Goal: Information Seeking & Learning: Check status

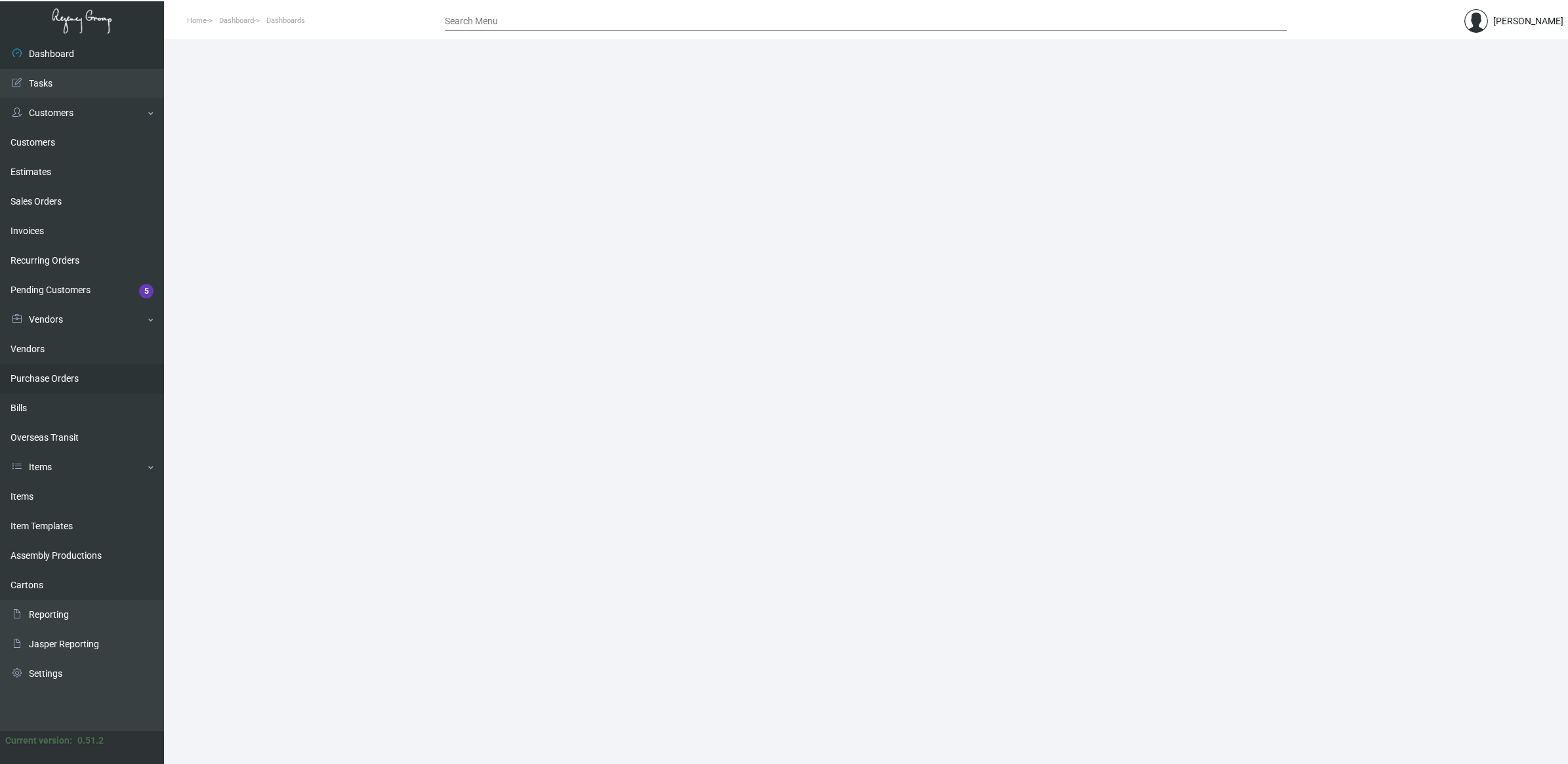
click at [95, 382] on link "Purchase Orders" at bounding box center [82, 379] width 164 height 29
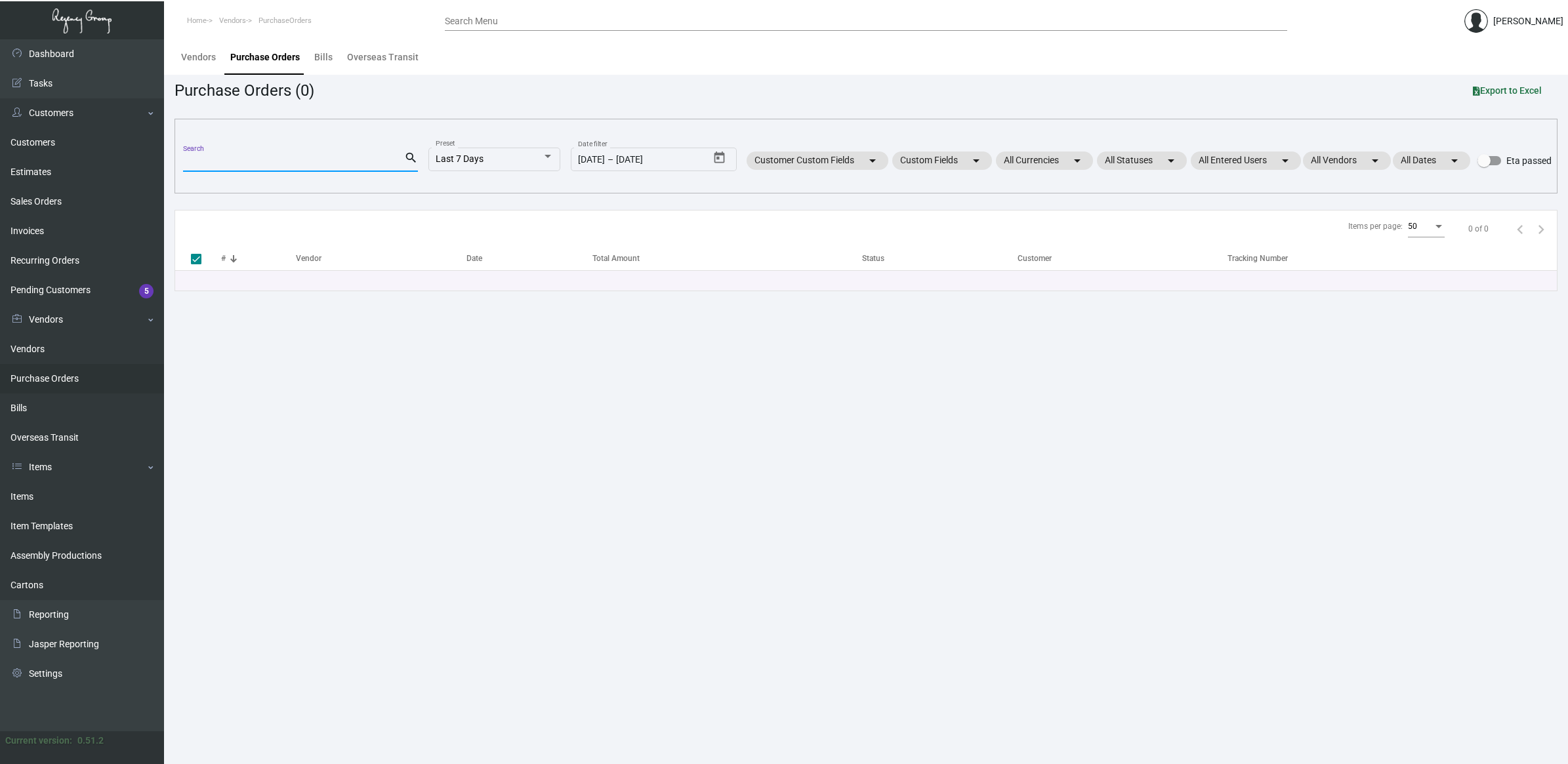
click at [224, 162] on input "Search" at bounding box center [293, 162] width 221 height 10
paste input "104161"
type input "104161"
checkbox input "false"
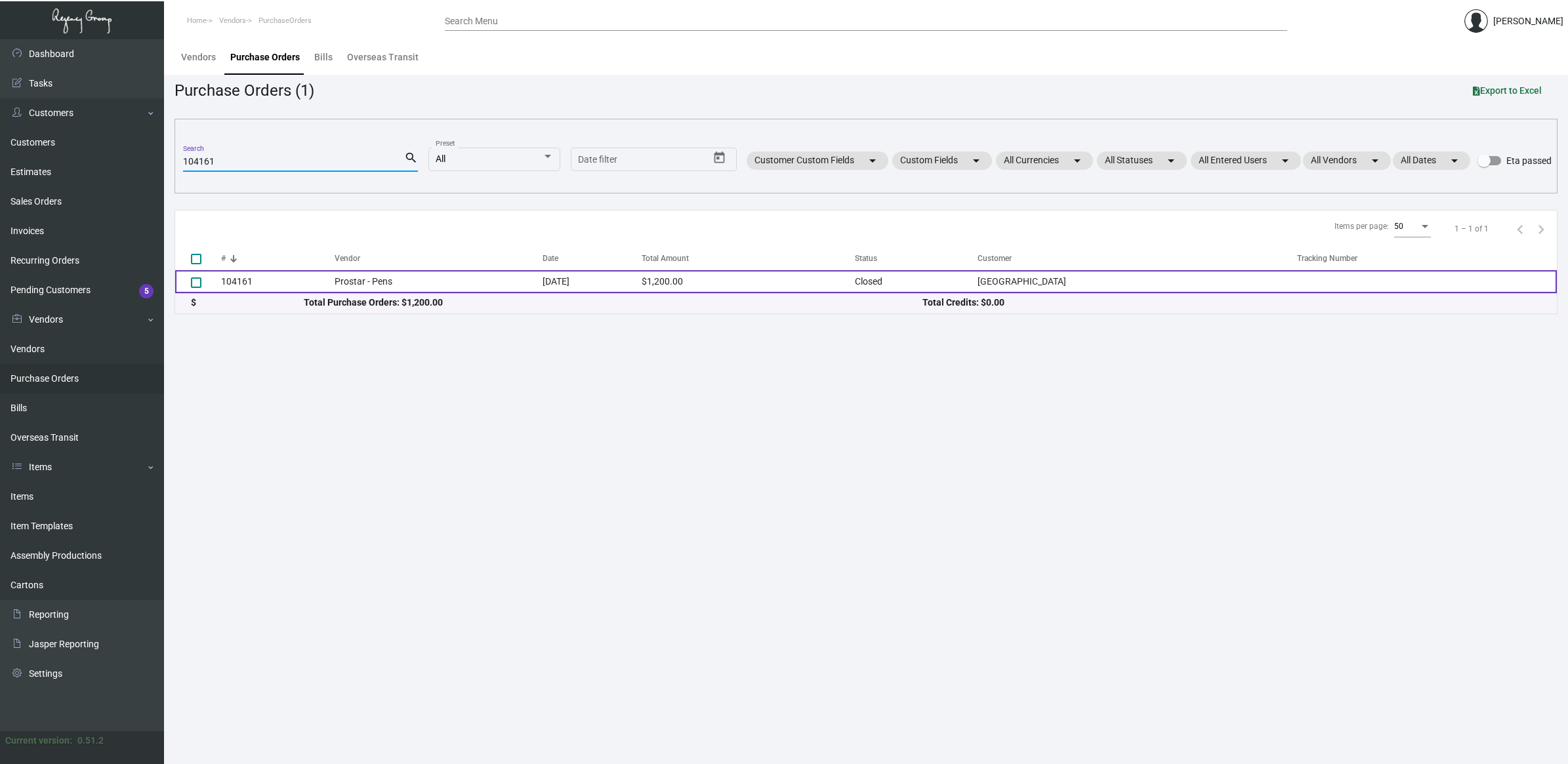
type input "104161"
click at [318, 283] on td "104161" at bounding box center [278, 282] width 113 height 23
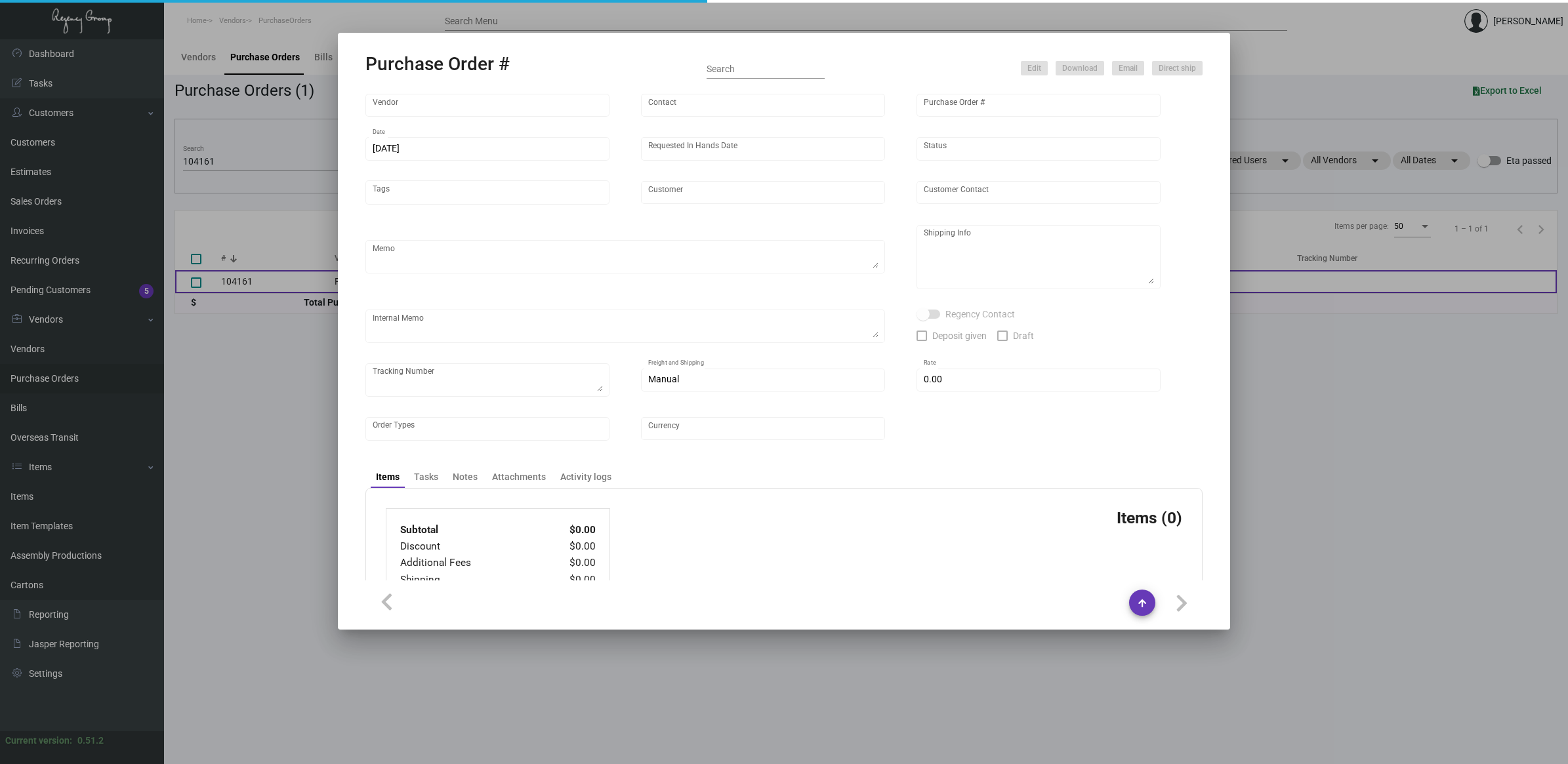
type input "Prostar - Pens"
type input "[PERSON_NAME]"
type input "104161"
type input "[DATE]"
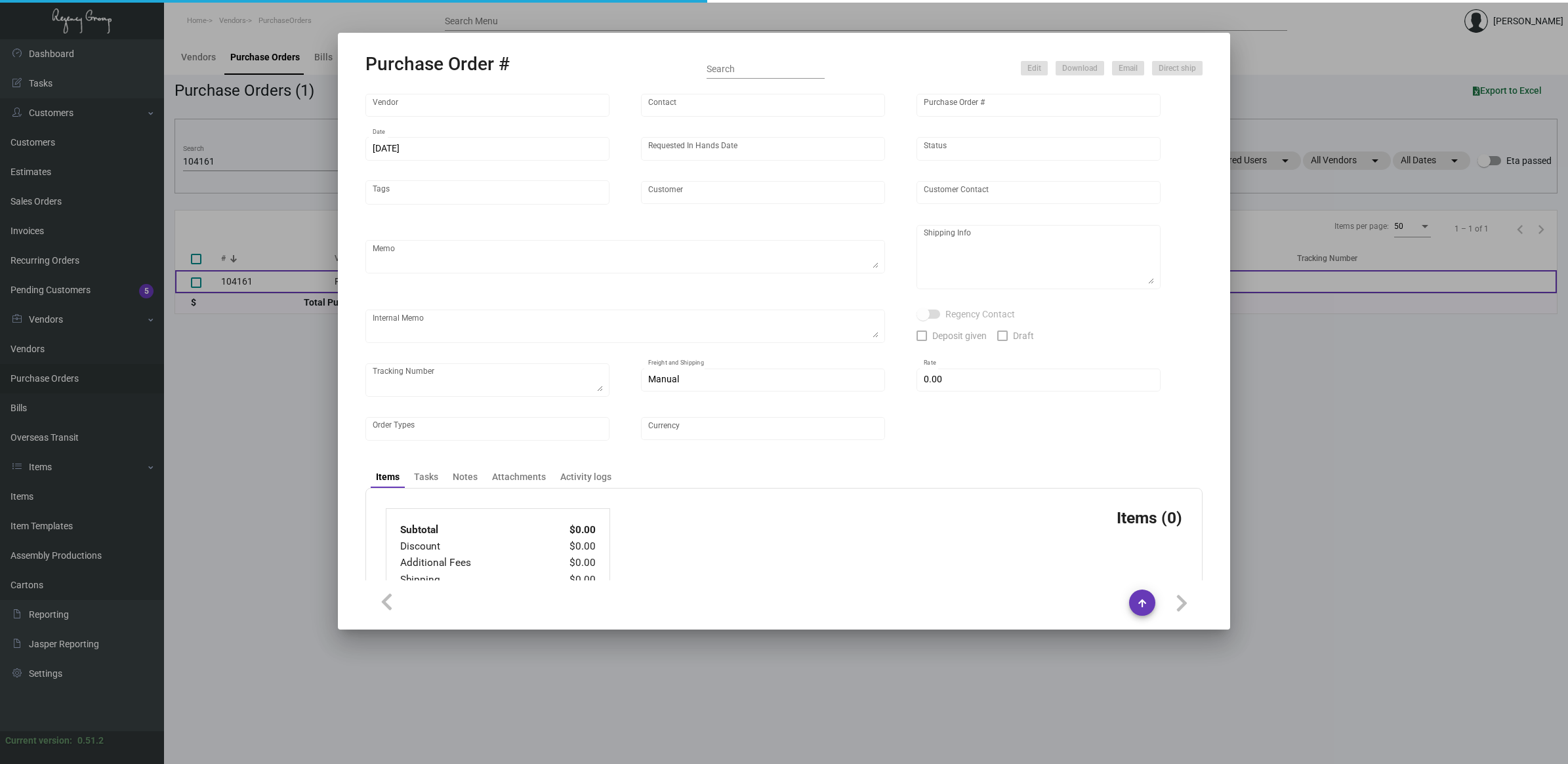
type input "[GEOGRAPHIC_DATA]"
type textarea "Please process after sample approval. Ship by boat to our NJ warehouse."
type textarea "Regency Group NJ - [PERSON_NAME] [STREET_ADDRESS]"
type textarea "sample approved - 3/26"
checkbox input "true"
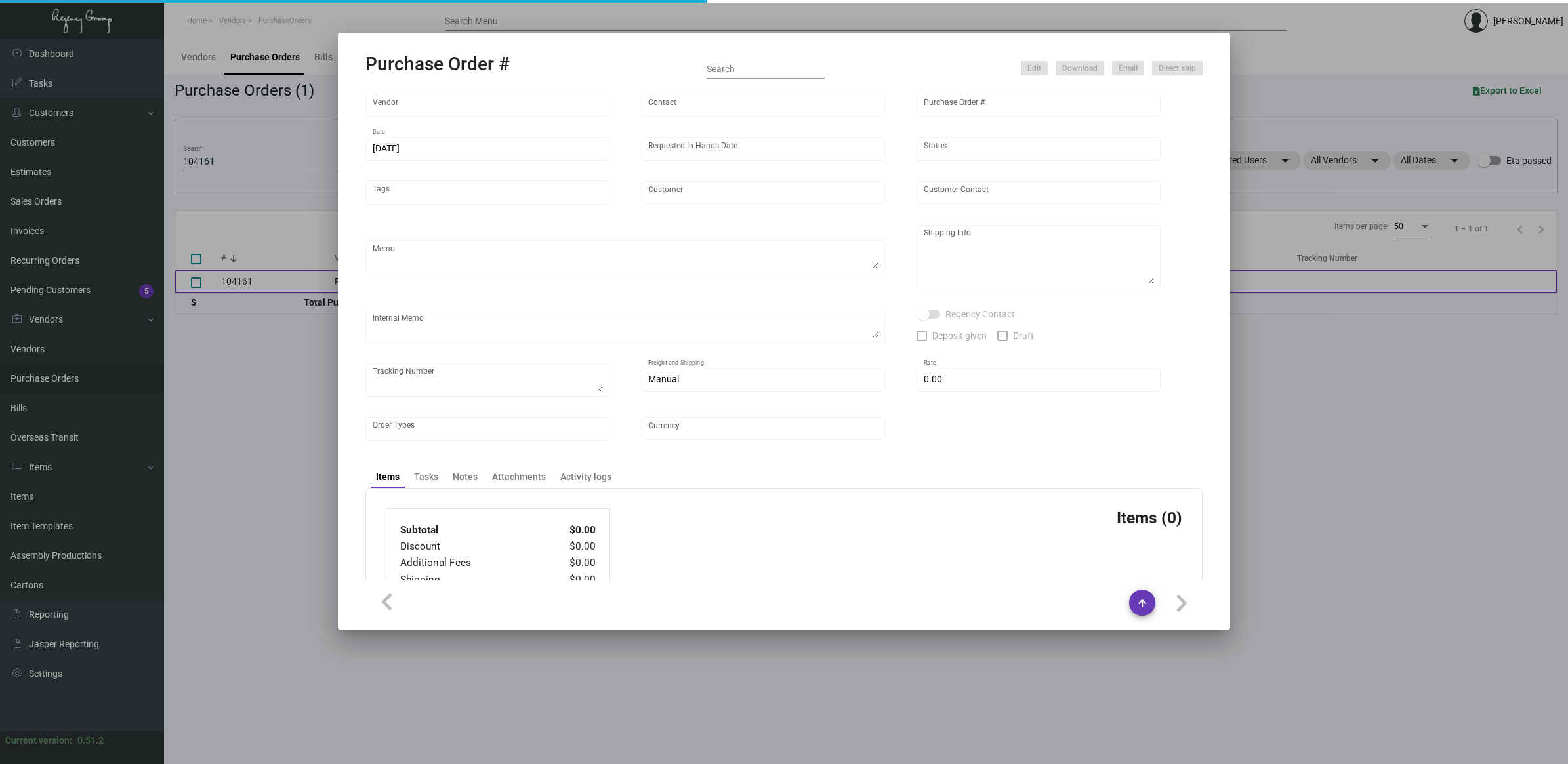
type input "$ 0.00"
type input "United States Dollar $"
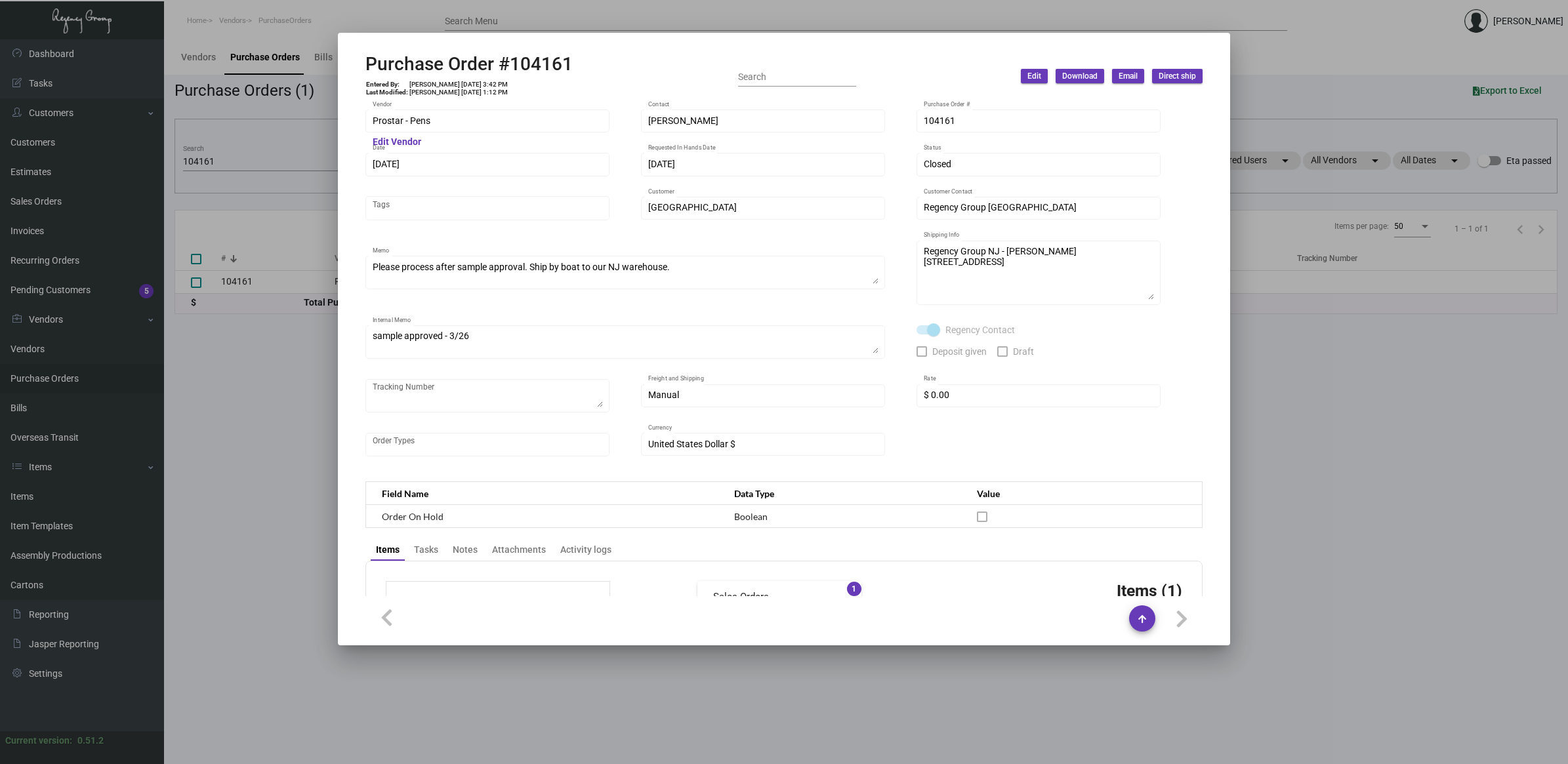
click at [221, 420] on div at bounding box center [784, 382] width 1568 height 764
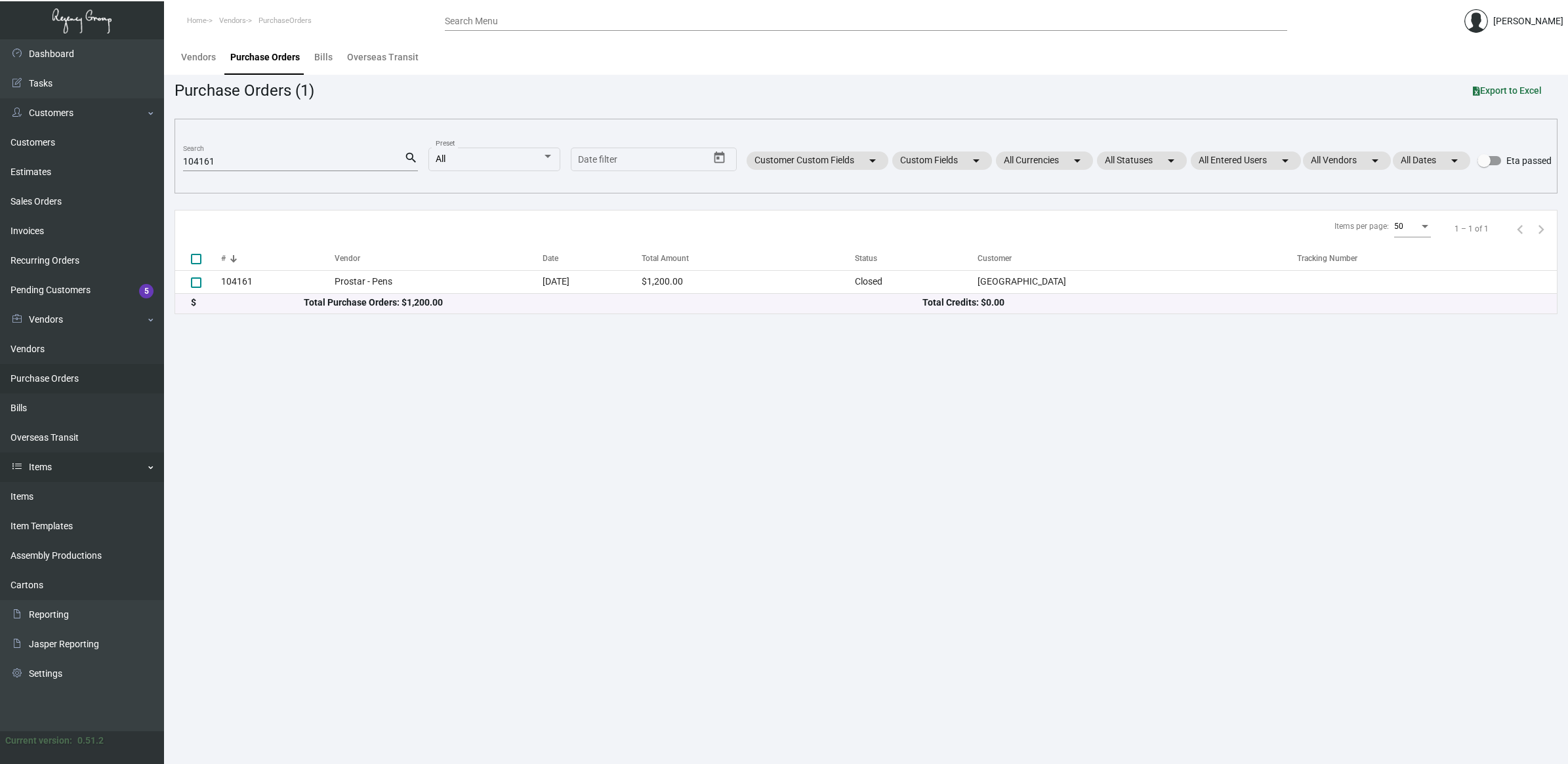
drag, startPoint x: 64, startPoint y: 495, endPoint x: 83, endPoint y: 466, distance: 34.7
click at [64, 495] on link "Items" at bounding box center [82, 497] width 164 height 29
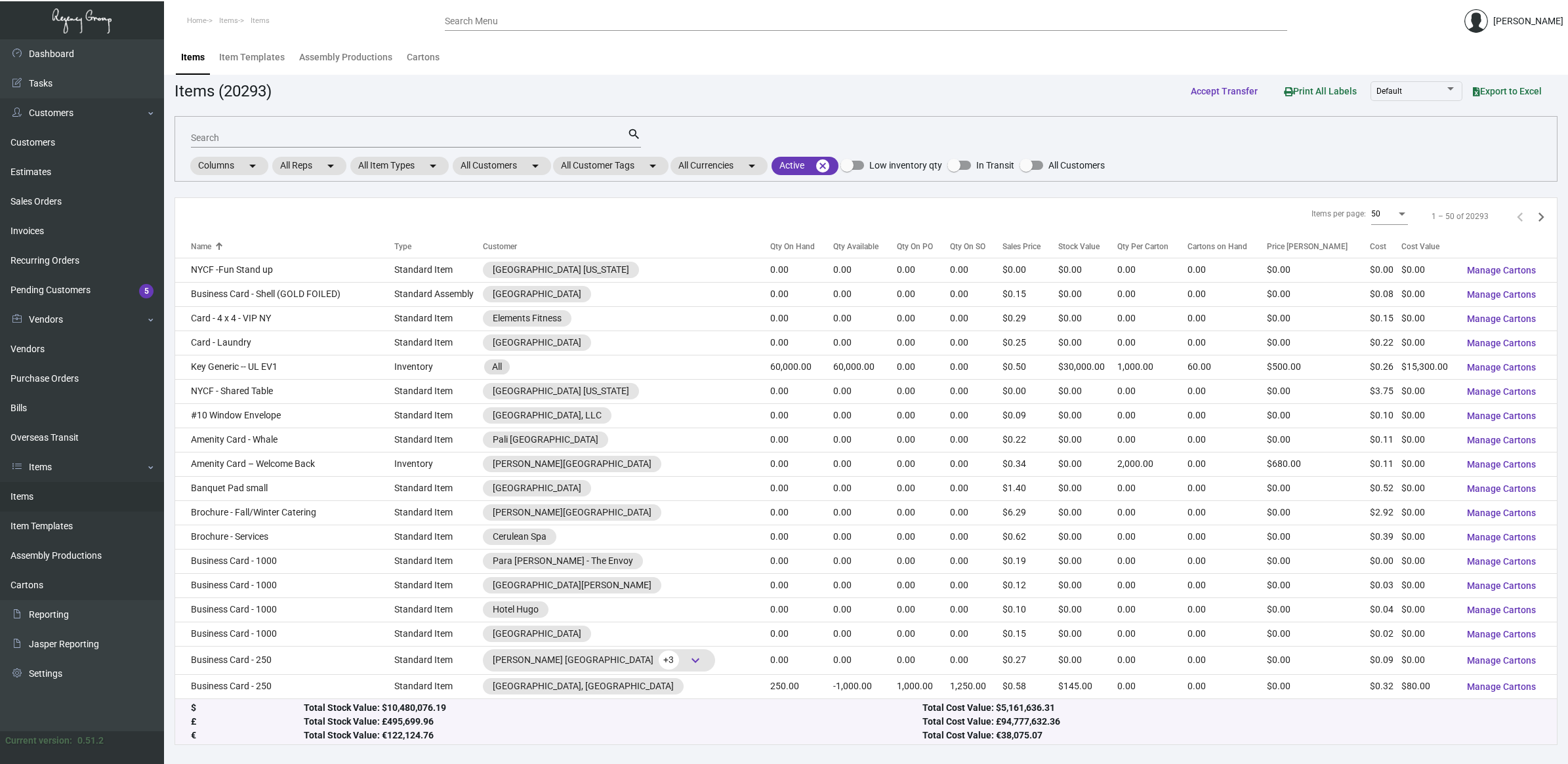
click at [225, 140] on input "Search" at bounding box center [409, 138] width 436 height 10
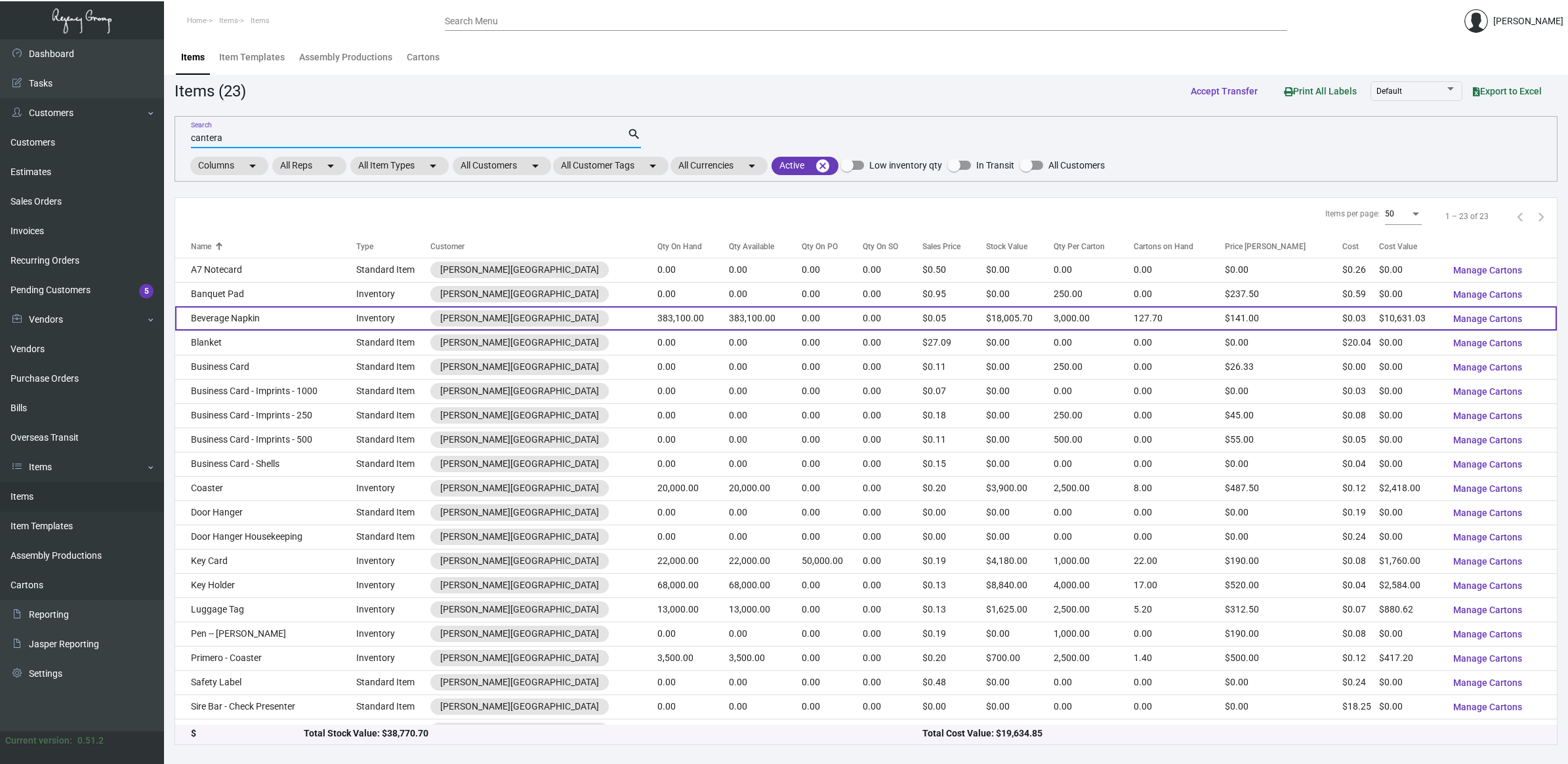
type input "cantera"
click at [243, 325] on td "Beverage Napkin" at bounding box center [265, 319] width 181 height 24
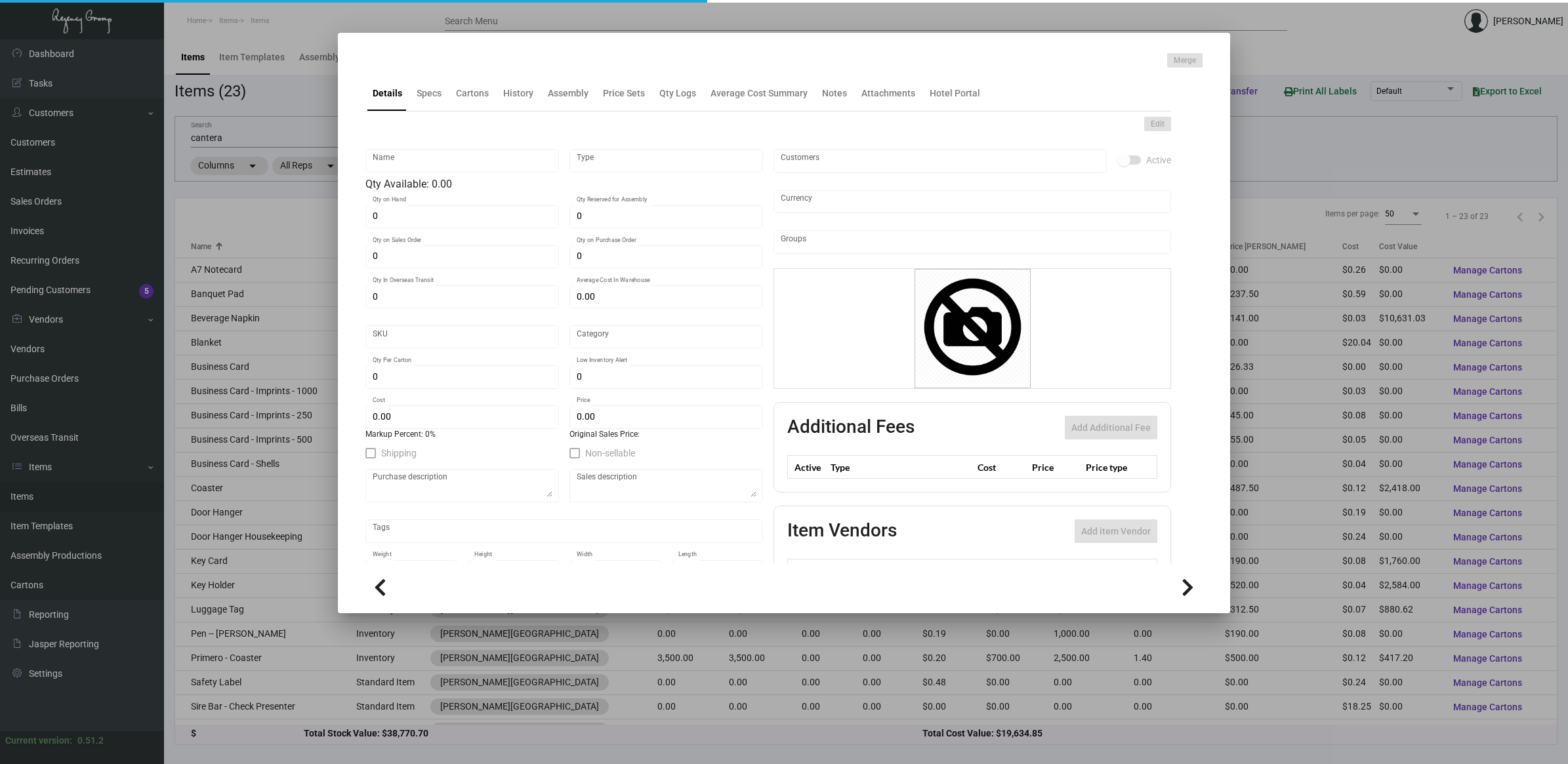
type input "Beverage Napkin"
type input "Inventory"
type input "383,100"
type input "$ 0.02659"
type input "Standard"
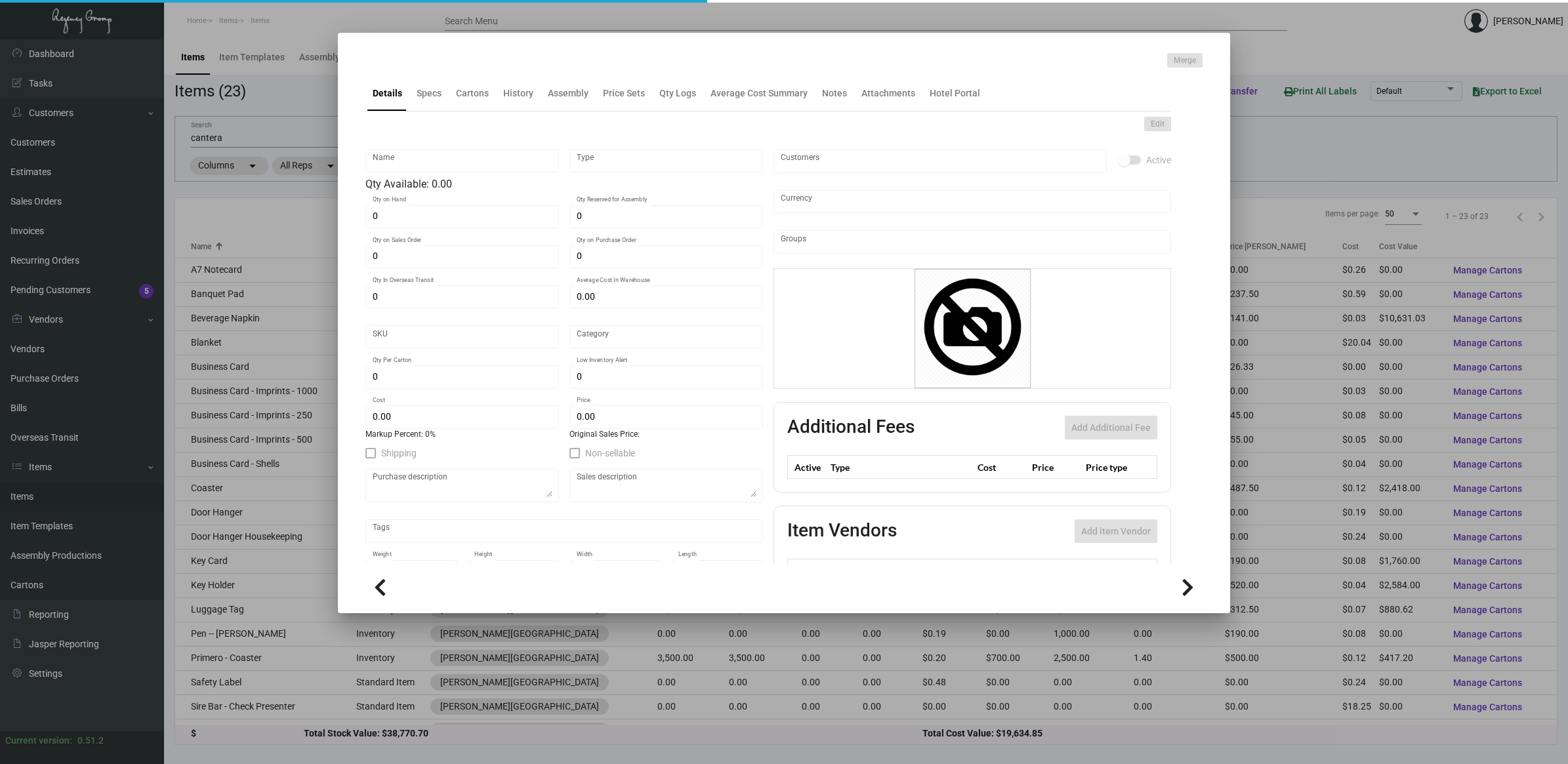
type input "3,000"
type input "50,000"
type input "$ 0.02775"
type input "$ 0.047"
checkbox input "true"
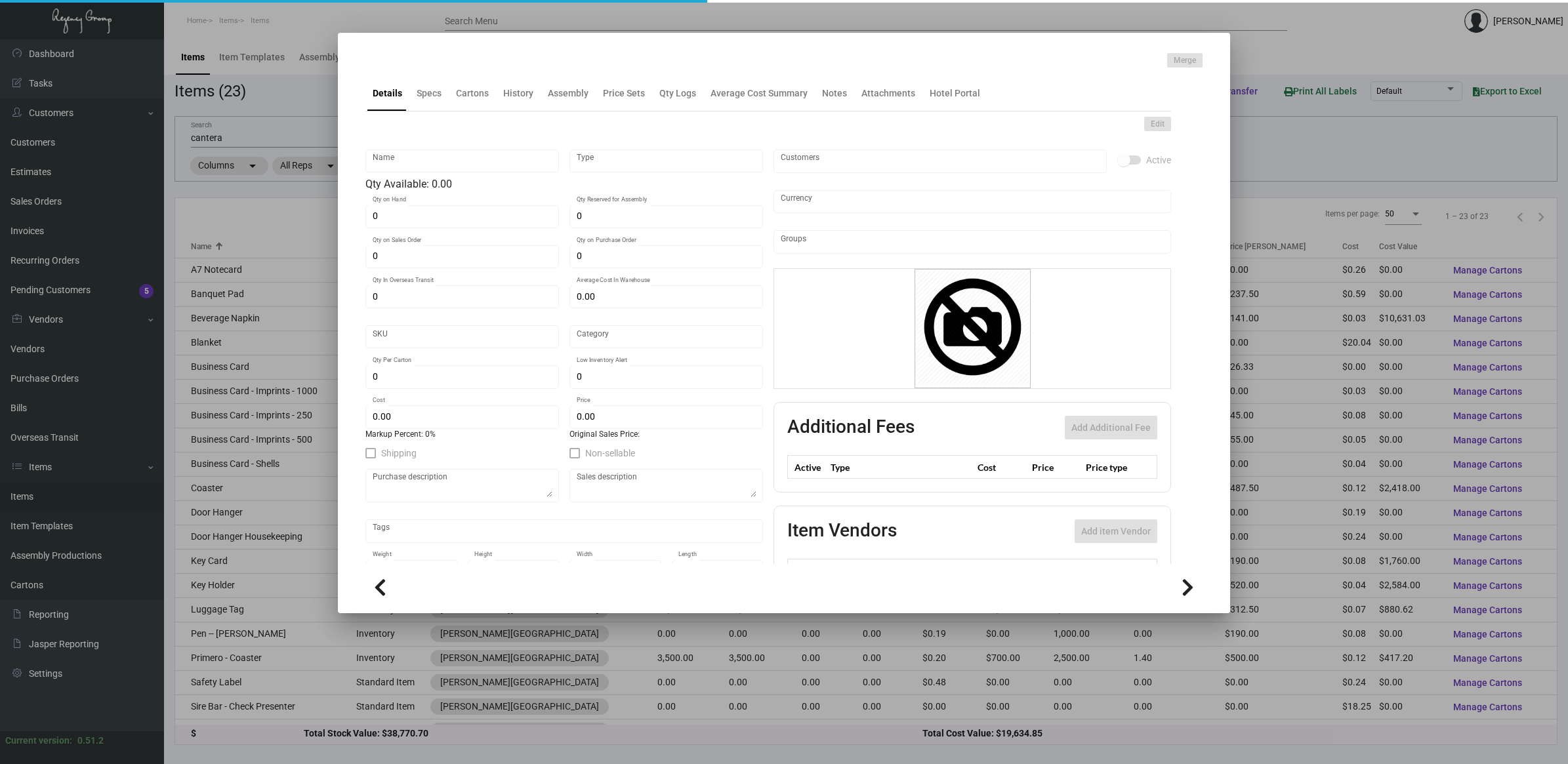
checkbox input "true"
type input "United States Dollar $"
click at [523, 96] on div "History" at bounding box center [518, 94] width 30 height 14
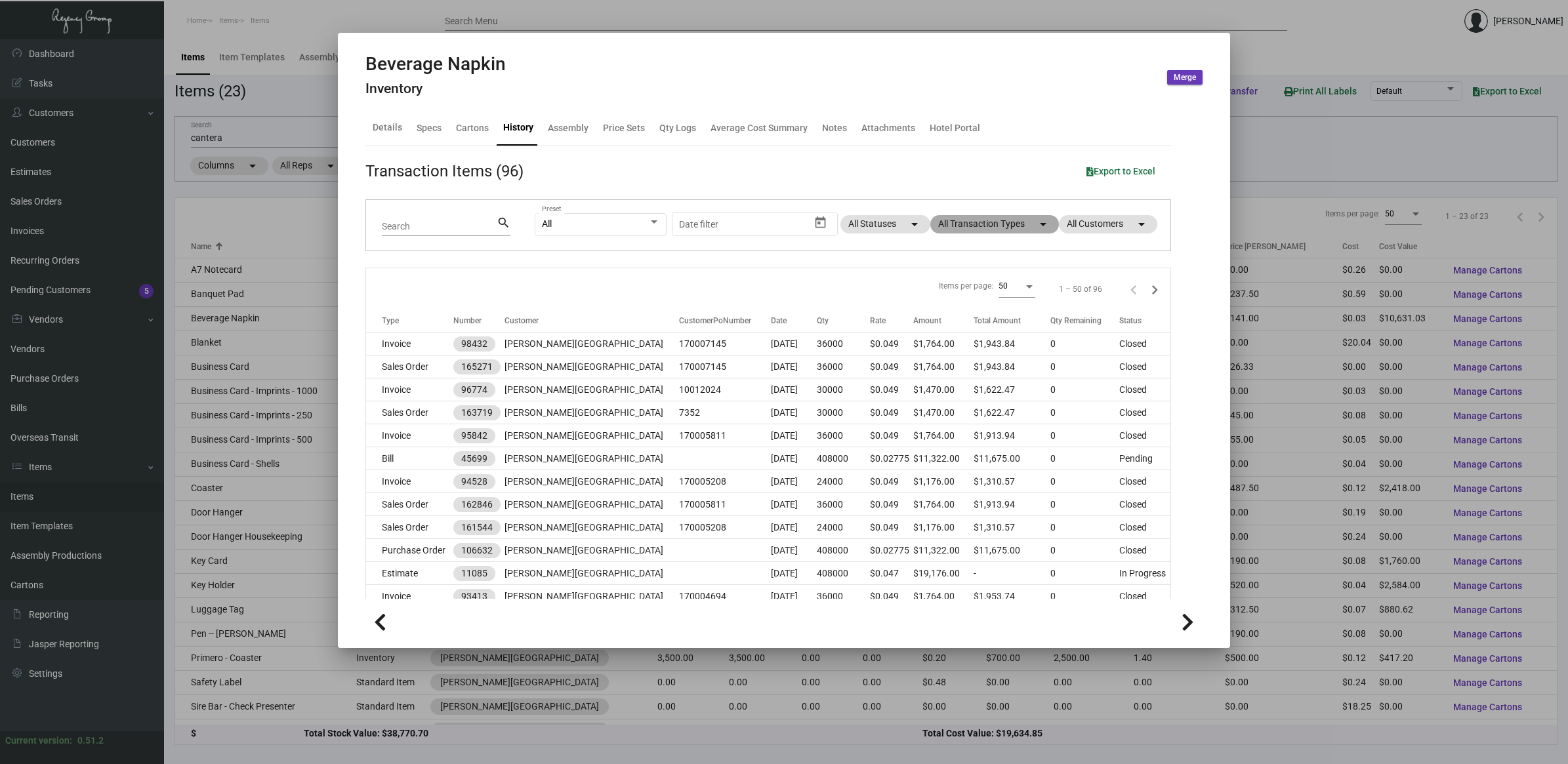
click at [972, 228] on mat-chip "All Transaction Types arrow_drop_down" at bounding box center [995, 223] width 129 height 18
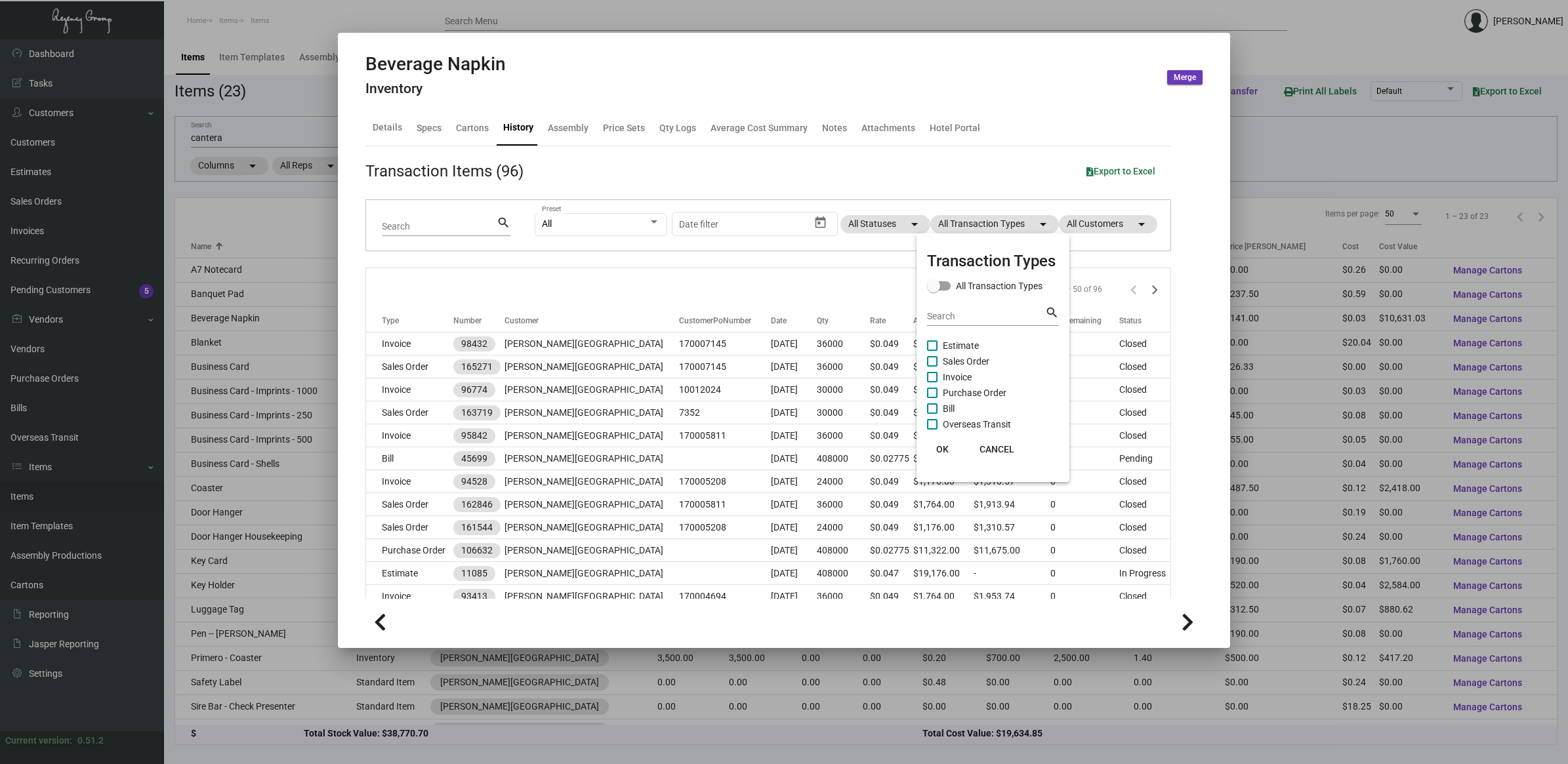
click at [973, 397] on span "Purchase Order" at bounding box center [974, 393] width 64 height 15
click at [932, 398] on input "Purchase Order" at bounding box center [931, 398] width 1 height 1
checkbox input "true"
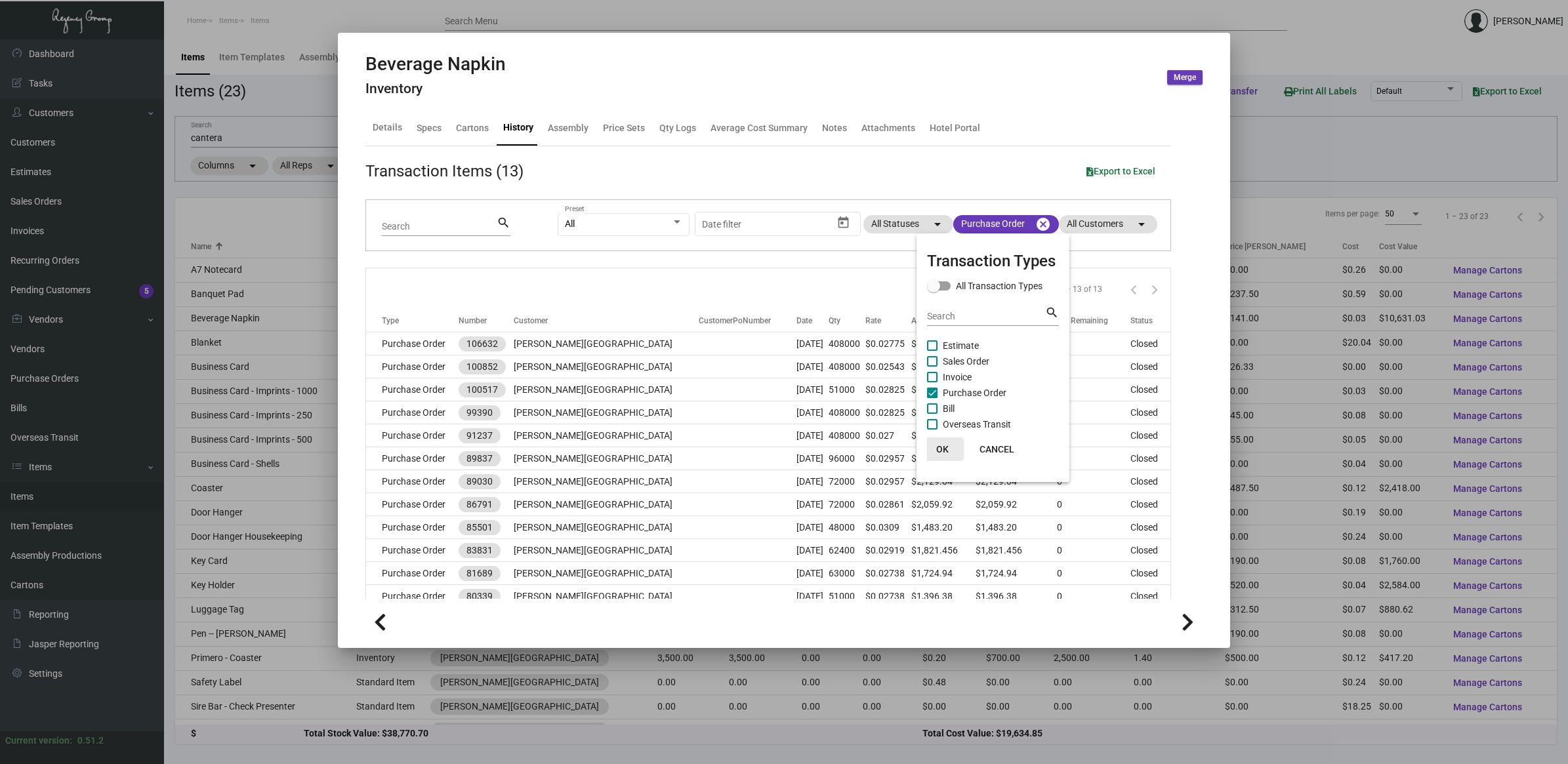
click at [932, 451] on button "OK" at bounding box center [943, 449] width 42 height 23
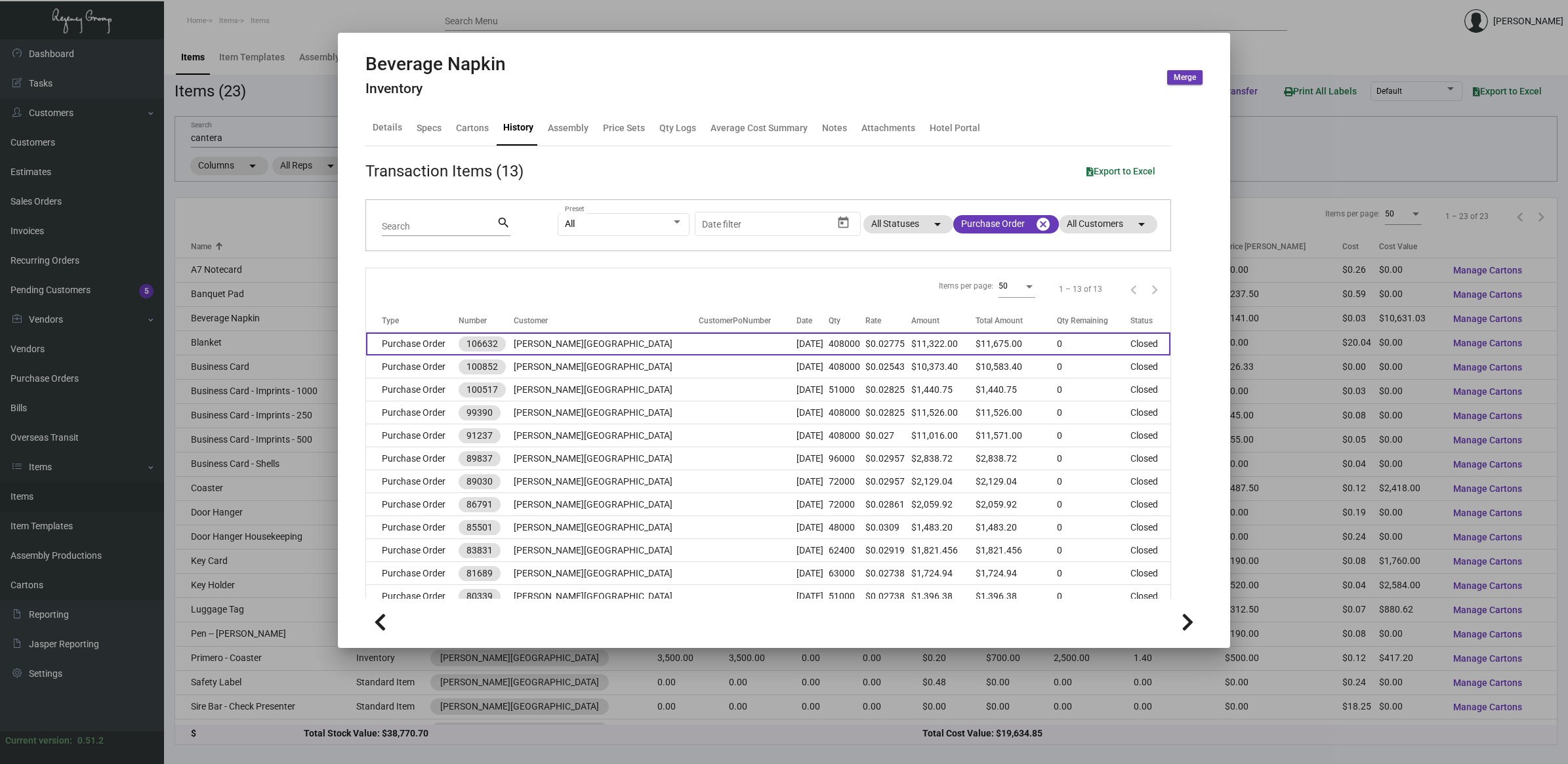
click at [865, 348] on td "$0.02775" at bounding box center [888, 344] width 46 height 23
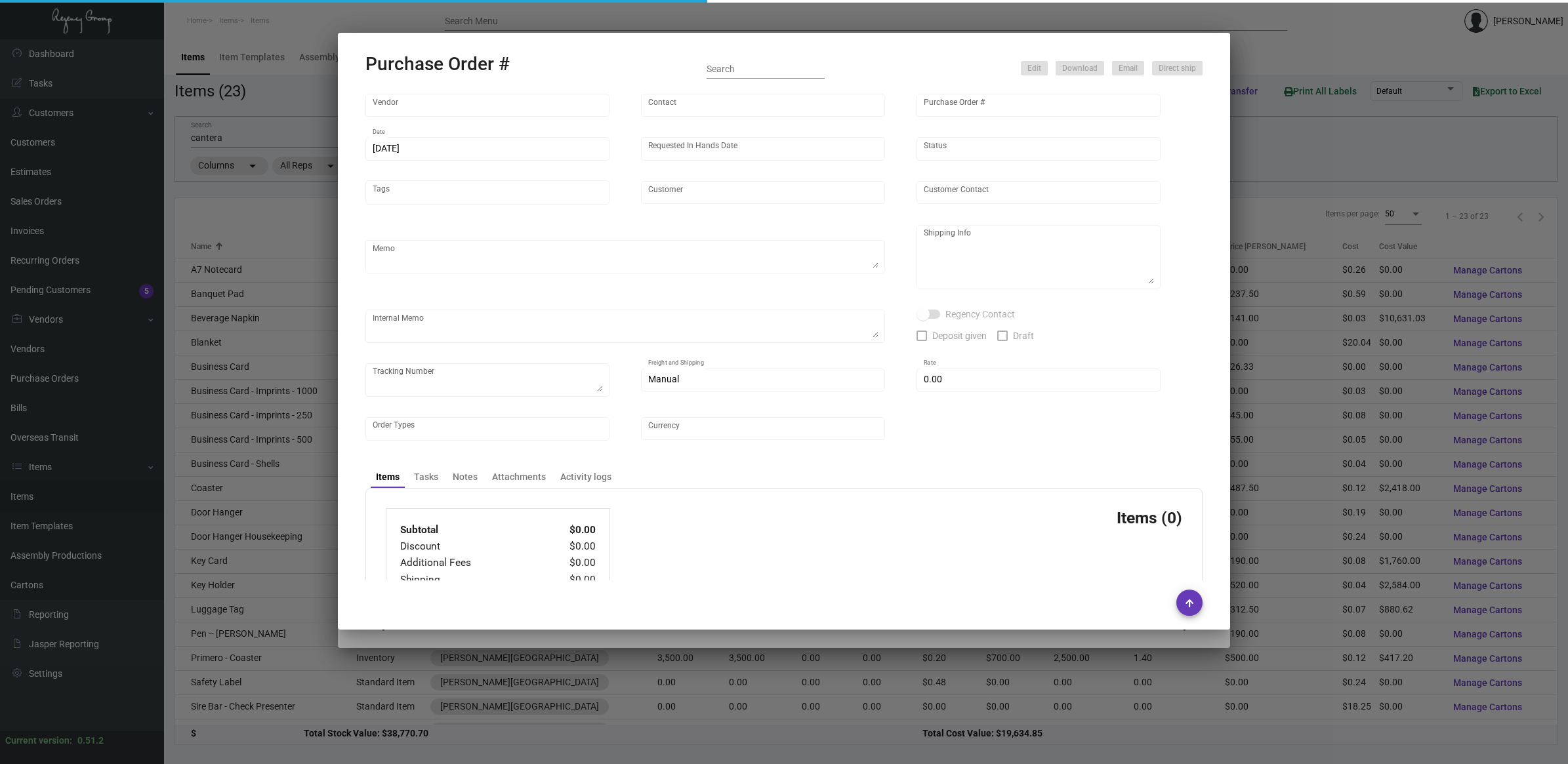
type input "Napkins Only"
type input "[PERSON_NAME]"
type input "106632"
type input "[DATE]"
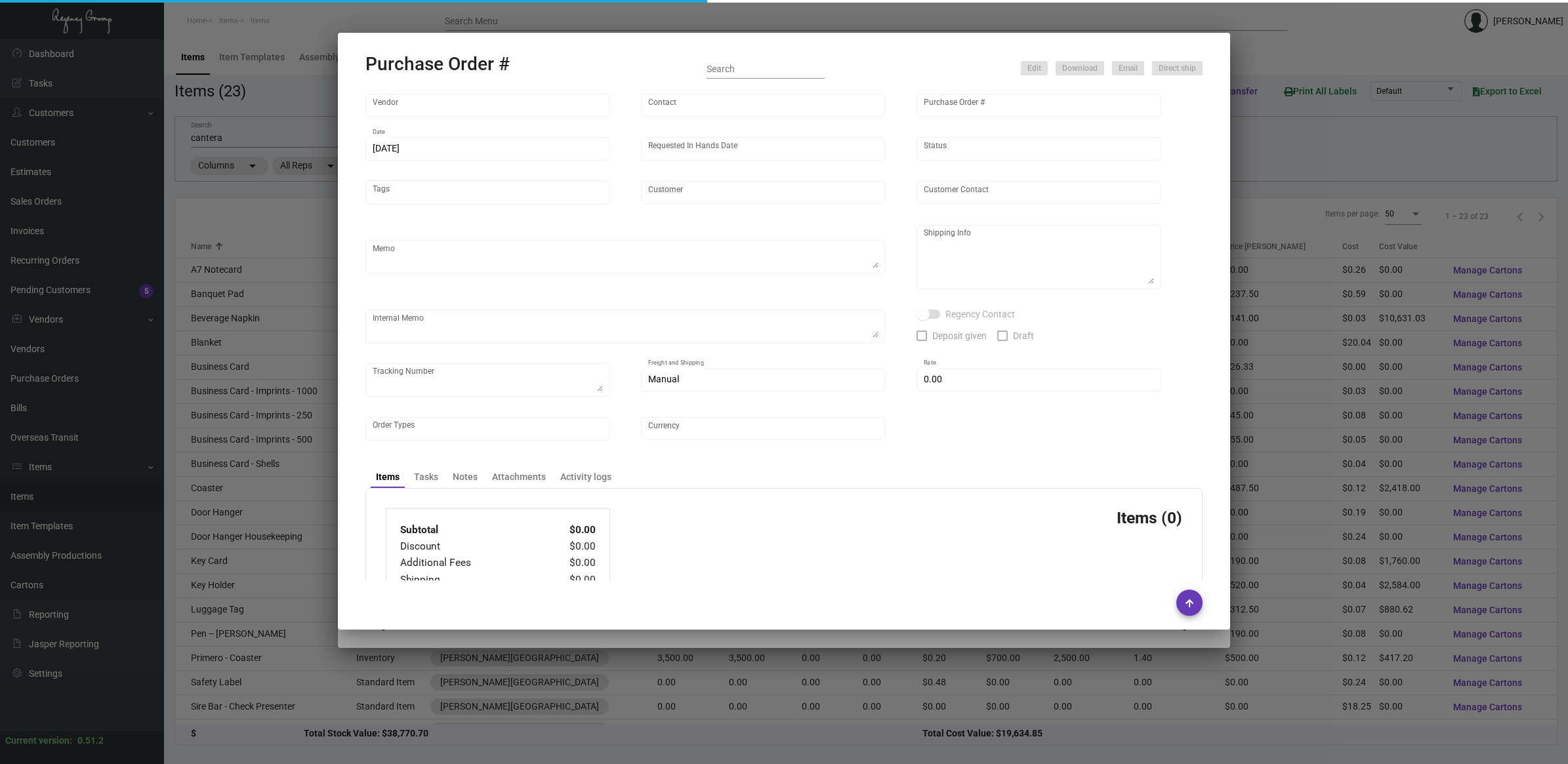
type input "[PERSON_NAME][GEOGRAPHIC_DATA]"
type textarea "Repeat previous PO 100852."
type textarea "Regency Group LA [STREET_ADDRESS]"
checkbox input "true"
type input "$ 353.00"
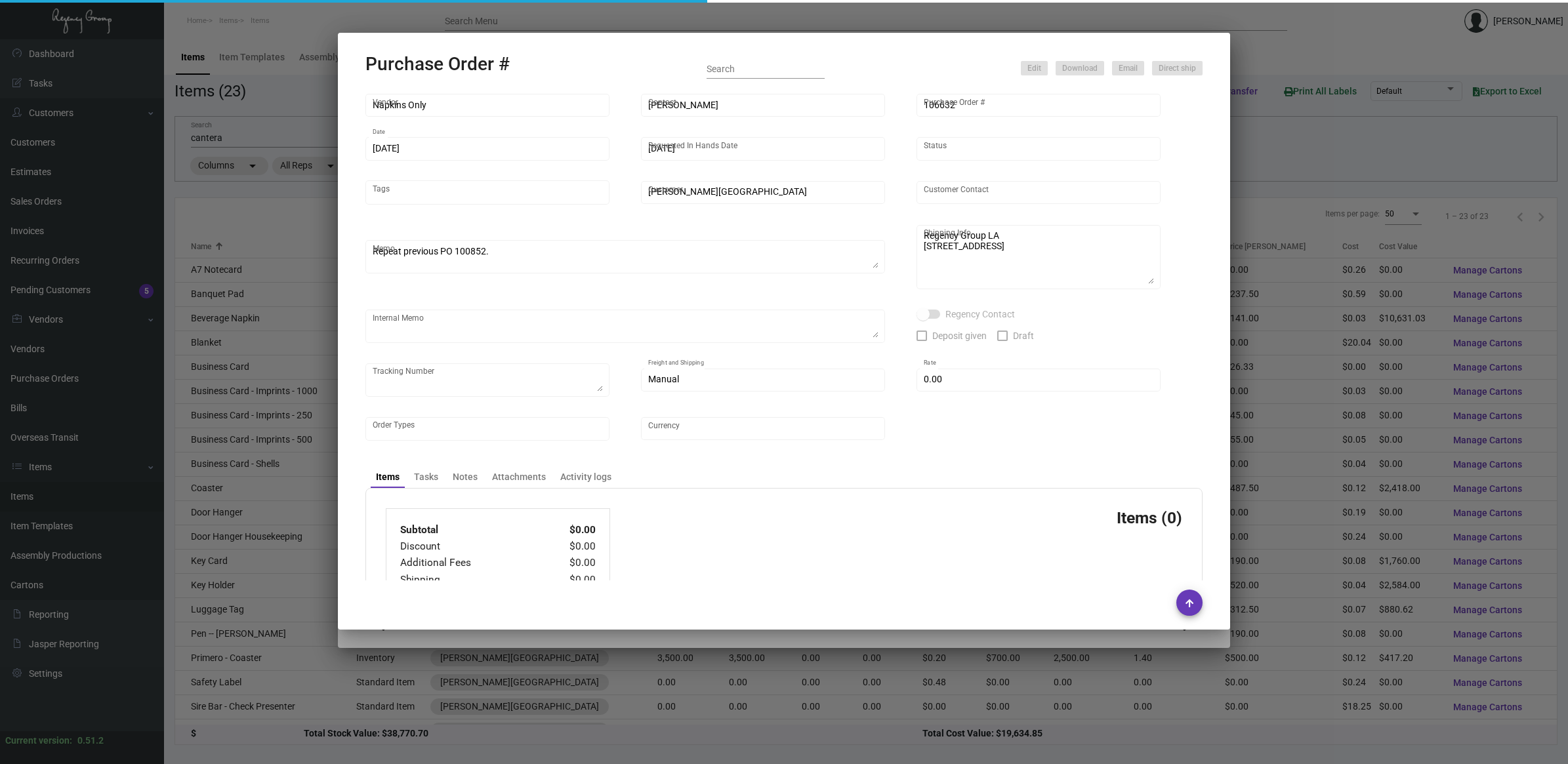
type input "United States Dollar $"
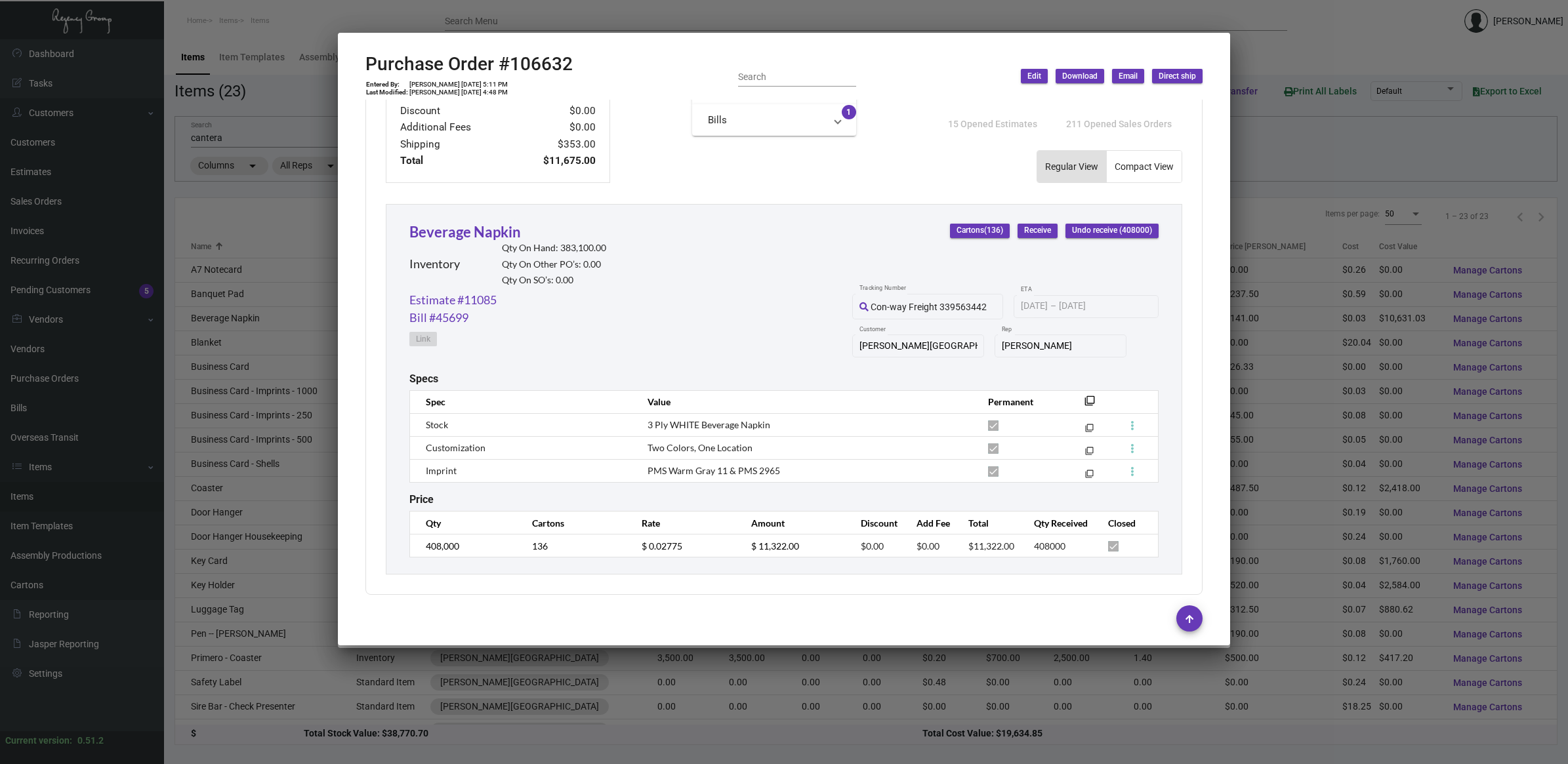
scroll to position [512, 0]
click at [245, 232] on div at bounding box center [784, 382] width 1568 height 764
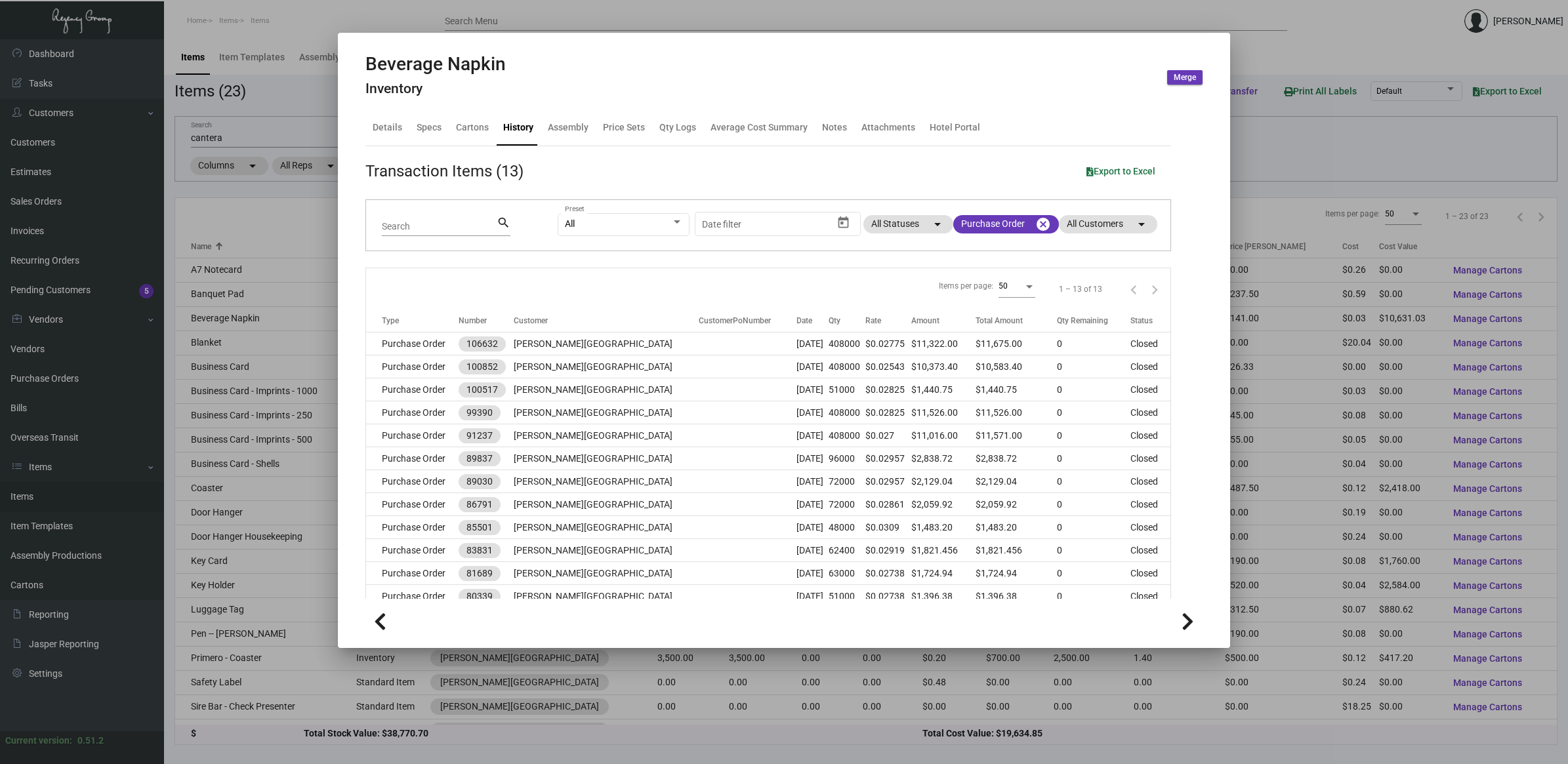
click at [246, 211] on div at bounding box center [784, 382] width 1568 height 764
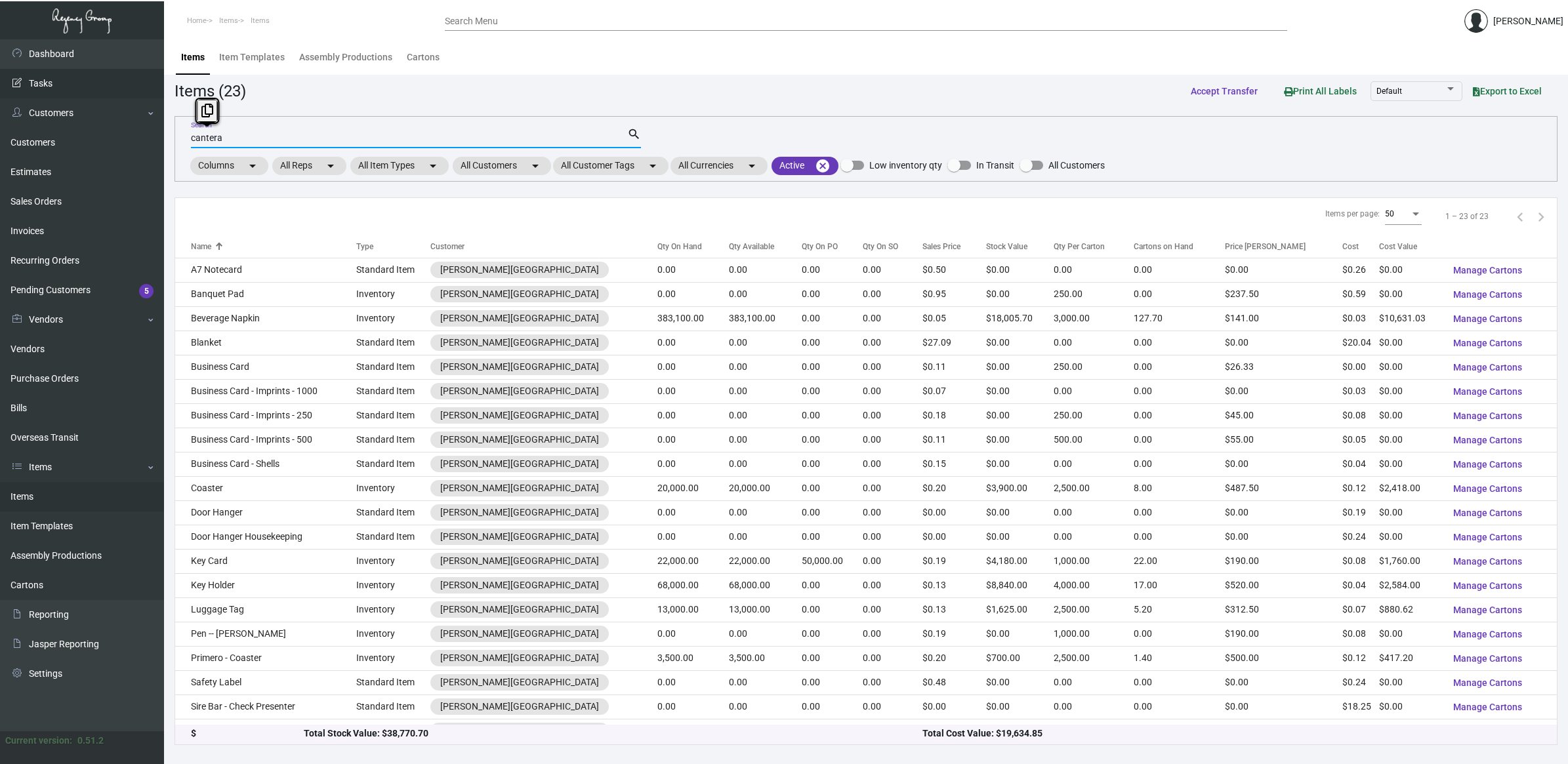
drag, startPoint x: 361, startPoint y: 140, endPoint x: 30, endPoint y: 95, distance: 334.0
click at [32, 95] on div "Dashboard Dashboard Tasks Customers Customers Estimates Sales Orders Invoices R…" at bounding box center [784, 402] width 1568 height 725
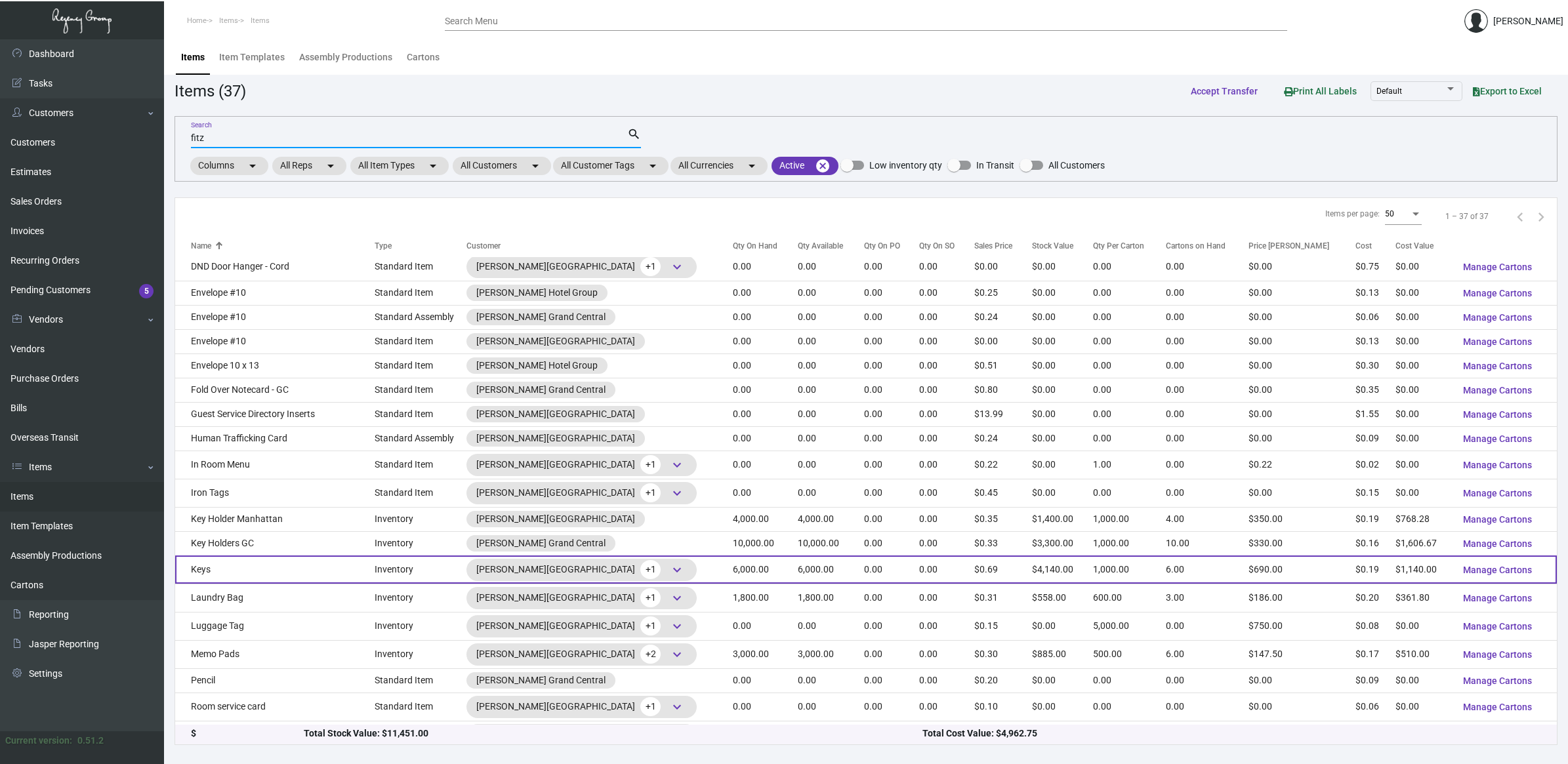
scroll to position [410, 0]
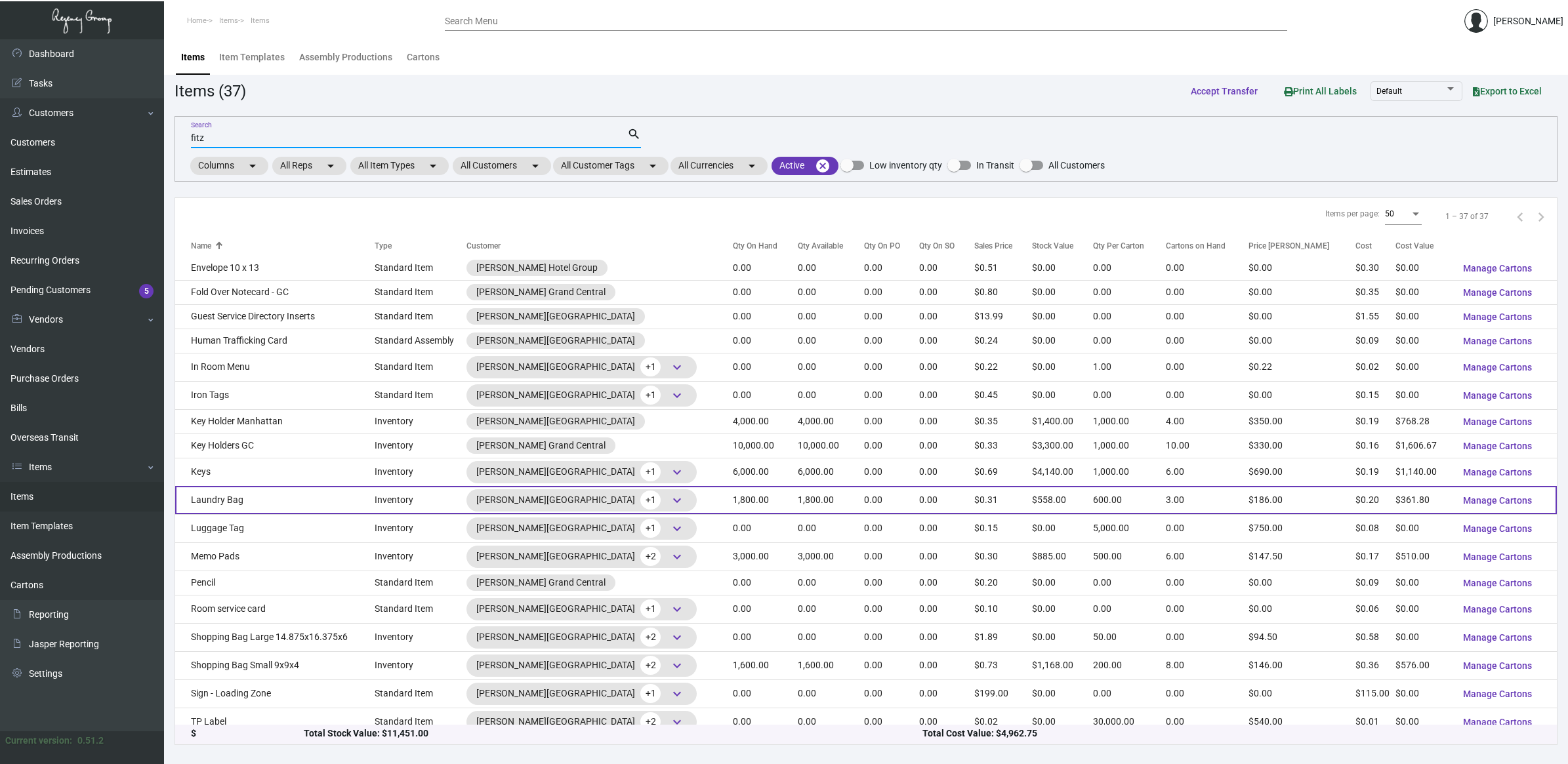
type input "fitz"
click at [278, 512] on td "Laundry Bag" at bounding box center [275, 500] width 199 height 28
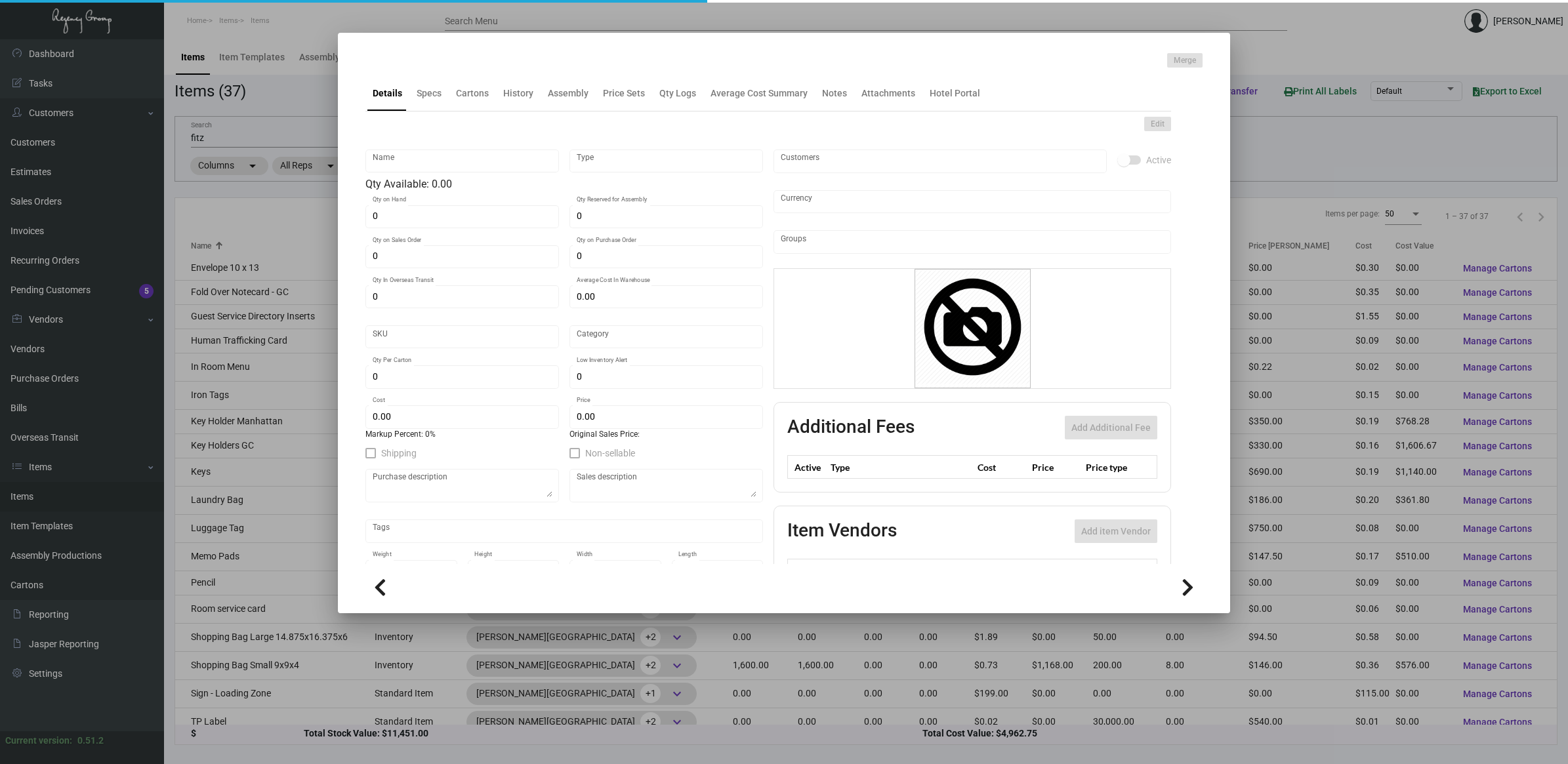
type input "Laundry Bag"
type input "Inventory"
type input "1,800"
type input "$ 0.208"
type input "1240"
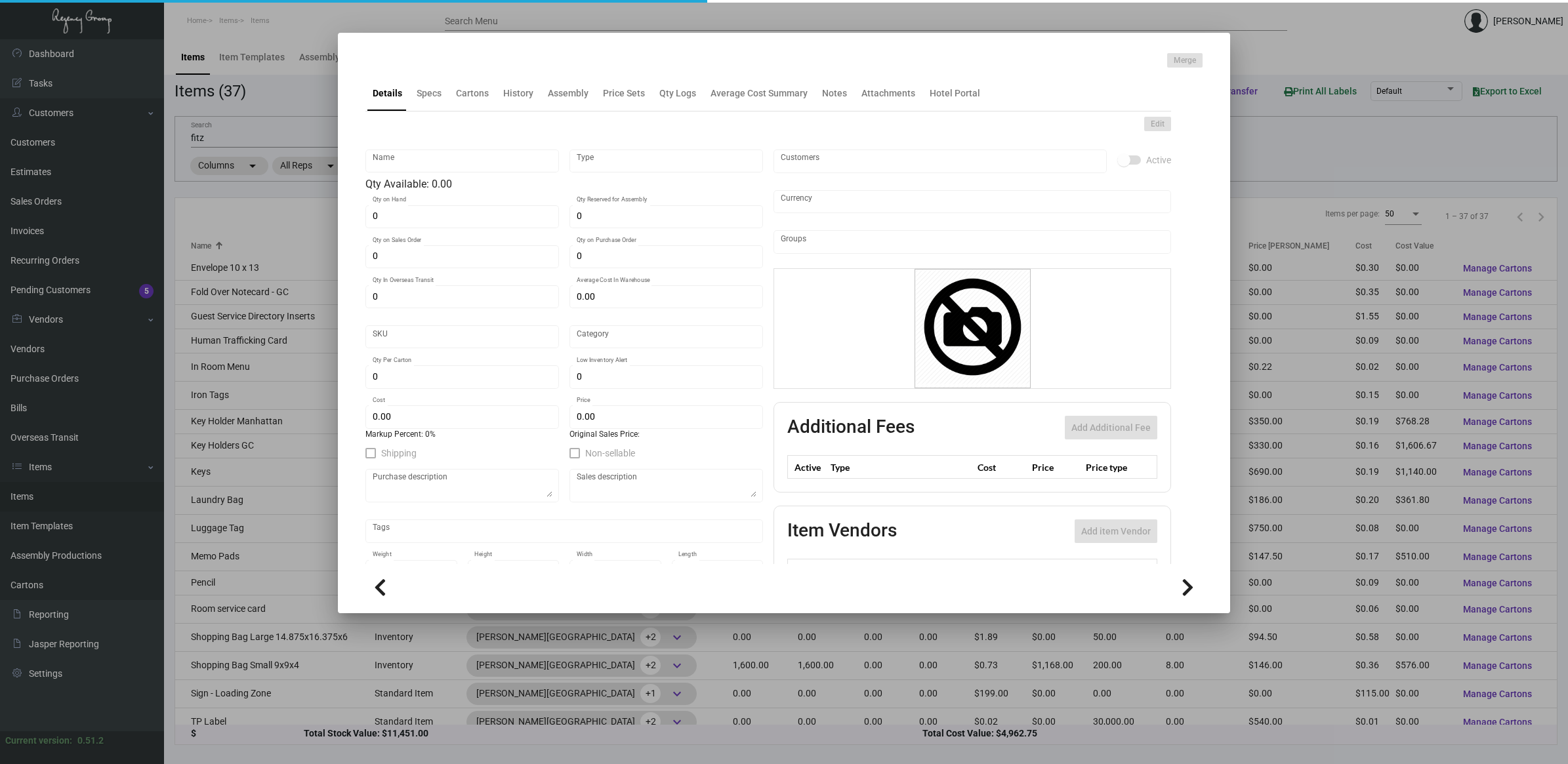
type input "Standard"
type input "600"
type input "$ 0.201"
type input "$ 0.31"
type textarea "Laundry bags Poly Draw: Size 14.3x23, plus 3inch BG, 1.50 white opaque ,mill, p…"
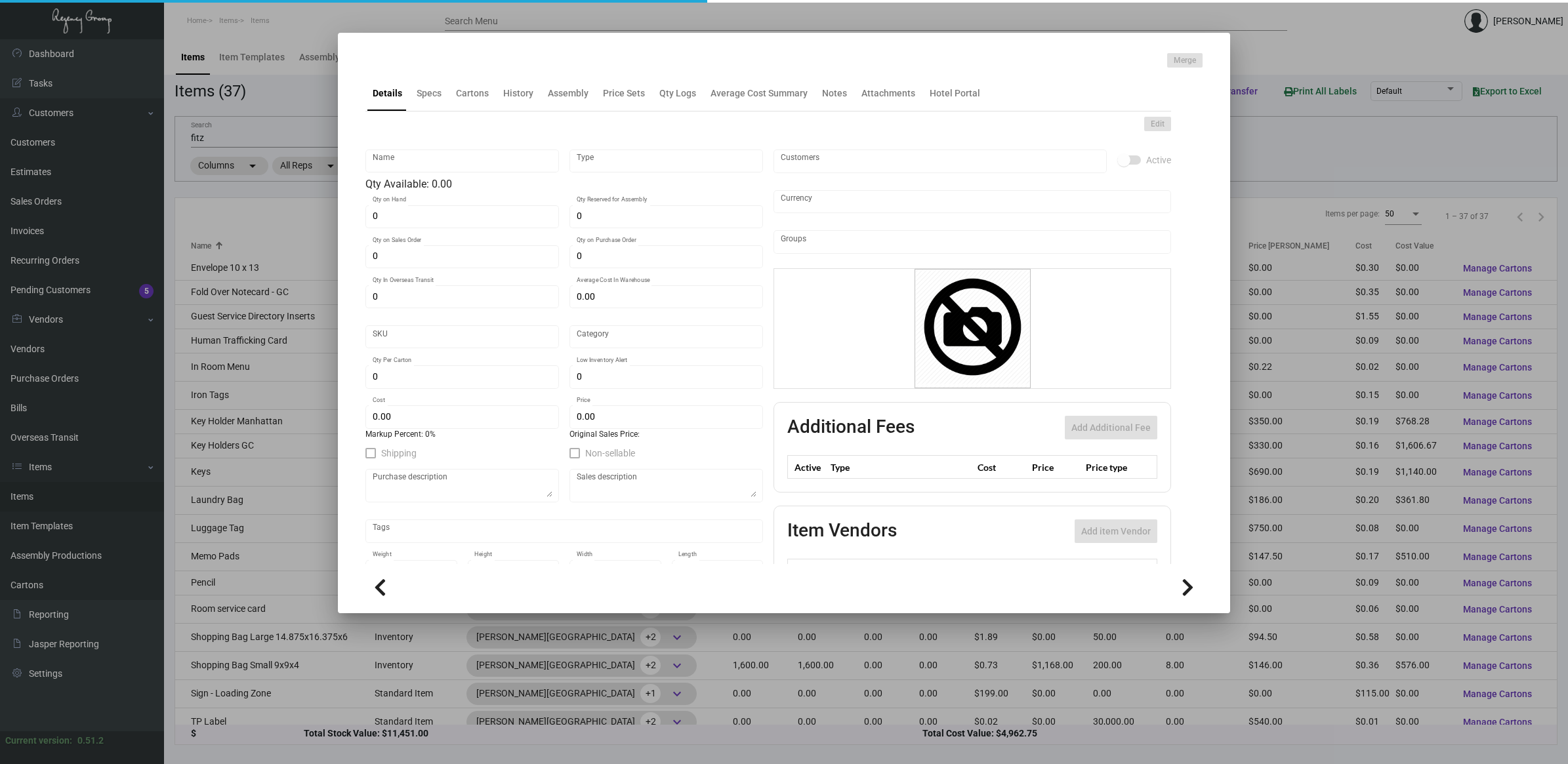
type textarea "Laundry bags Poly Draw: Size 14.3x23, plus 3inch BG, 1.50 white opaque ,mill, p…"
checkbox input "true"
type input "United States Dollar $"
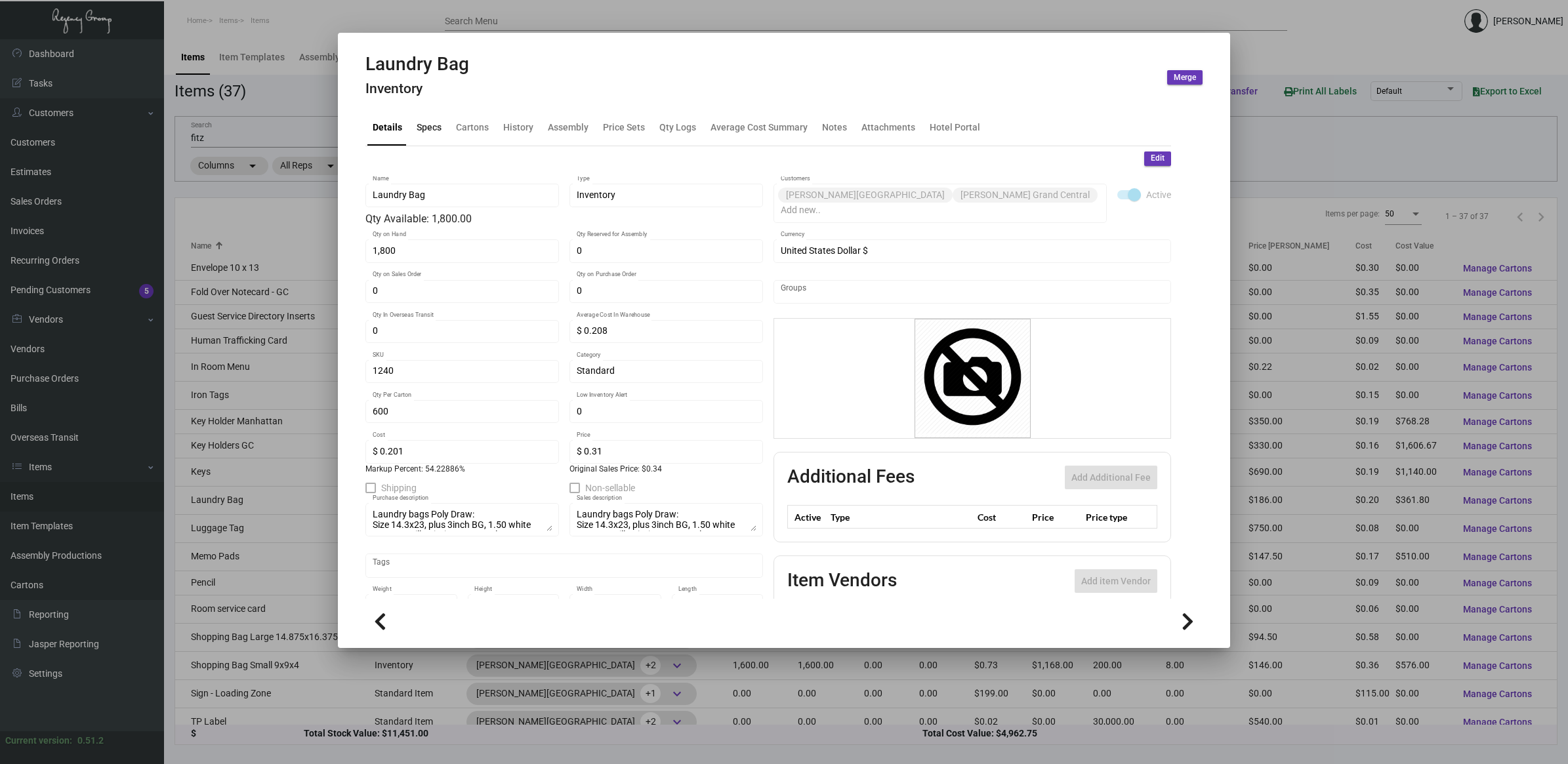
click at [426, 131] on div "Specs" at bounding box center [429, 127] width 25 height 14
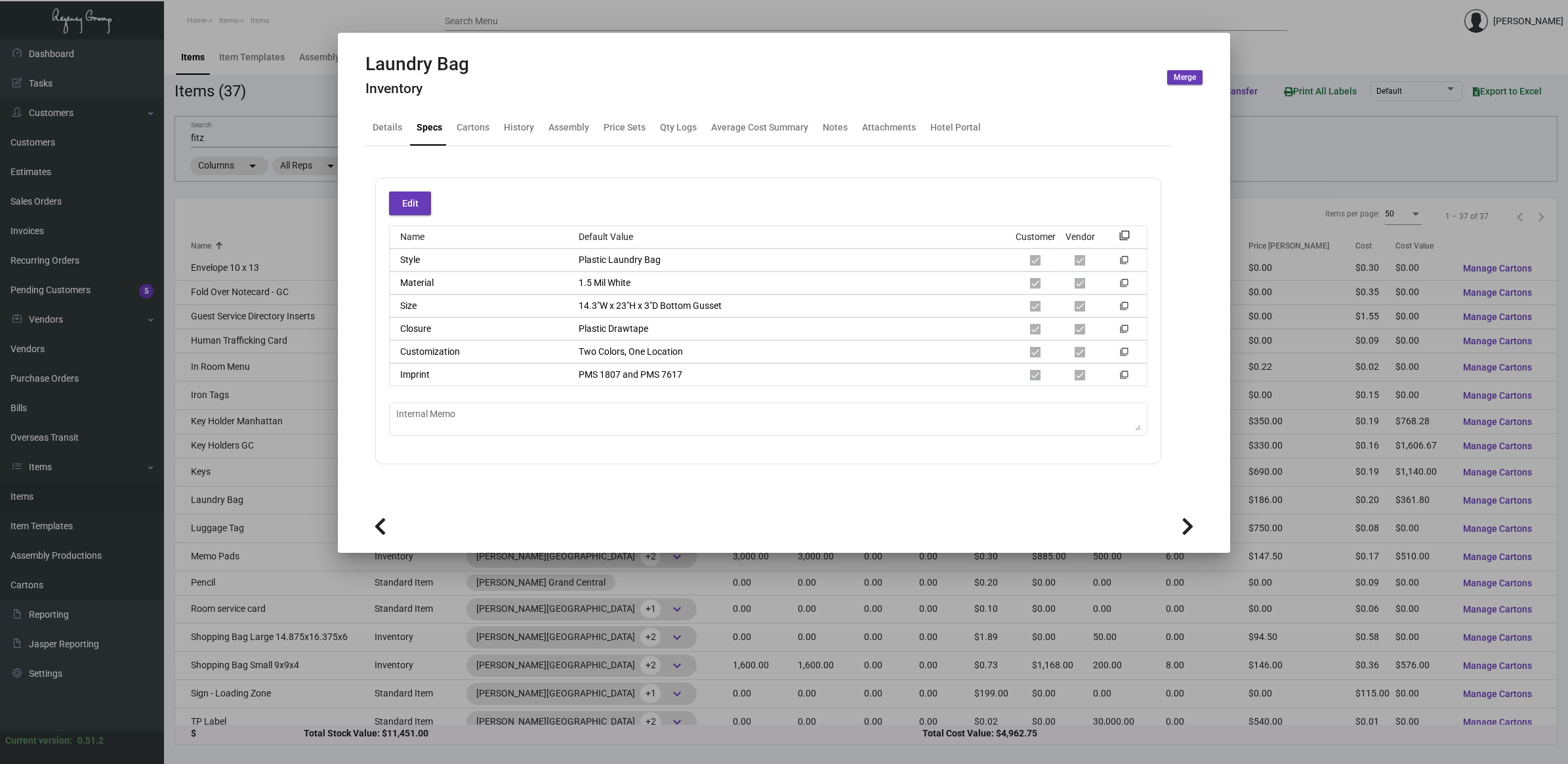
click at [296, 199] on div at bounding box center [784, 382] width 1568 height 764
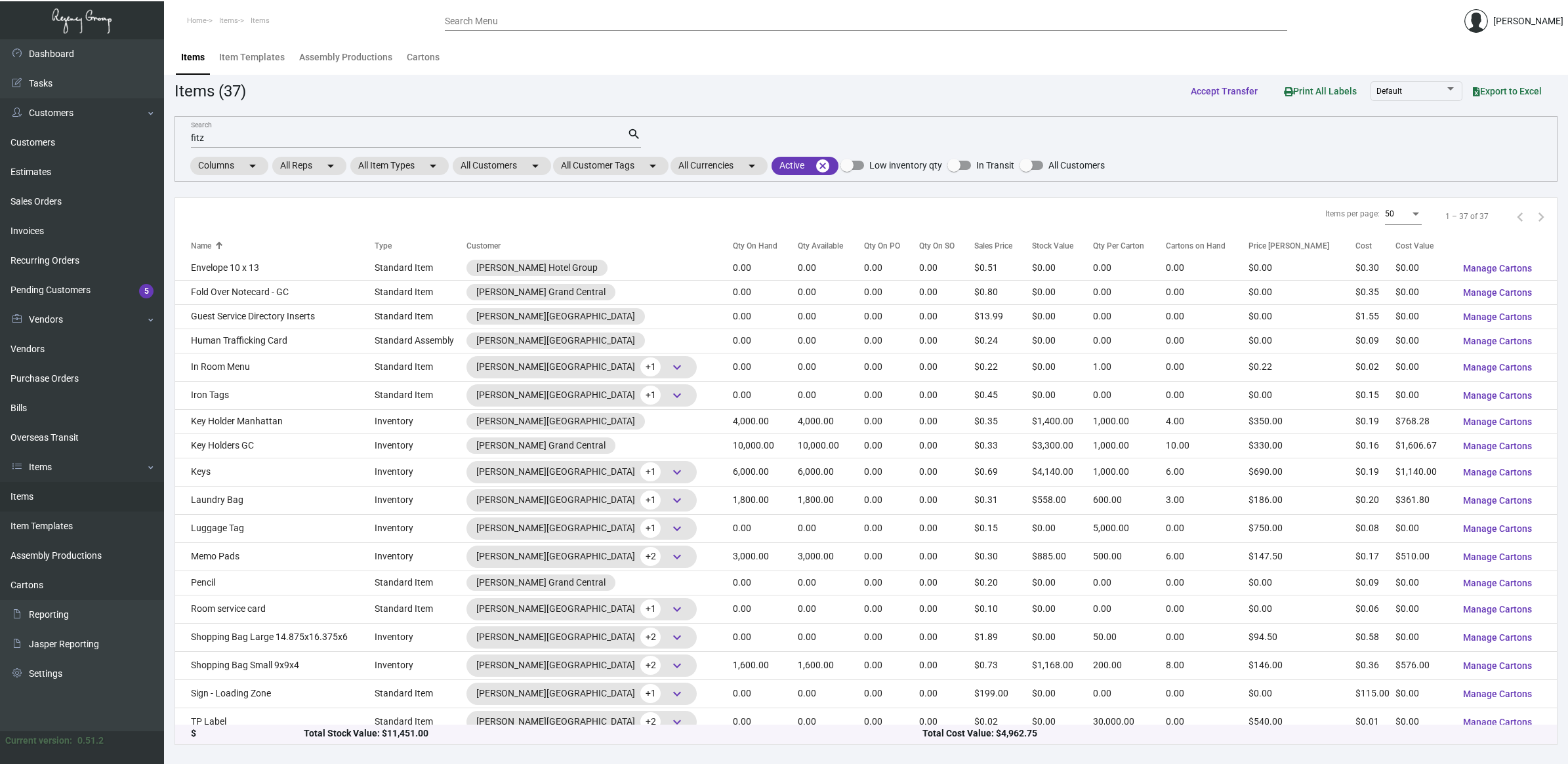
drag, startPoint x: -87, startPoint y: 152, endPoint x: -95, endPoint y: 152, distance: 8.0
click at [0, 152] on html "Home Items Items Search Menu [PERSON_NAME] Dashboard Dashboard Tasks Customers …" at bounding box center [784, 382] width 1568 height 764
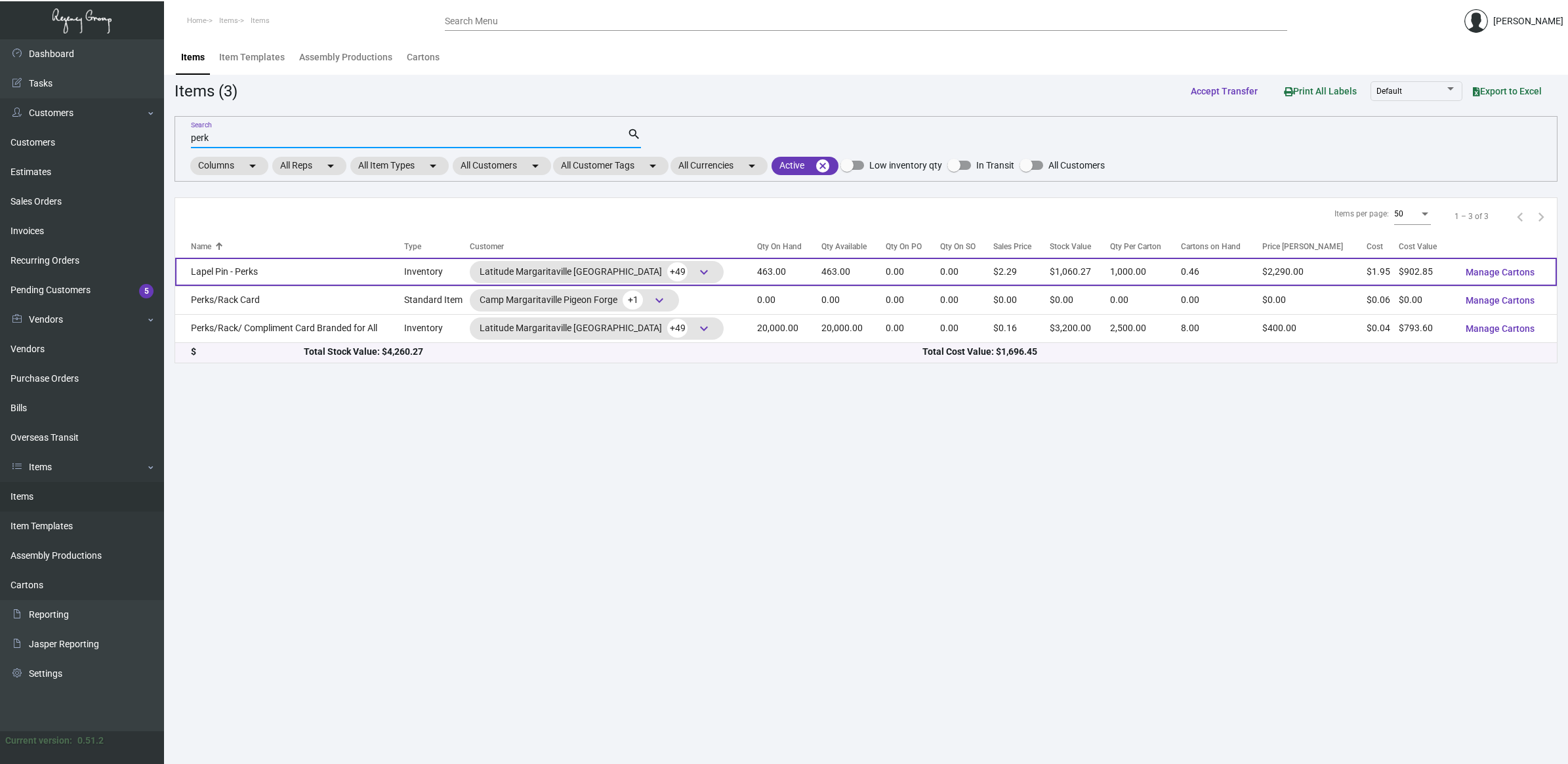
type input "perk"
click at [338, 269] on td "Lapel Pin - Perks" at bounding box center [290, 272] width 229 height 28
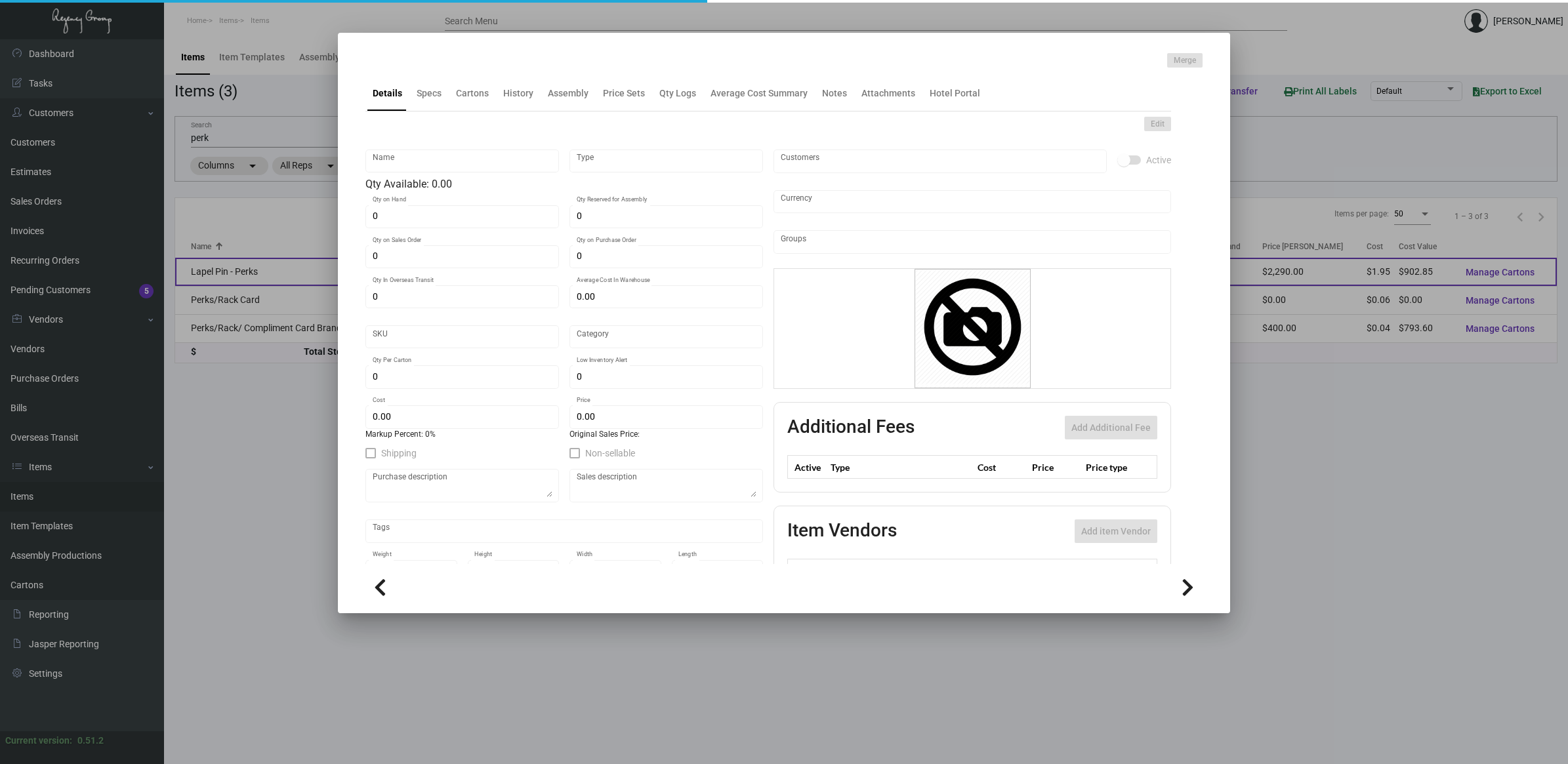
type input "Lapel Pin - Perks"
type input "Inventory"
type input "463"
type input "$ 2.60"
type input "Inventory"
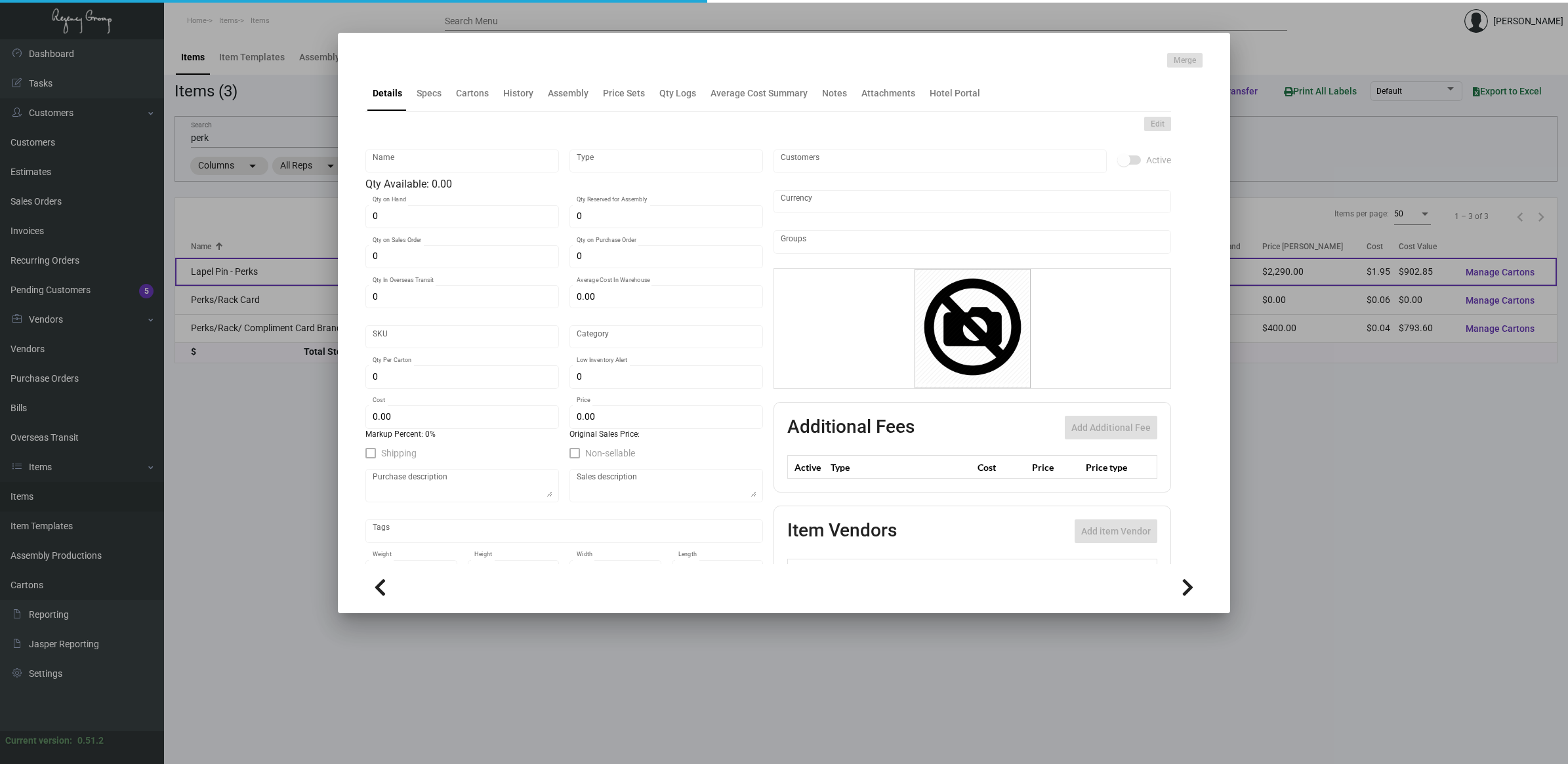
type input "1,000"
type input "$ 1.95"
type input "$ 2.29"
checkbox input "true"
type input "United States Dollar $"
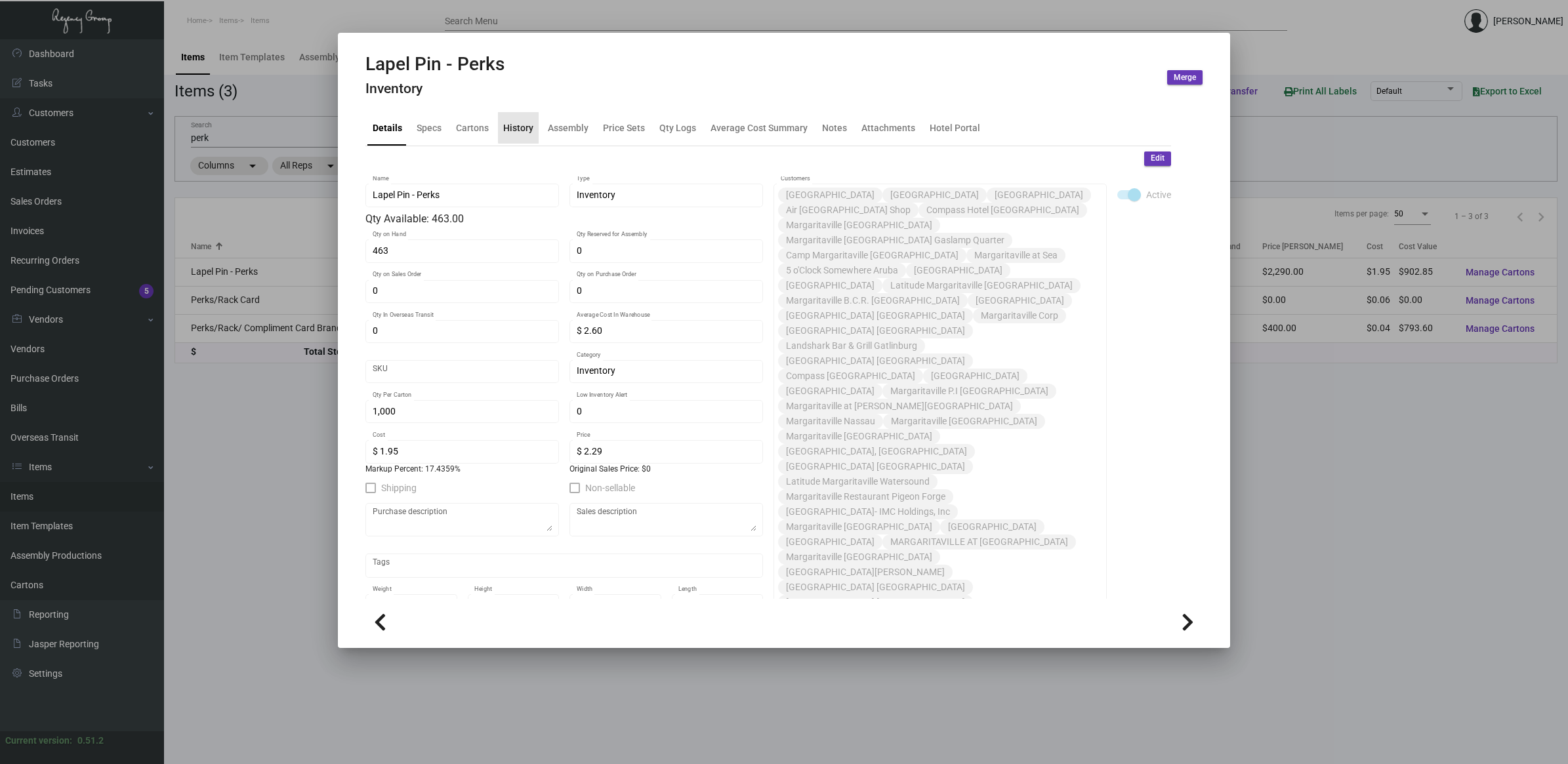
click at [522, 124] on div "History" at bounding box center [518, 127] width 30 height 14
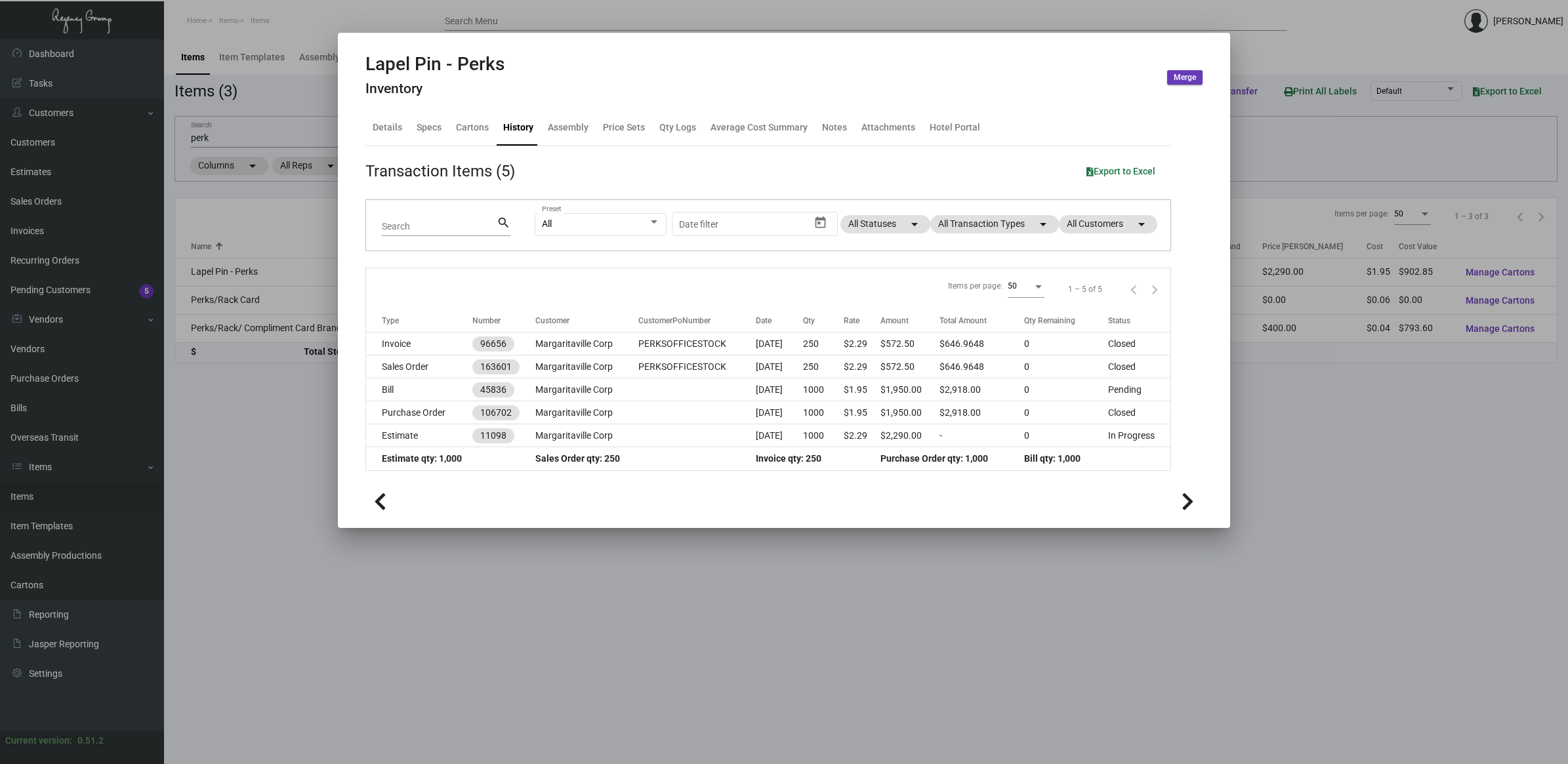
click at [246, 478] on div at bounding box center [784, 382] width 1568 height 764
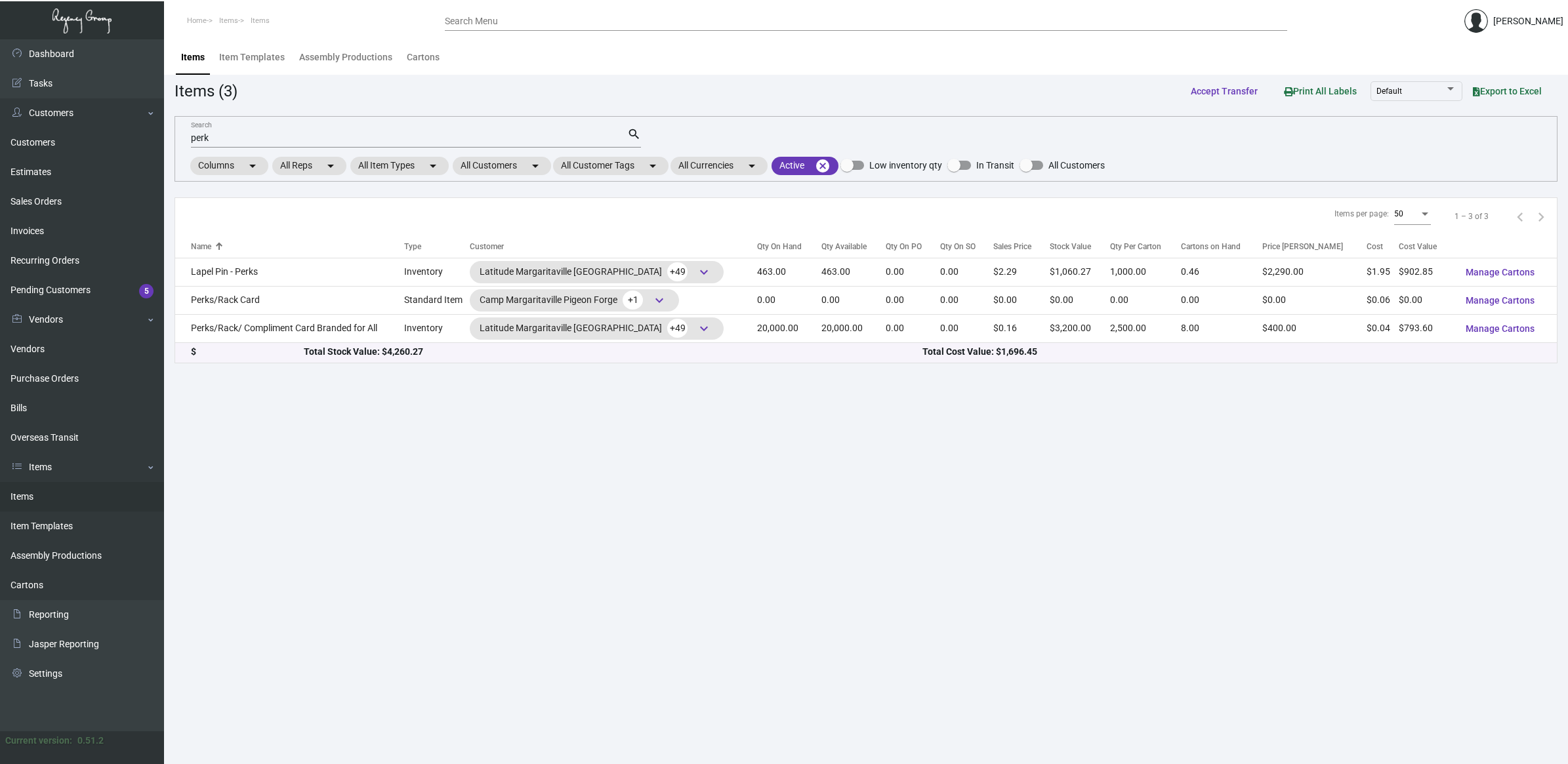
drag, startPoint x: 245, startPoint y: 135, endPoint x: -54, endPoint y: 131, distance: 299.0
click at [0, 131] on html "Home Items Items Search Menu [PERSON_NAME] Dashboard Dashboard Tasks Customers …" at bounding box center [784, 382] width 1568 height 764
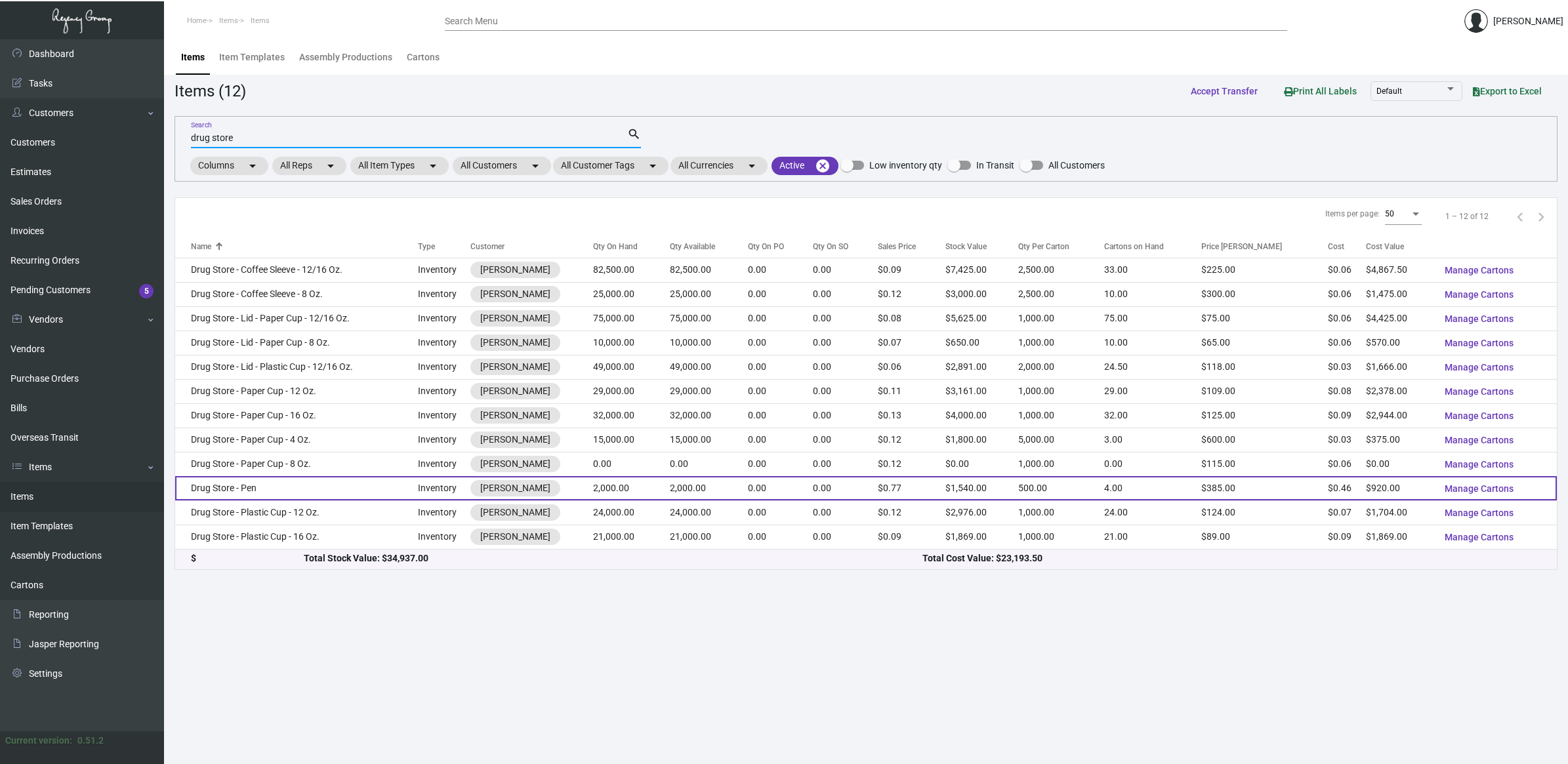
type input "drug store"
click at [265, 478] on td "Drug Store - Pen" at bounding box center [296, 488] width 242 height 24
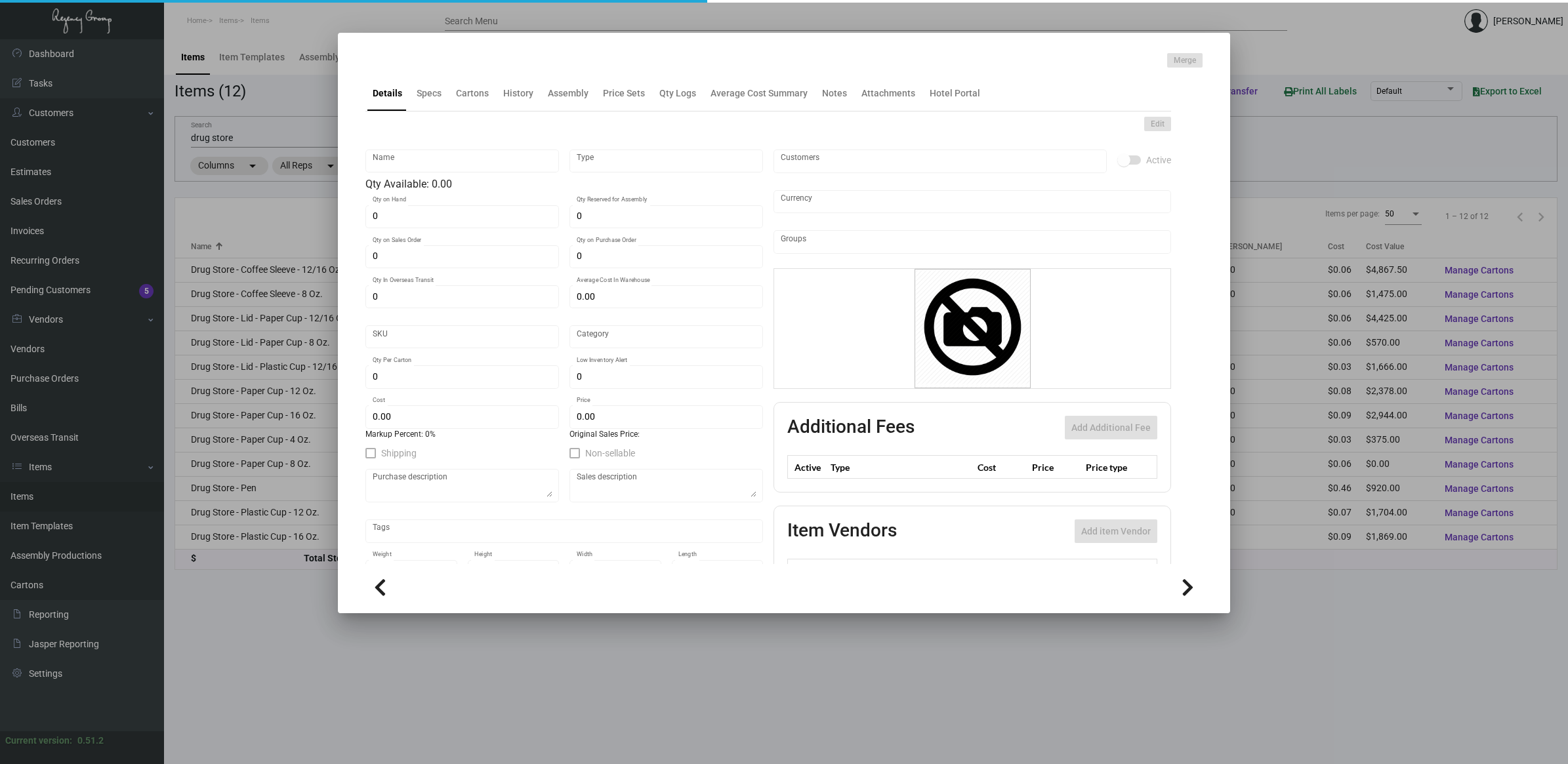
type input "Drug Store - Pen"
type input "Inventory"
type input "2,000"
type input "$ 0.46"
type input "Inventory"
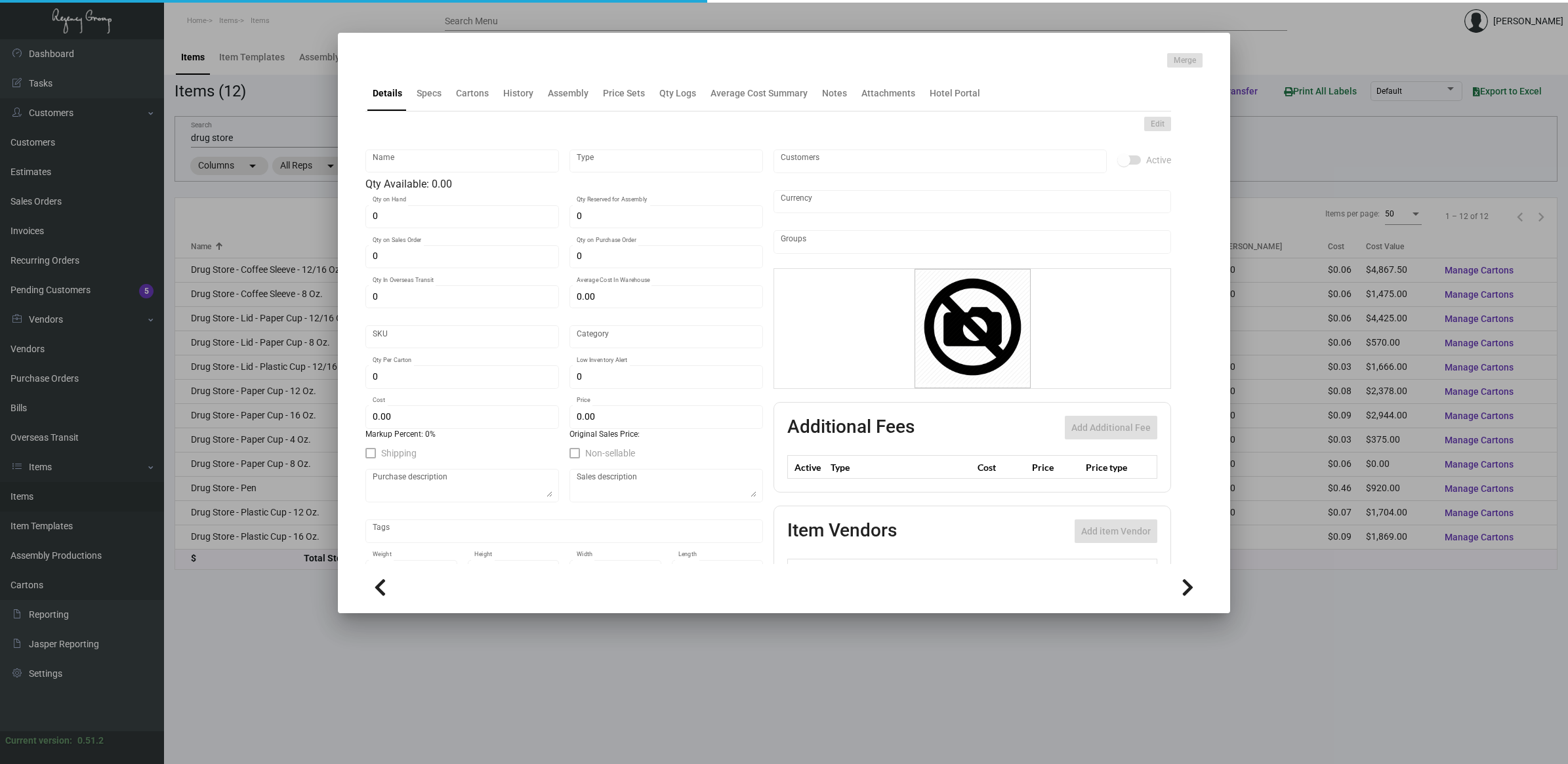
type input "500"
type input "$ 0.46"
type input "$ 0.77"
checkbox input "true"
type input "United States Dollar $"
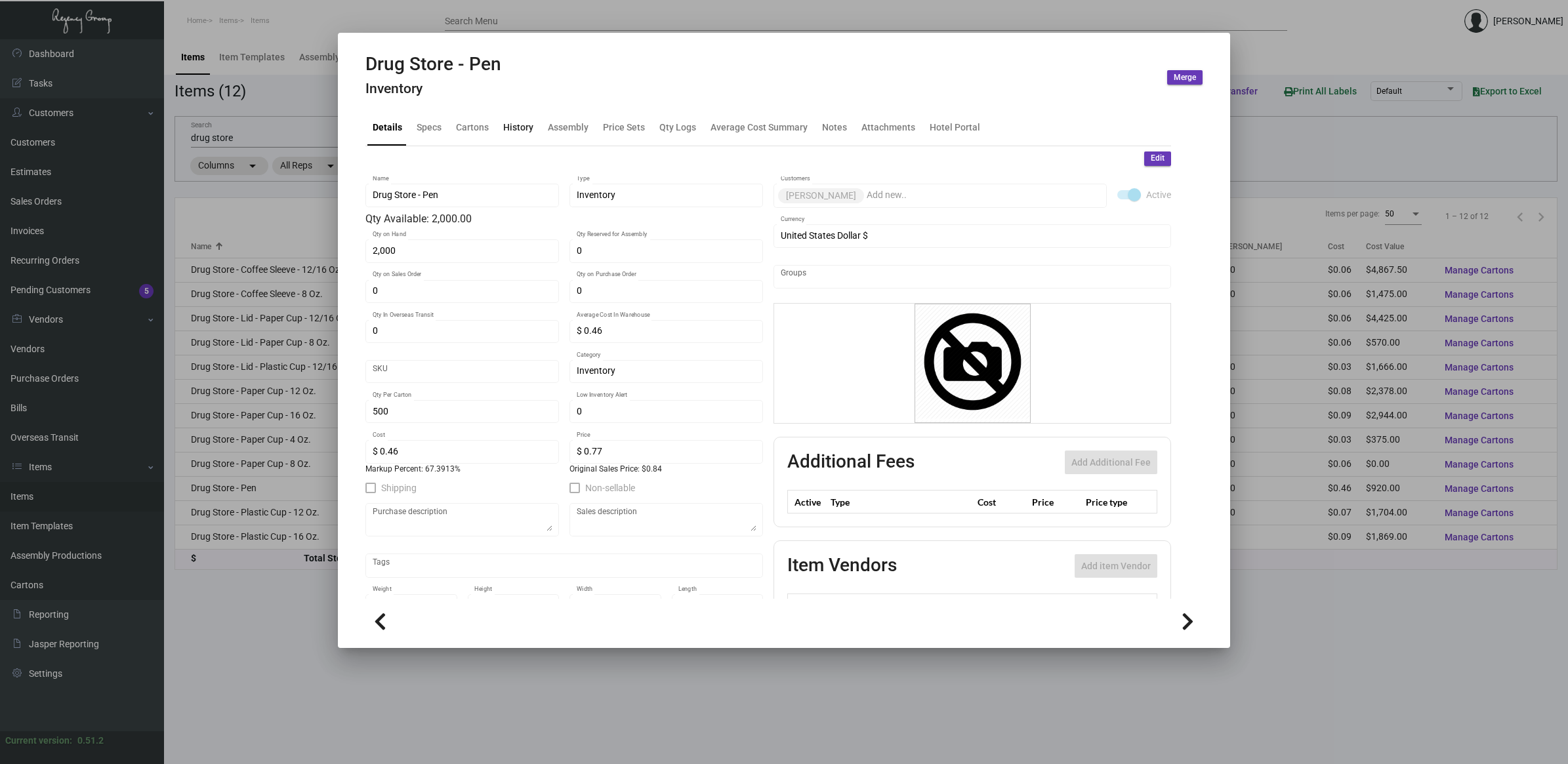
click at [519, 125] on div "History" at bounding box center [518, 127] width 30 height 14
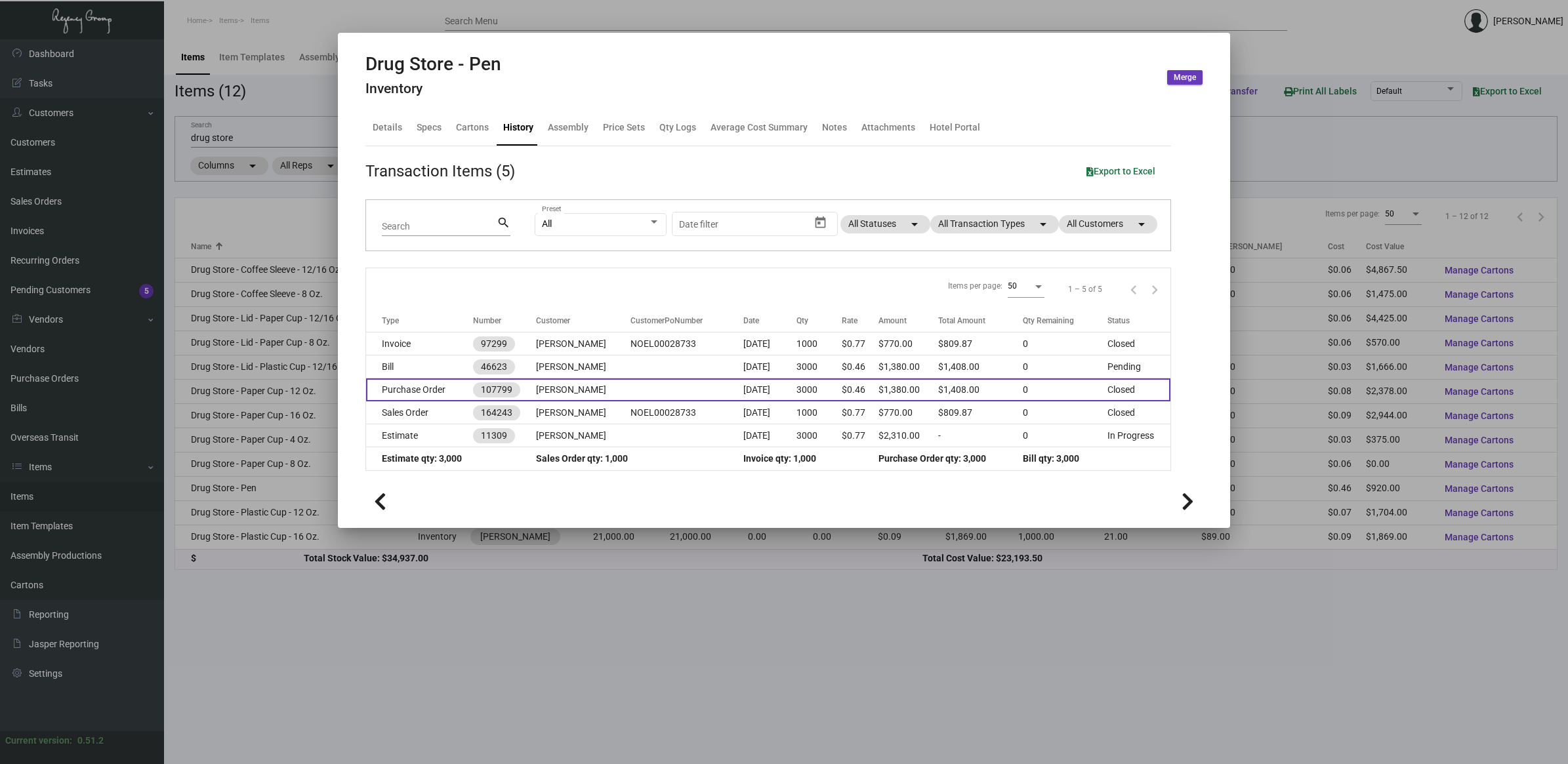
click at [434, 390] on td "Purchase Order" at bounding box center [419, 390] width 107 height 23
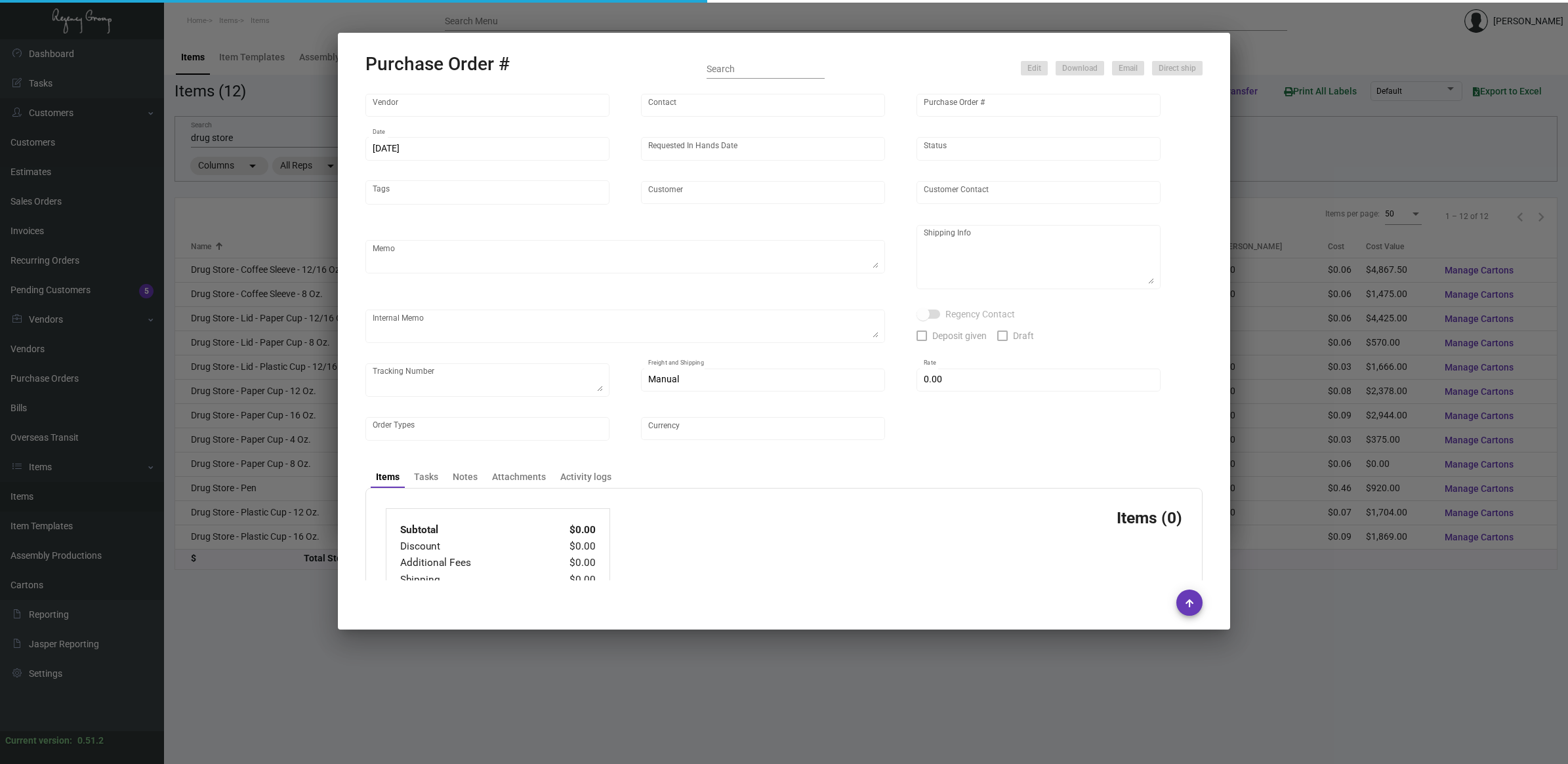
type input "BIC Graphics (Koozie)"
type input "CS Hotel"
type input "107799"
type input "[DATE]"
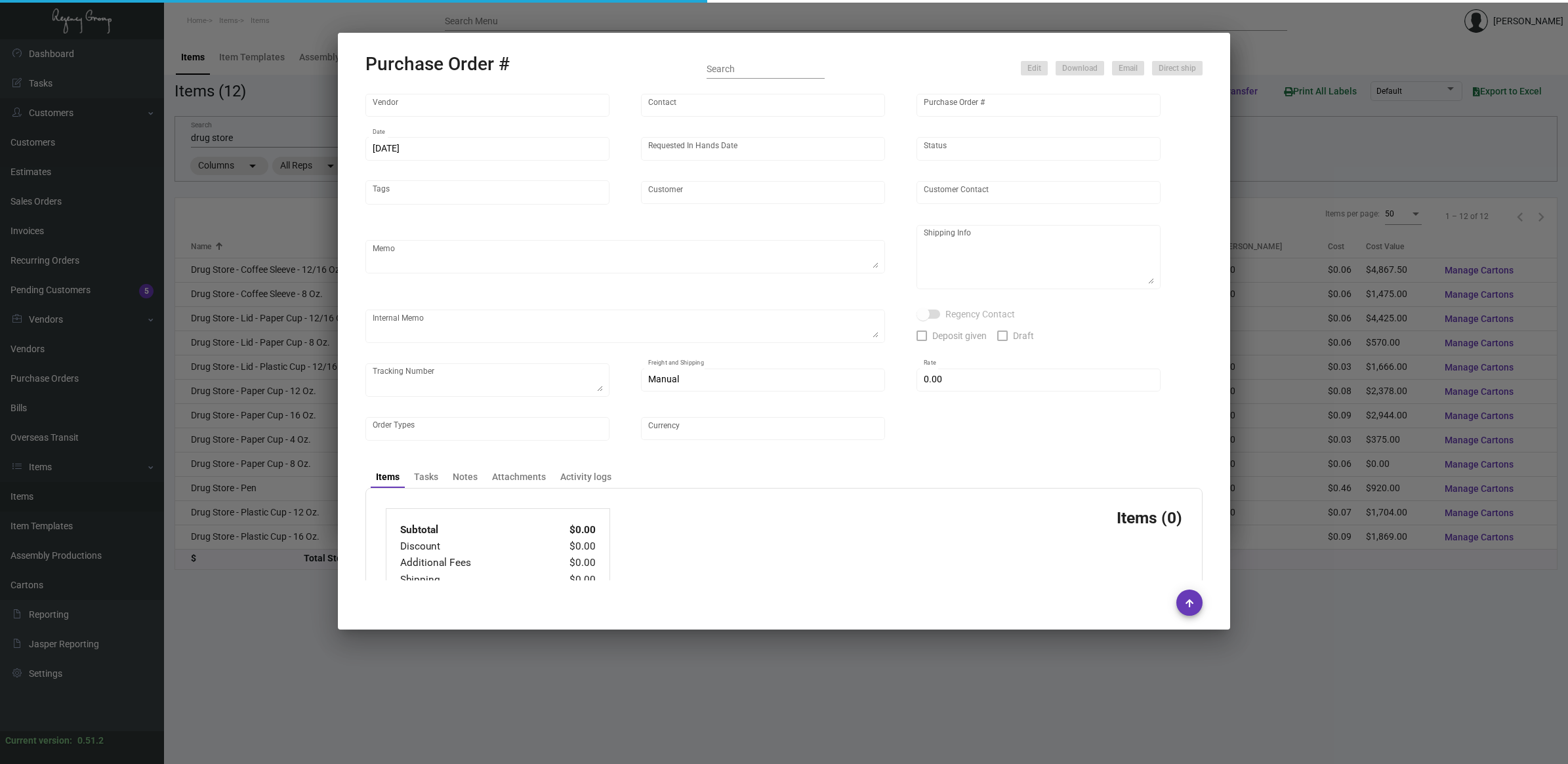
type input "[PERSON_NAME]"
type textarea "Order must be shipped in different [DOMAIN_NAME] not strap boxes together. BLIN…"
type textarea "[PERSON_NAME] Regency Group NJ [STREET_ADDRESS]"
type textarea "YR ACH [DATE]"
checkbox input "true"
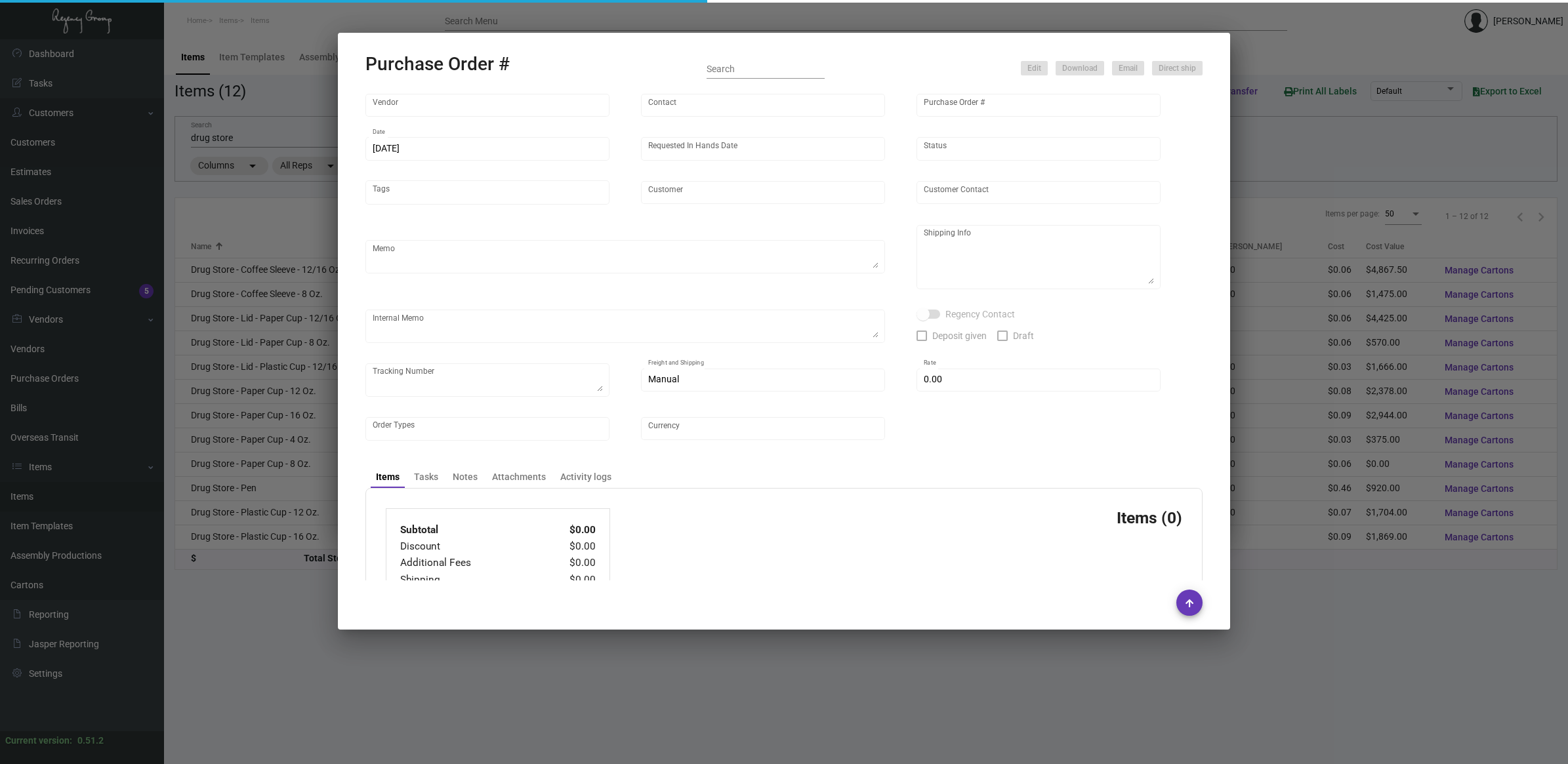
checkbox input "true"
type input "$ 0.00"
type input "United States Dollar $"
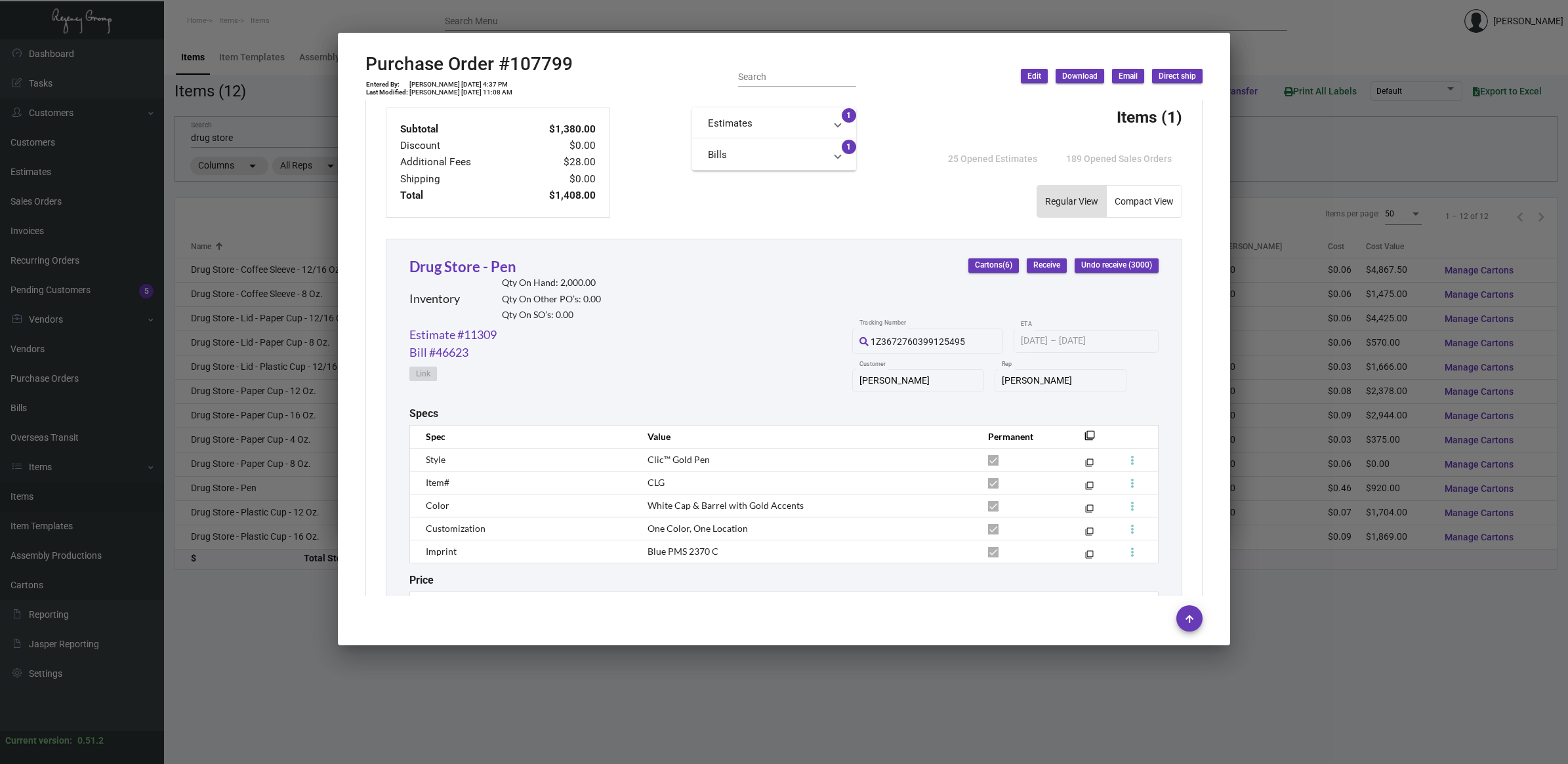
scroll to position [559, 0]
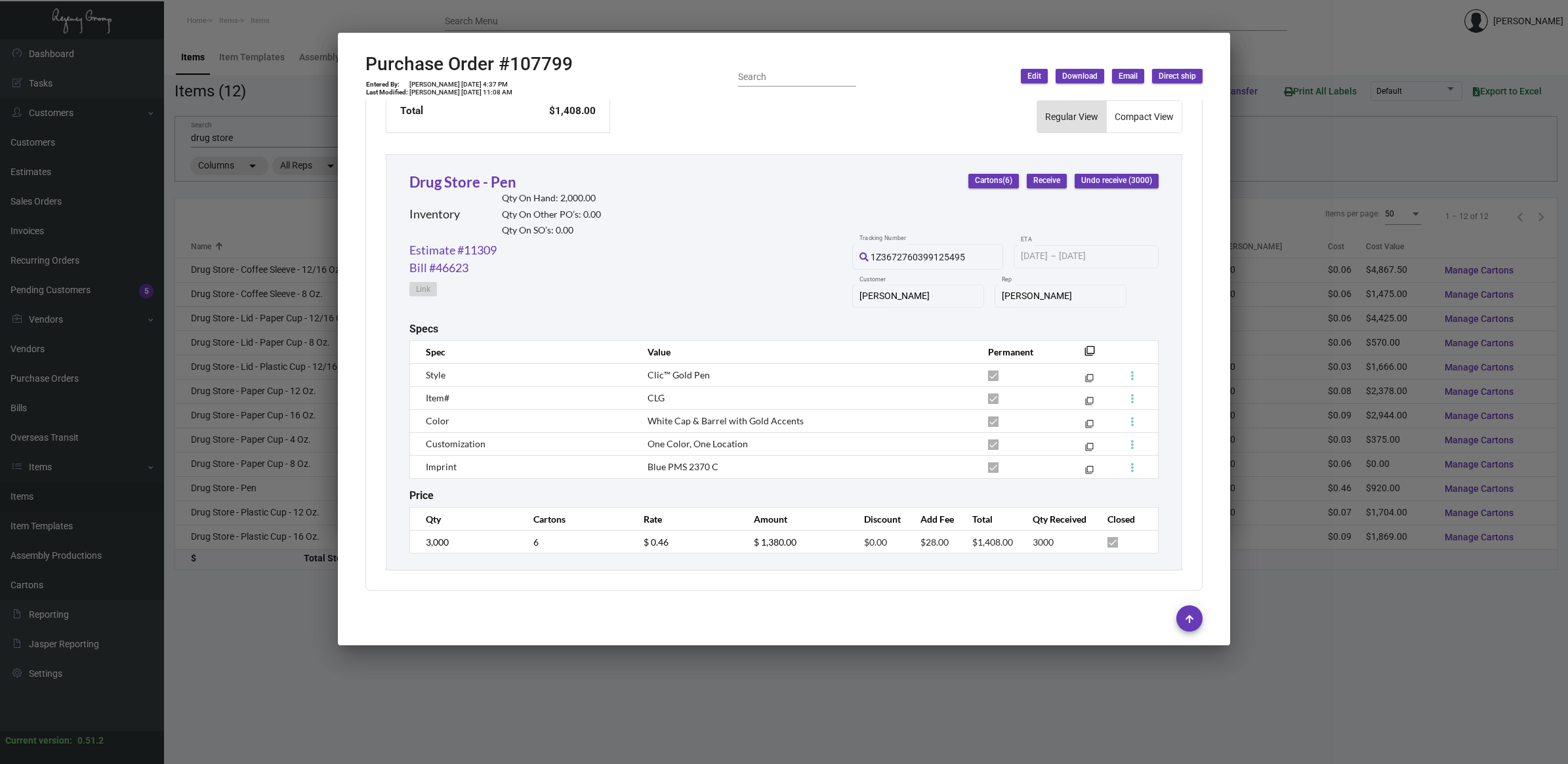
click at [251, 139] on div at bounding box center [784, 382] width 1568 height 764
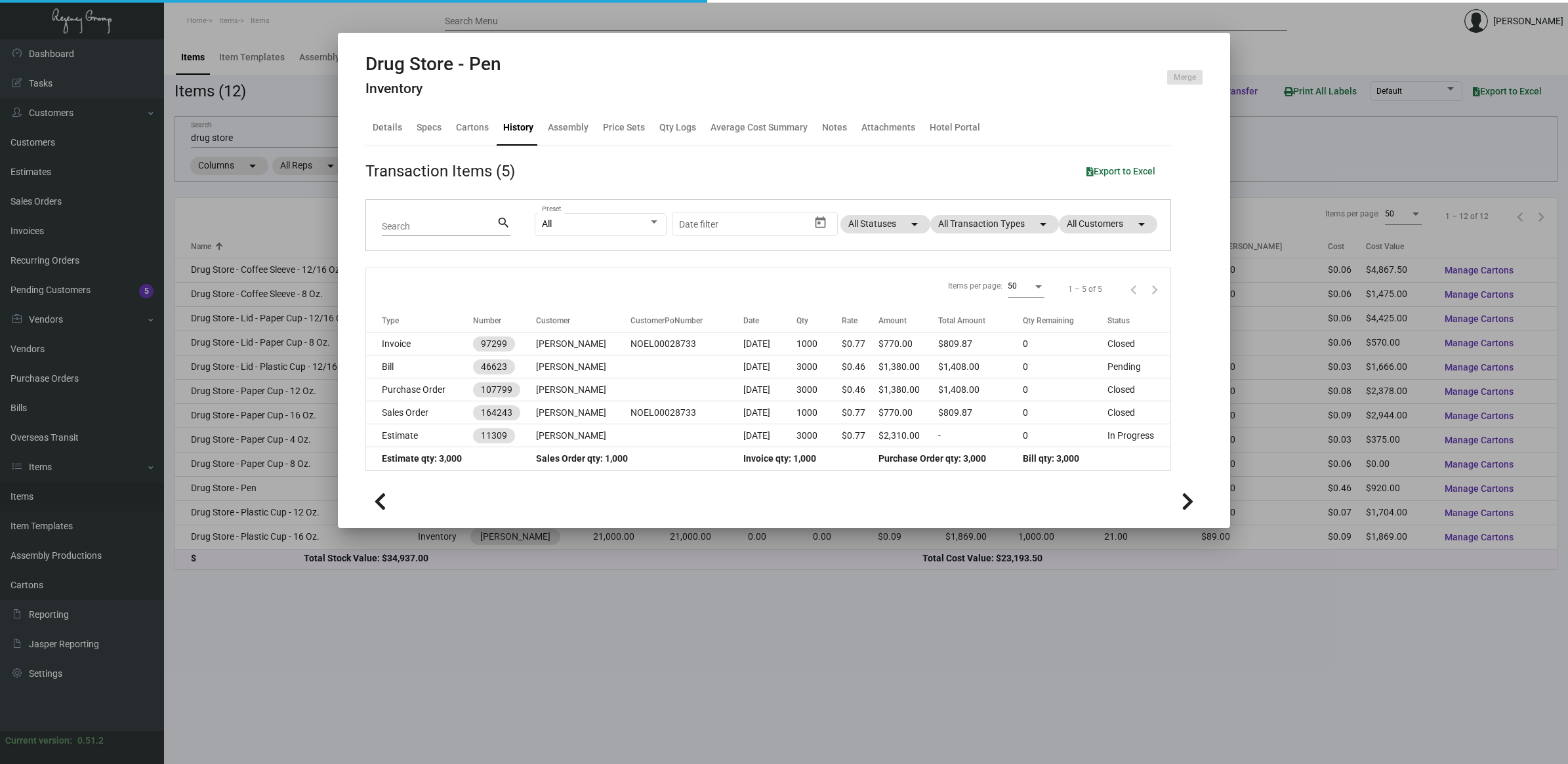
click at [258, 137] on div at bounding box center [784, 382] width 1568 height 764
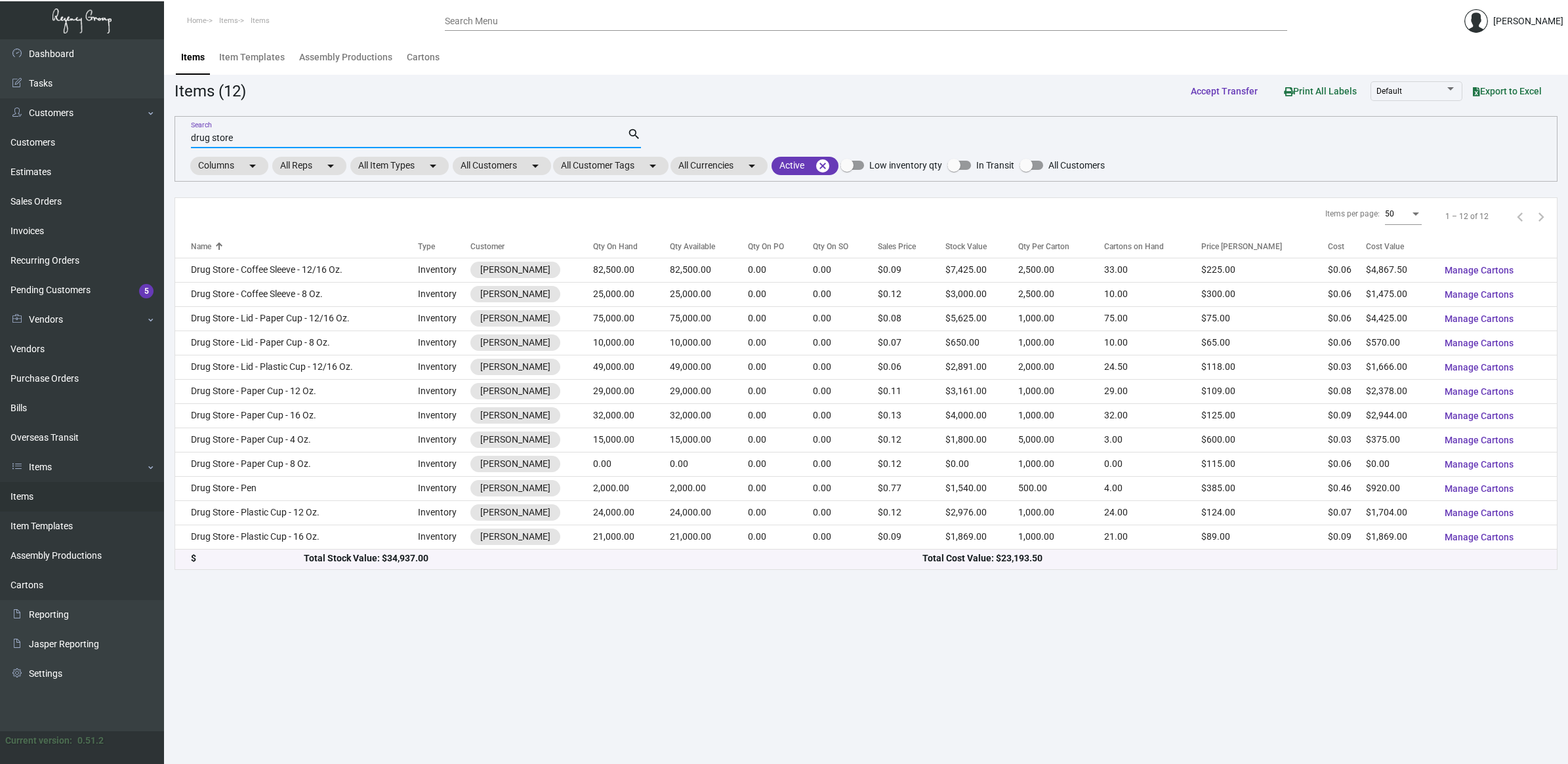
drag, startPoint x: 262, startPoint y: 137, endPoint x: -9, endPoint y: 120, distance: 271.5
click at [0, 120] on html "Home Items Items Search Menu [PERSON_NAME] Dashboard Dashboard Tasks Customers …" at bounding box center [784, 382] width 1568 height 764
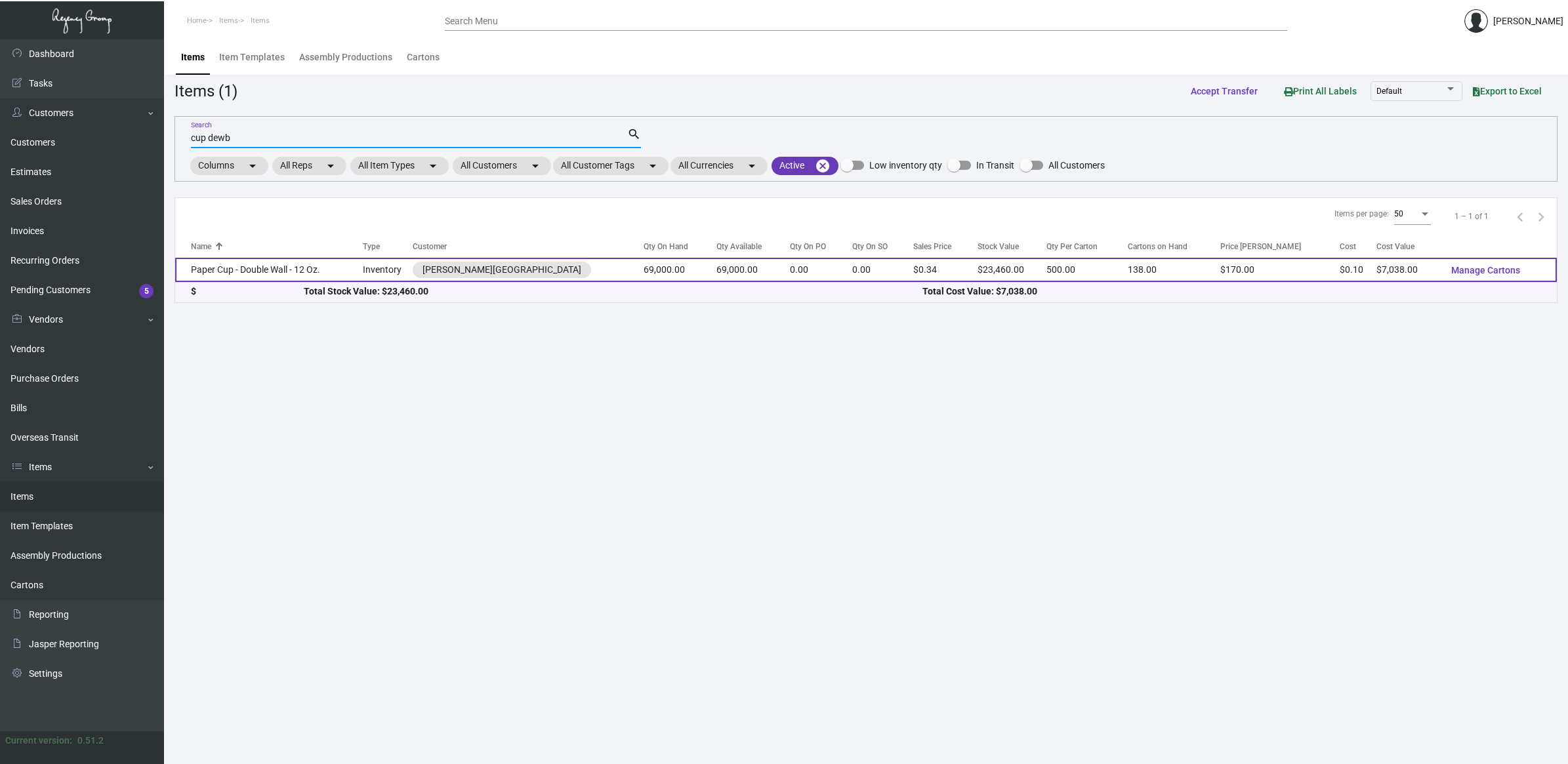
type input "cup dewb"
click at [201, 267] on td "Paper Cup - Double Wall - 12 Oz." at bounding box center [269, 270] width 187 height 24
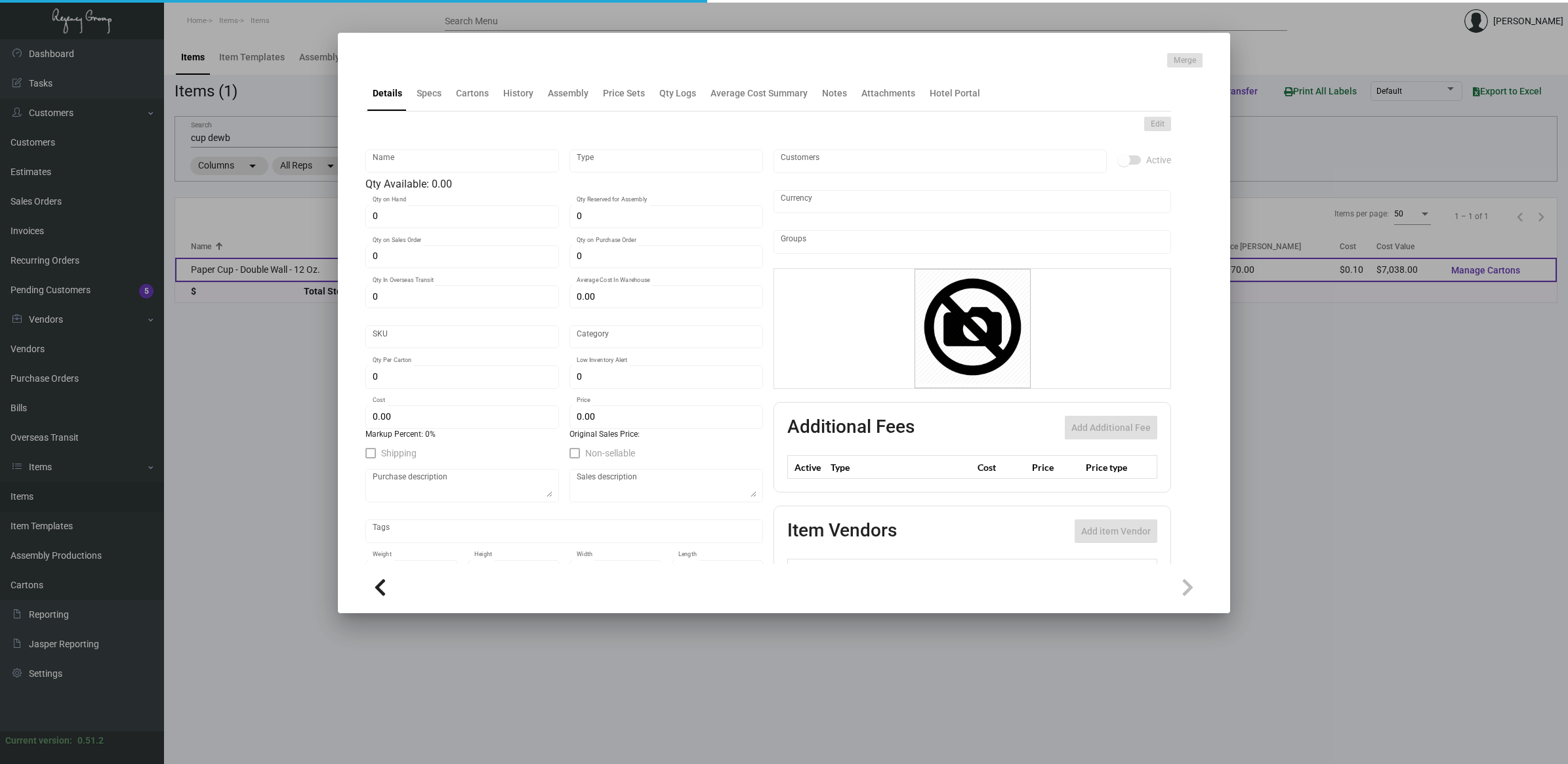
type input "Paper Cup - Double Wall - 12 Oz."
type input "Inventory"
type input "69,000"
type input "$ 0.16988"
type input "1041"
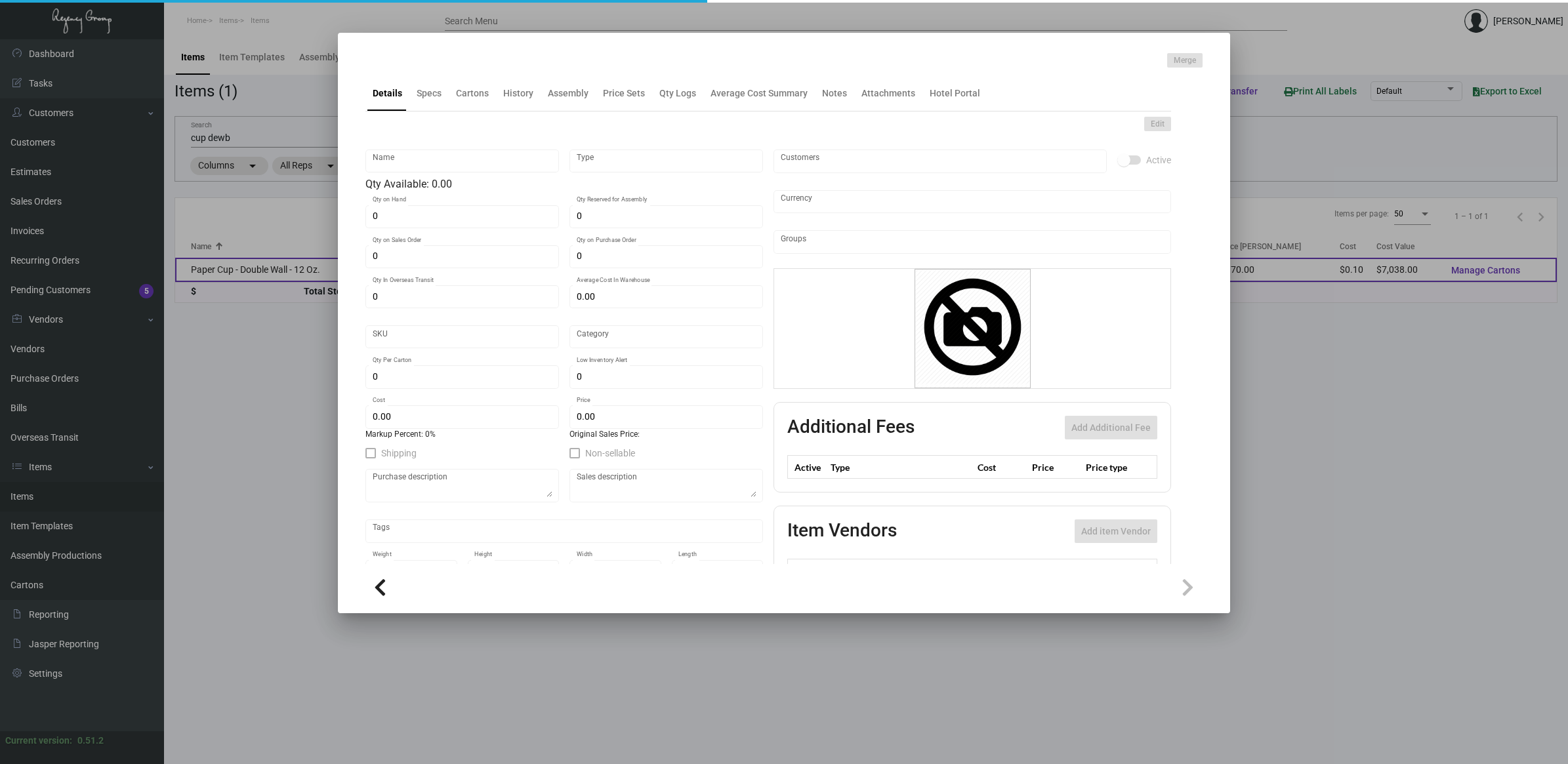
type input "Standard"
type input "500"
type input "30,000"
type input "$ 0.102"
type input "$ 0.34"
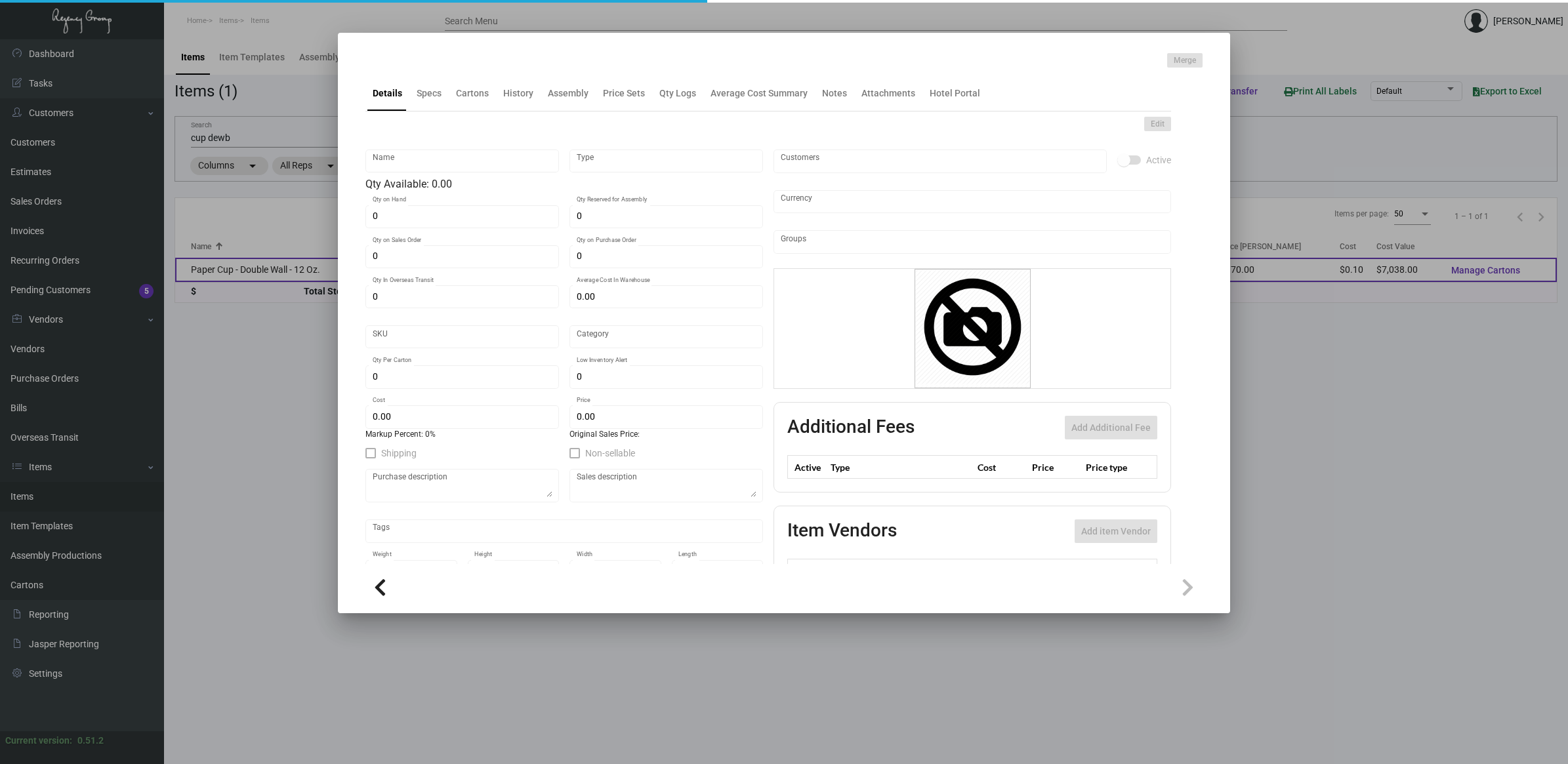
checkbox input "true"
type input "United States Dollar $"
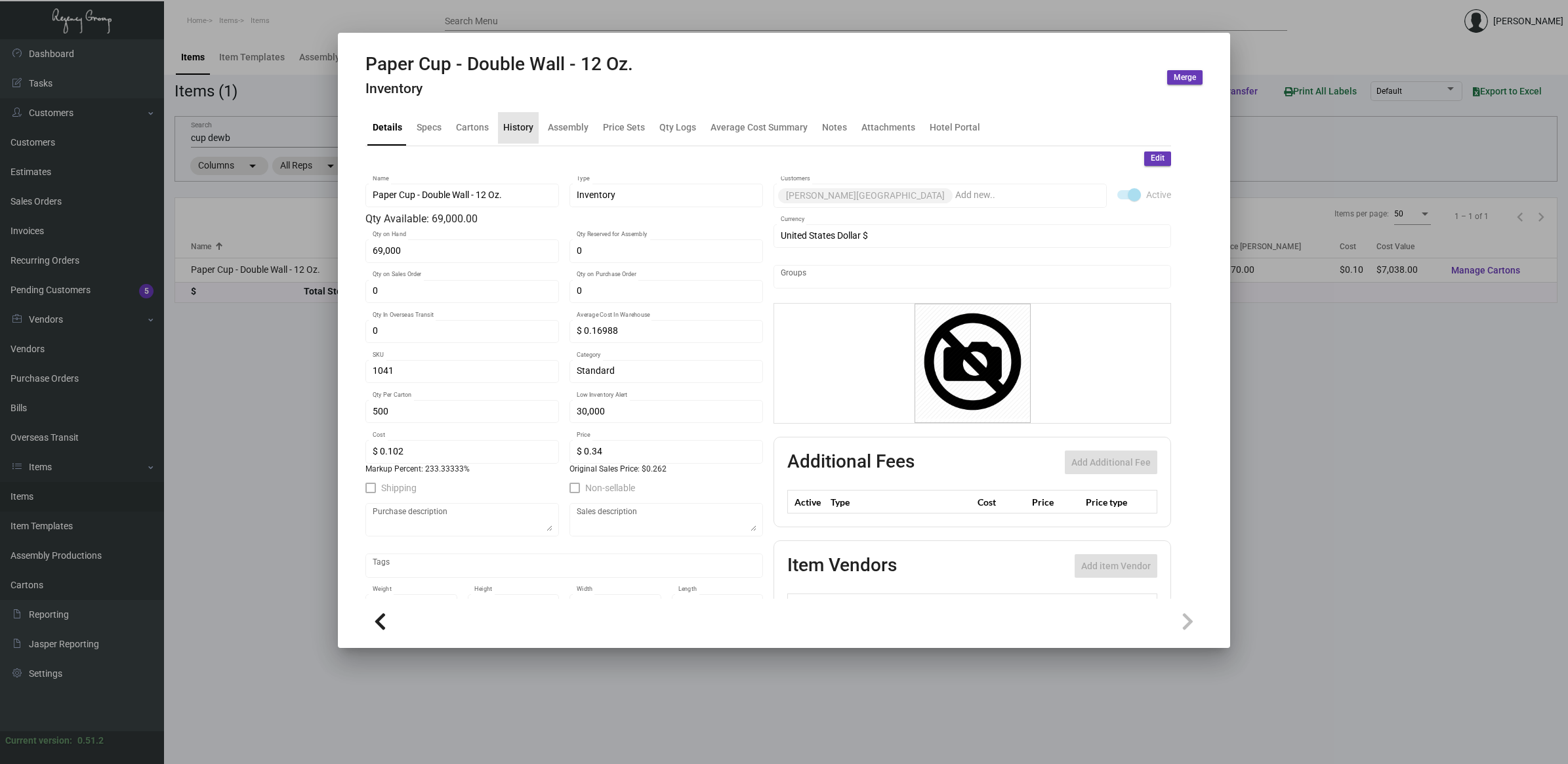
click at [522, 133] on div "History" at bounding box center [518, 127] width 30 height 14
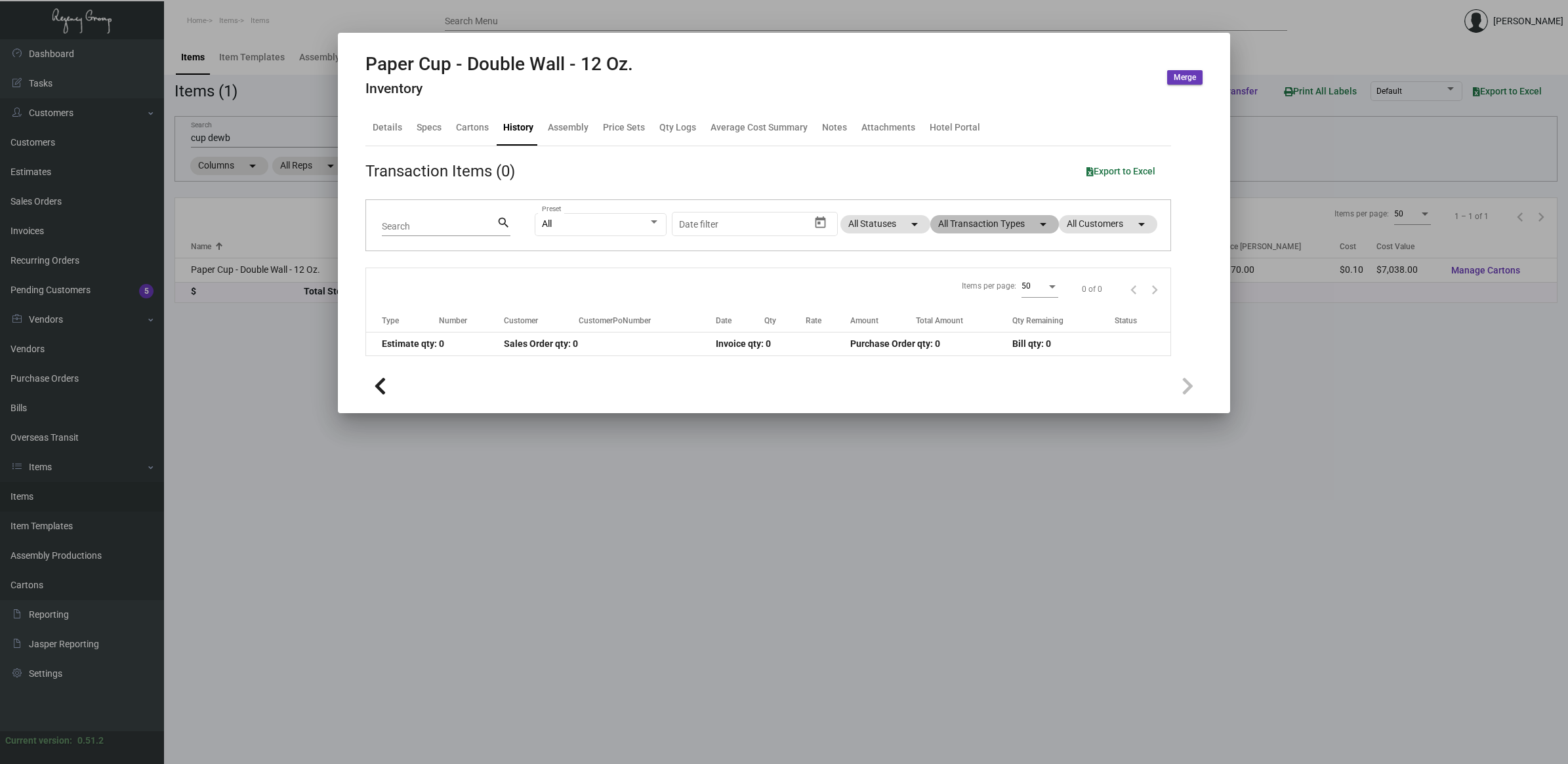
click at [974, 223] on mat-chip "All Transaction Types arrow_drop_down" at bounding box center [995, 223] width 129 height 18
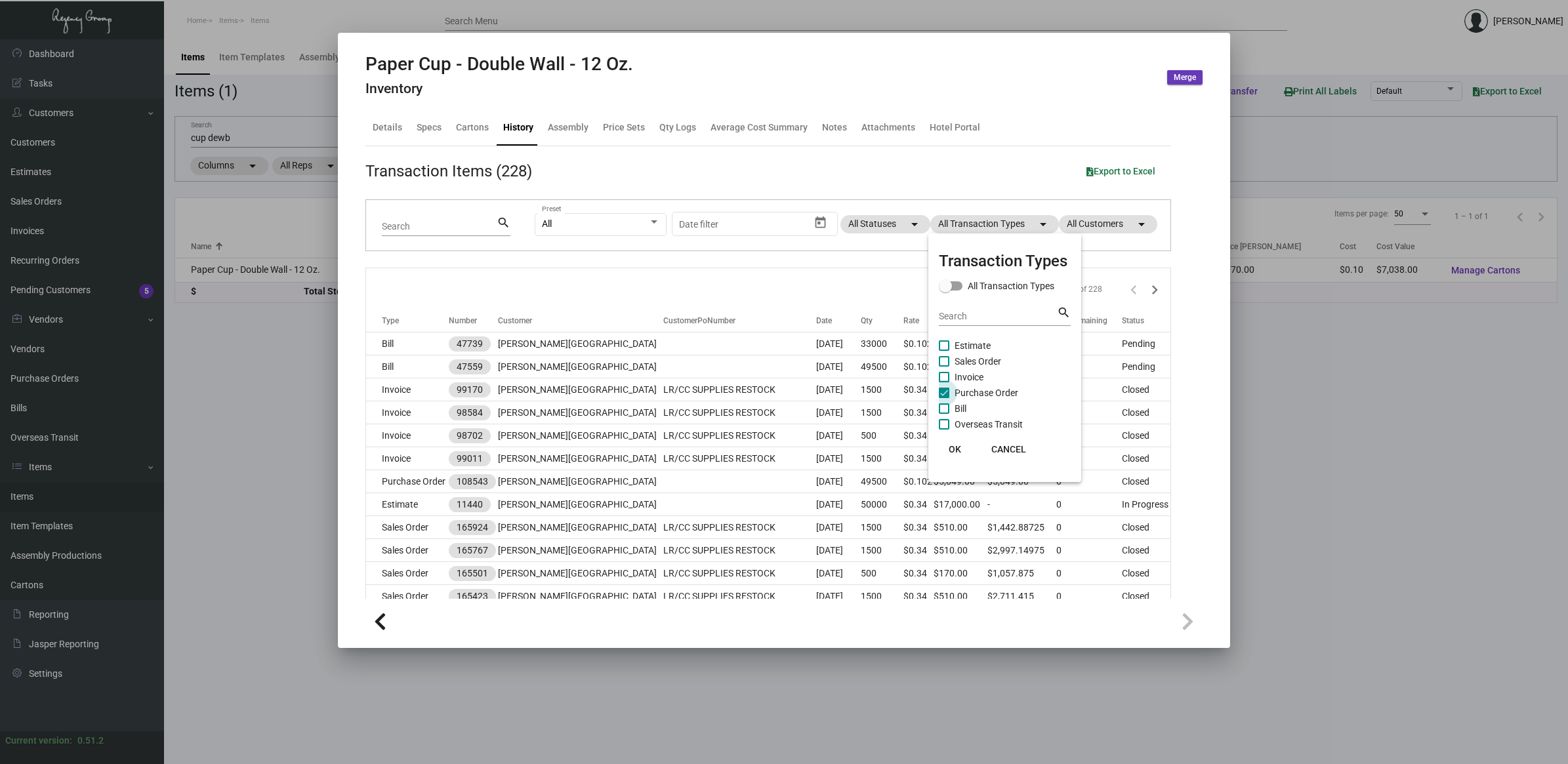
click at [959, 395] on span "Purchase Order" at bounding box center [986, 393] width 64 height 15
click at [944, 398] on input "Purchase Order" at bounding box center [943, 398] width 1 height 1
click at [972, 390] on span "Purchase Order" at bounding box center [986, 393] width 64 height 15
click at [944, 398] on input "Purchase Order" at bounding box center [943, 398] width 1 height 1
checkbox input "true"
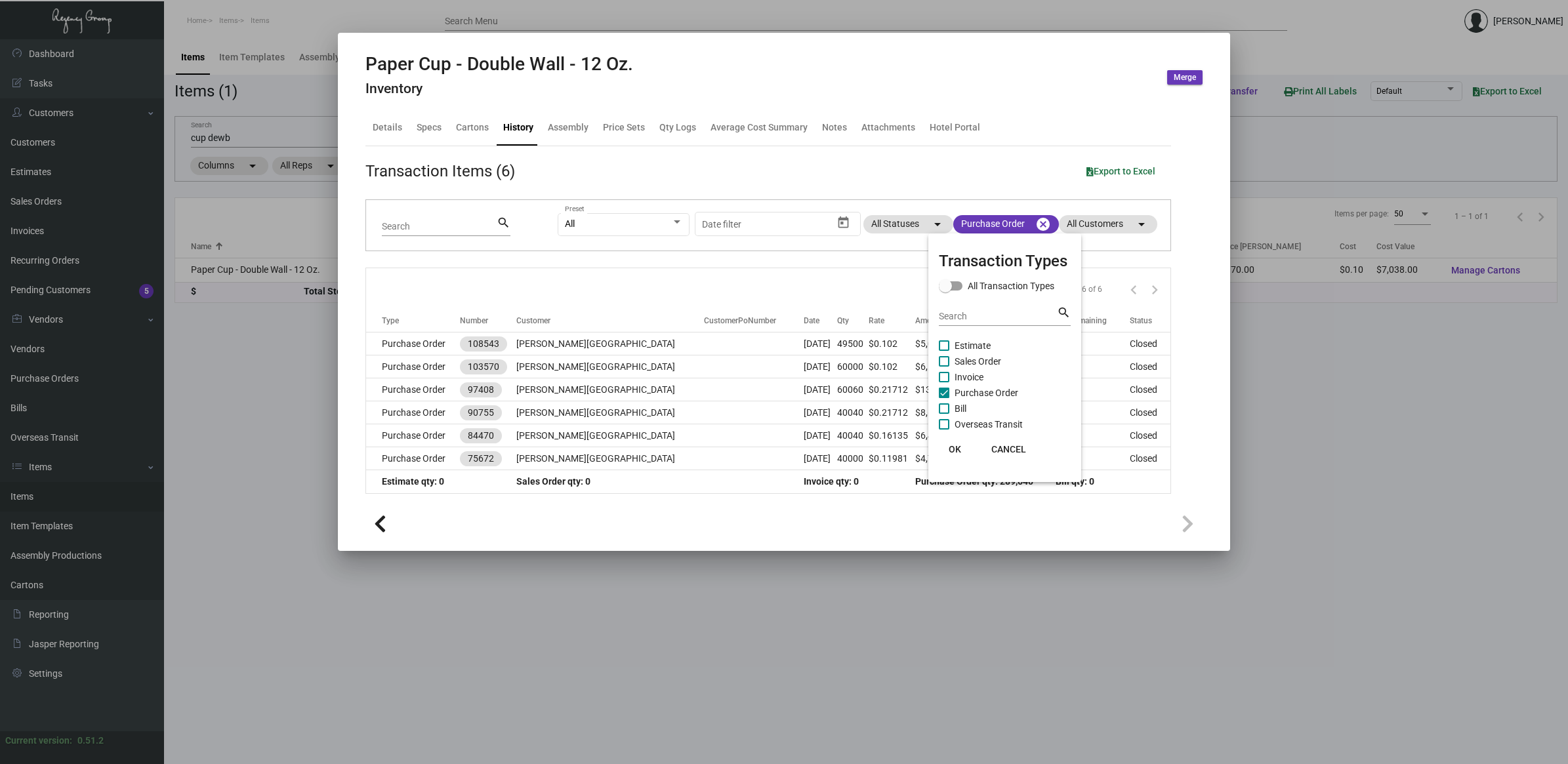
click at [958, 454] on button "OK" at bounding box center [954, 449] width 42 height 23
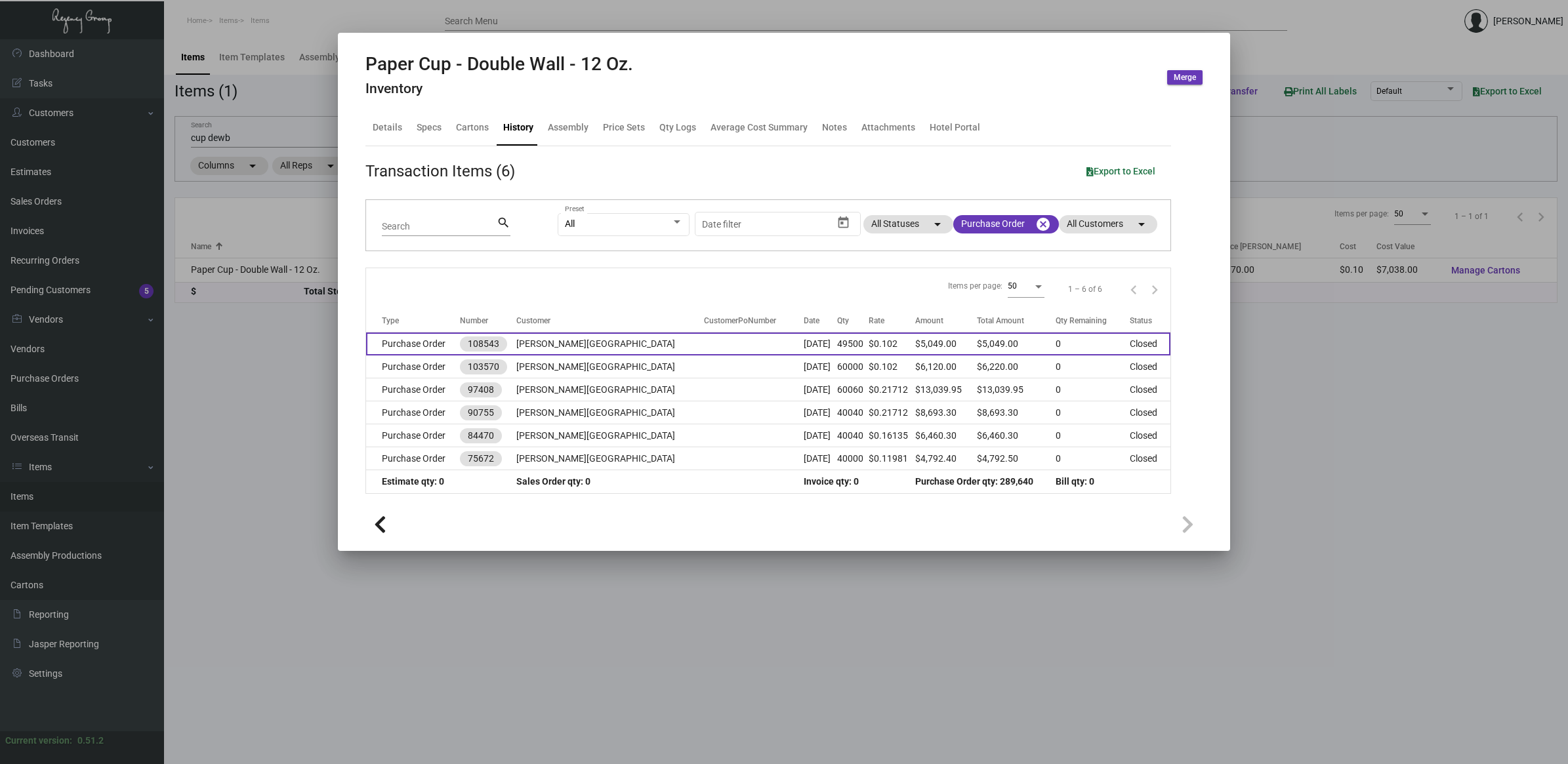
click at [915, 339] on td "$5,049.00" at bounding box center [946, 344] width 62 height 23
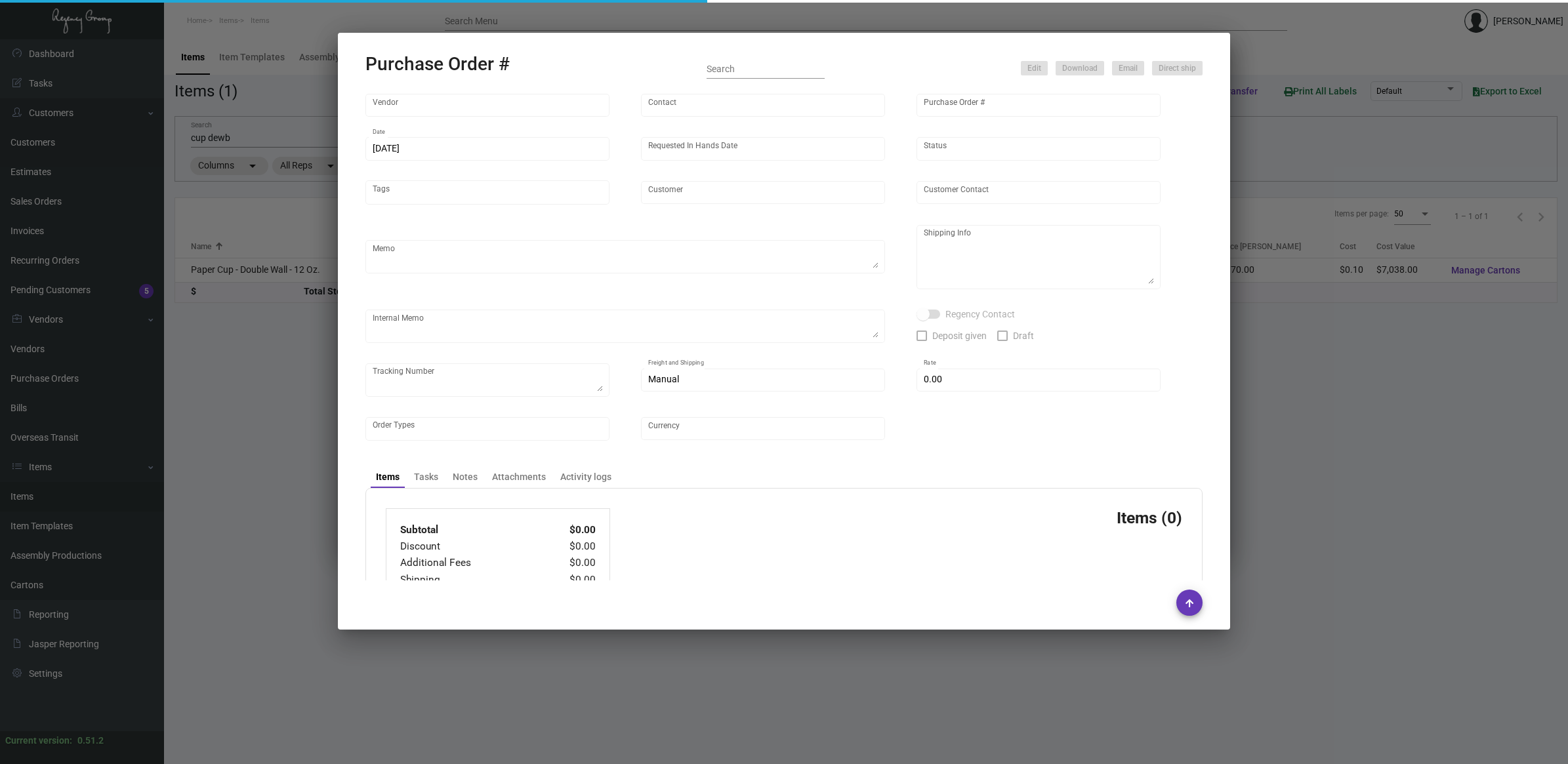
type input "Unicup International Inc."
type input "[PERSON_NAME]"
type input "108543"
type input "[DATE]"
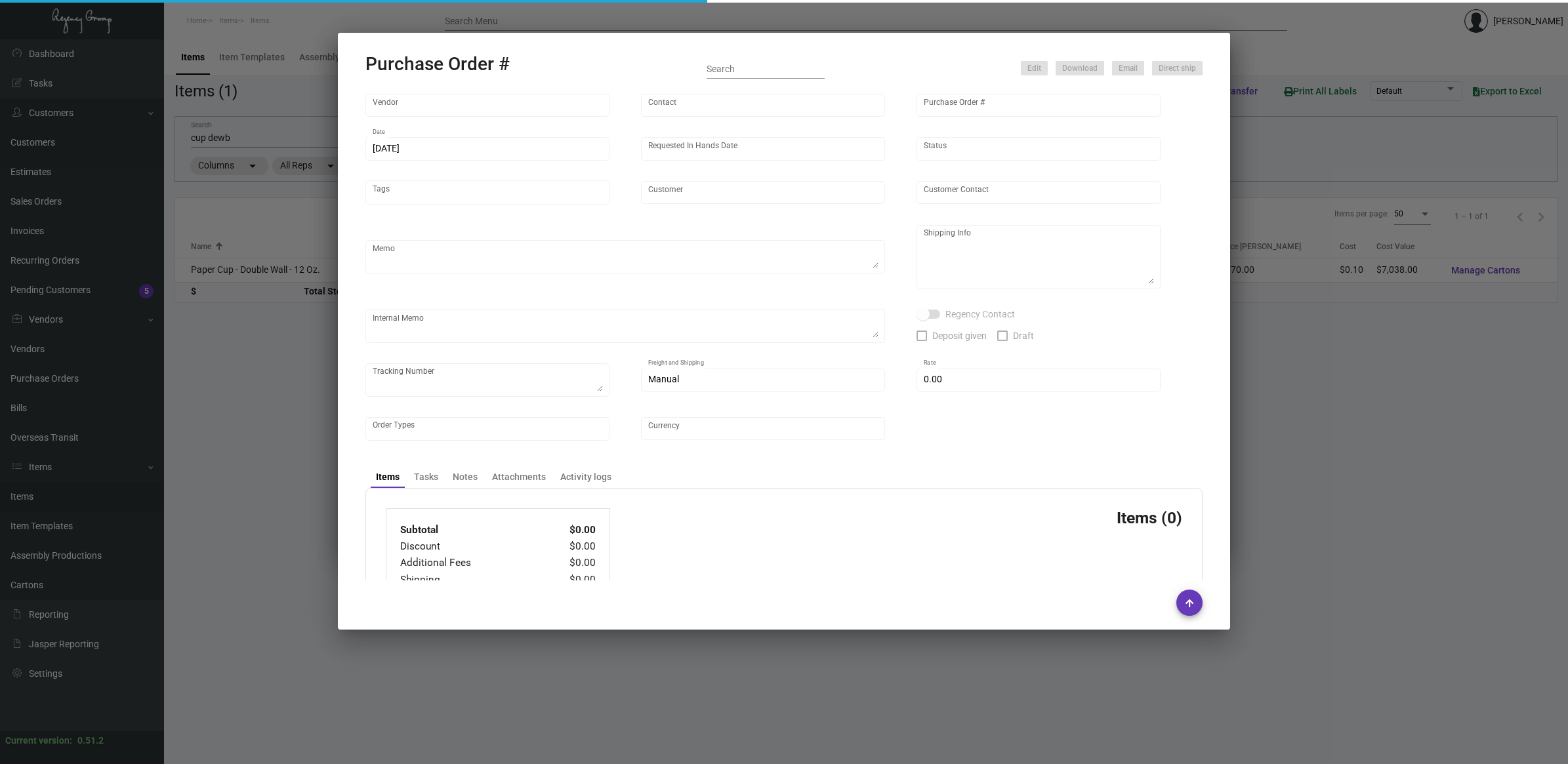
type input "[PERSON_NAME][GEOGRAPHIC_DATA]"
type textarea "Repeat previous PO 103570.When ready to ship, contact: [EMAIL_ADDRESS][DOMAIN_N…"
type textarea "Regency Group NJ - [PERSON_NAME] [STREET_ADDRESS]"
checkbox input "true"
type input "$ 0.00"
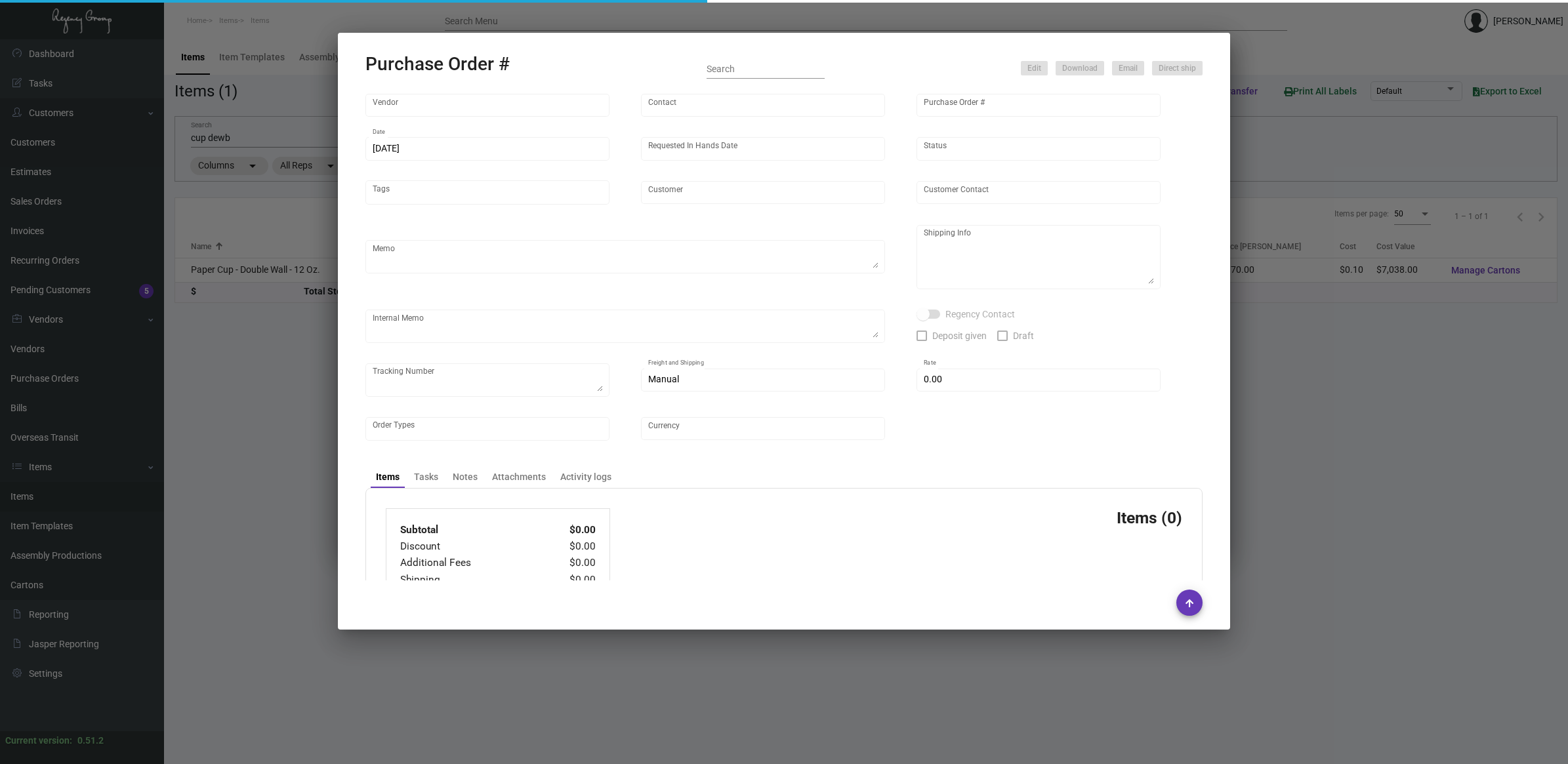
type input "United States Dollar $"
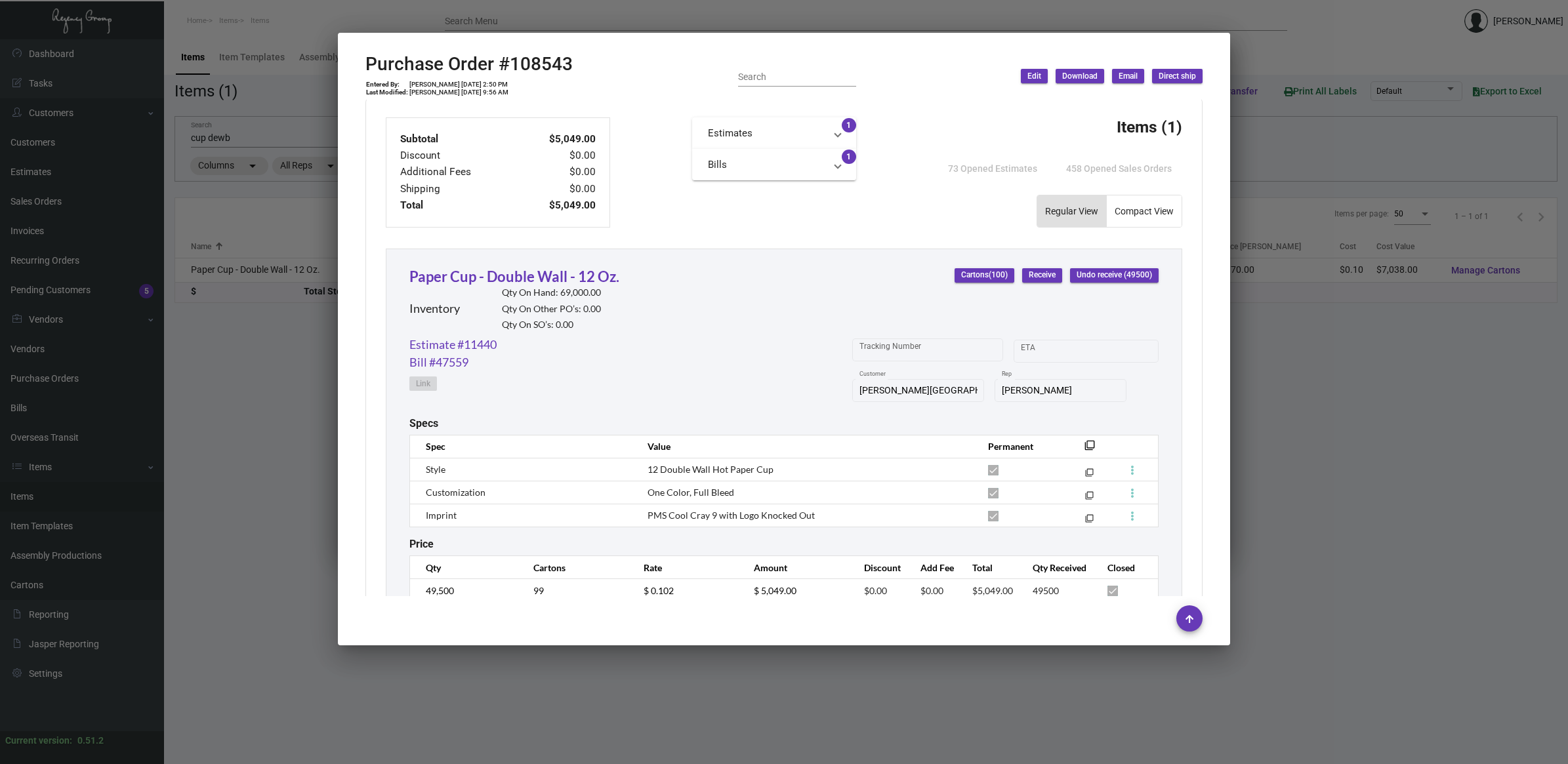
scroll to position [512, 0]
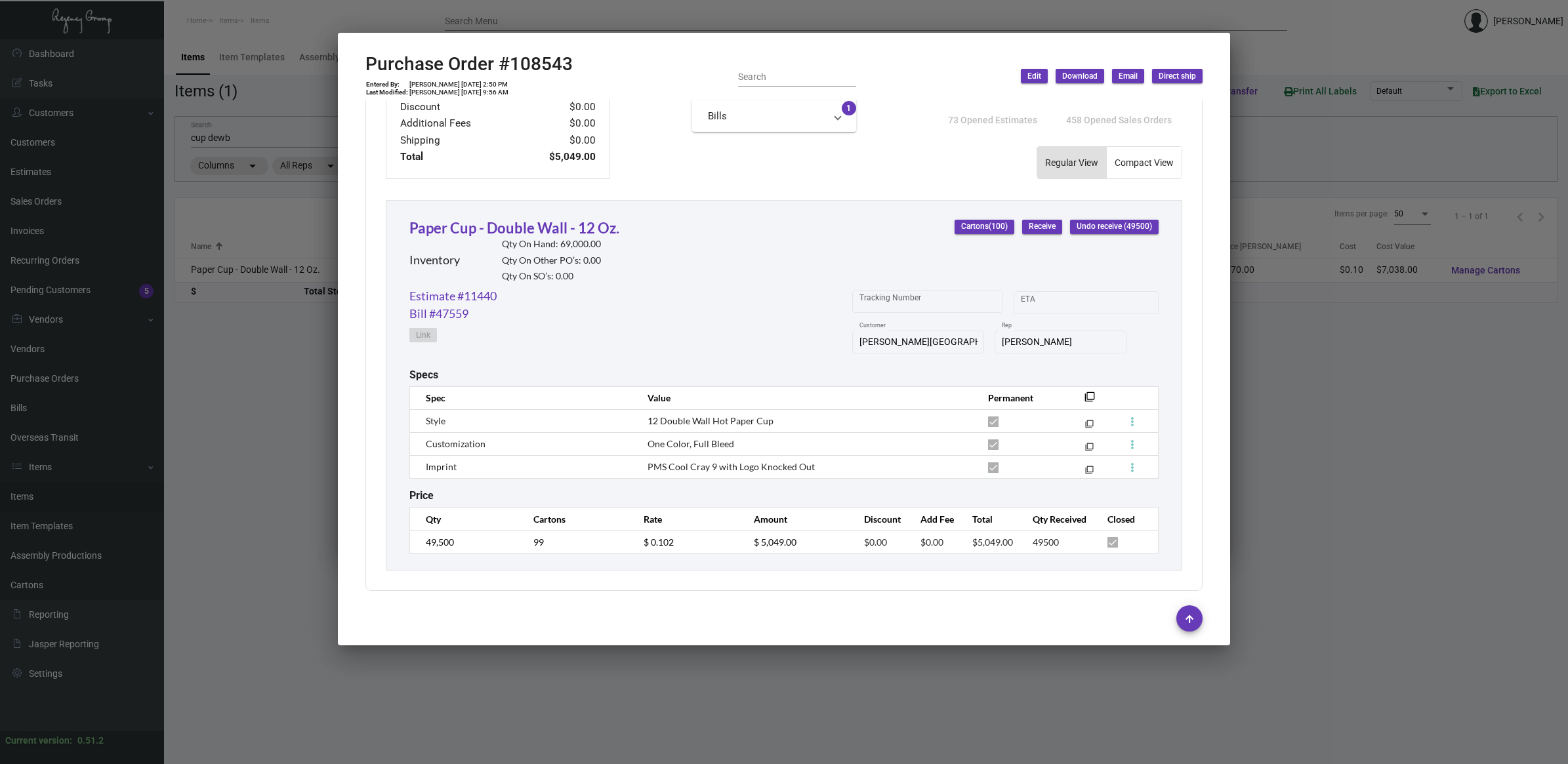
click at [1413, 625] on div at bounding box center [784, 382] width 1568 height 764
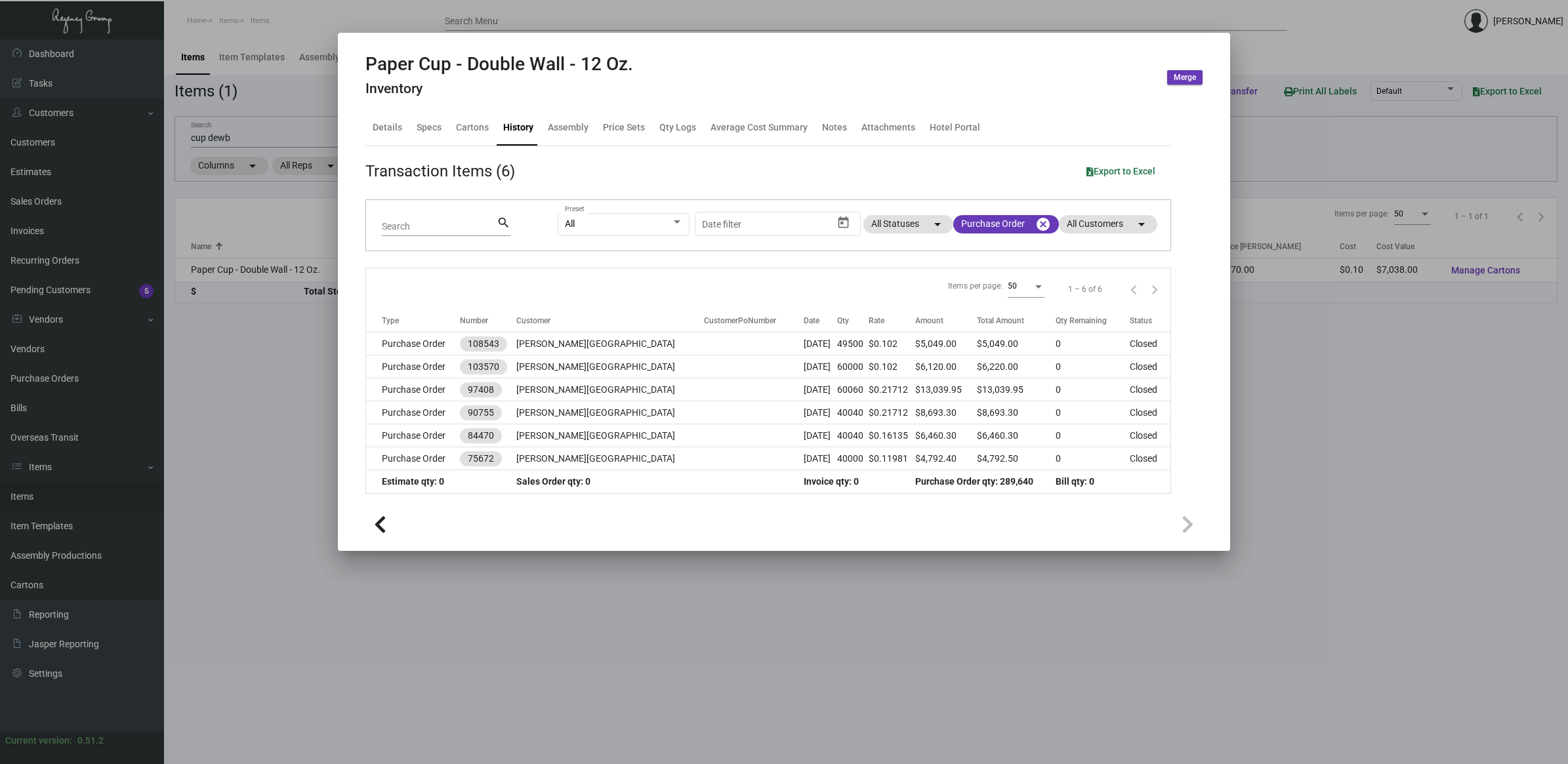
click at [479, 536] on div at bounding box center [784, 523] width 837 height 29
click at [479, 587] on div at bounding box center [784, 382] width 1568 height 764
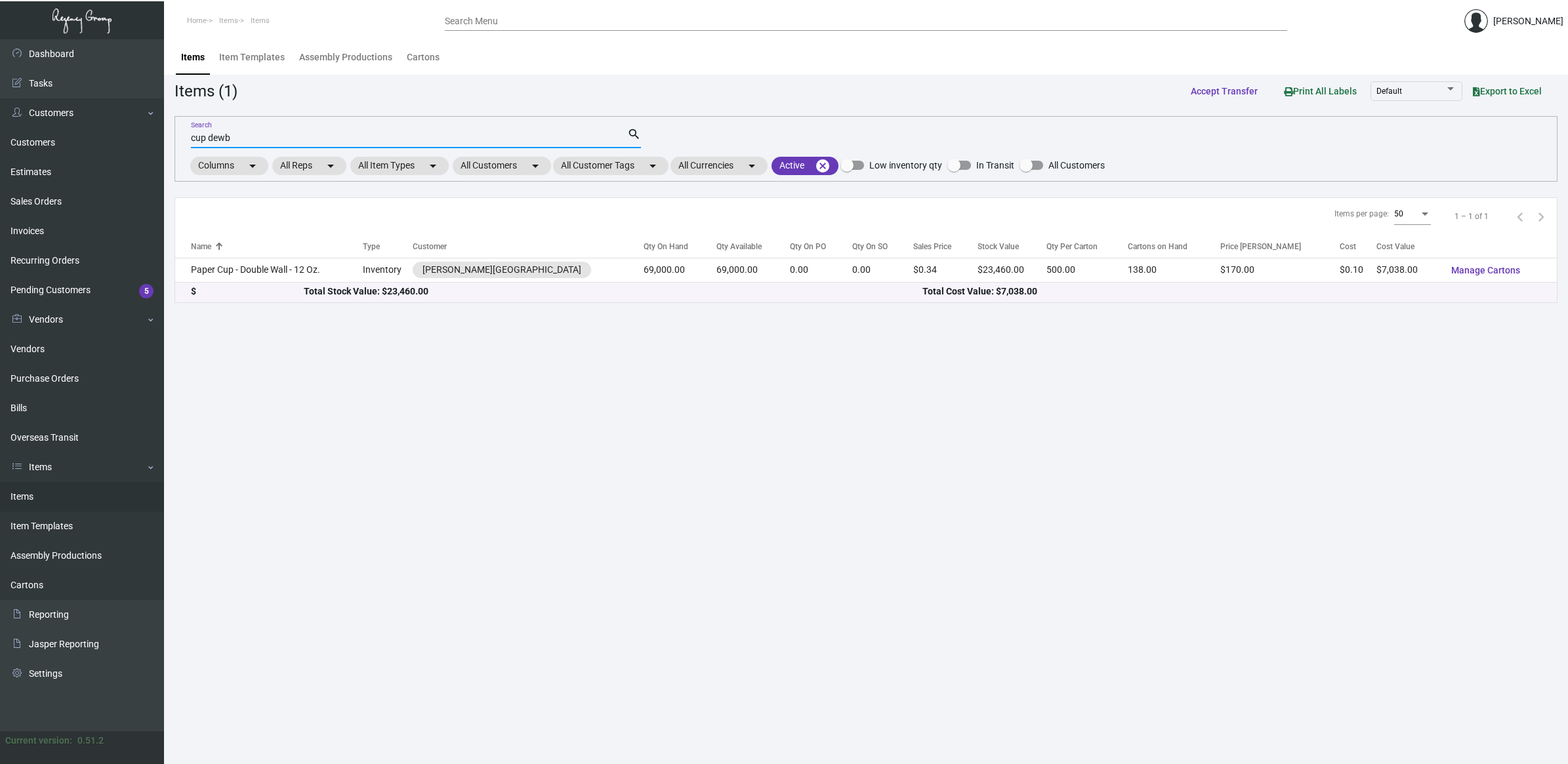
click at [218, 133] on input "cup dewb" at bounding box center [409, 138] width 436 height 10
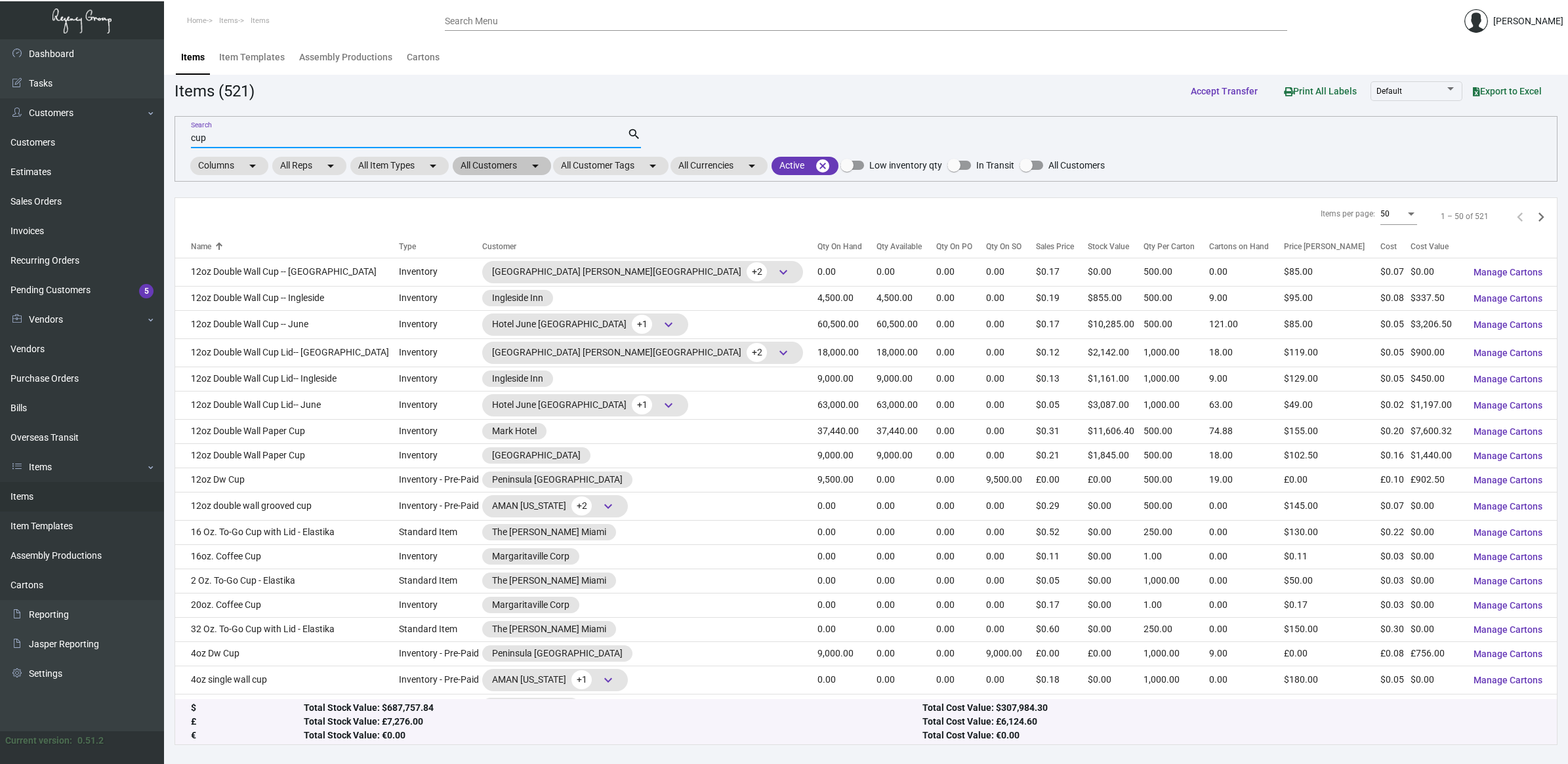
type input "cup"
click at [503, 174] on mat-chip "All Customers arrow_drop_down" at bounding box center [502, 165] width 99 height 18
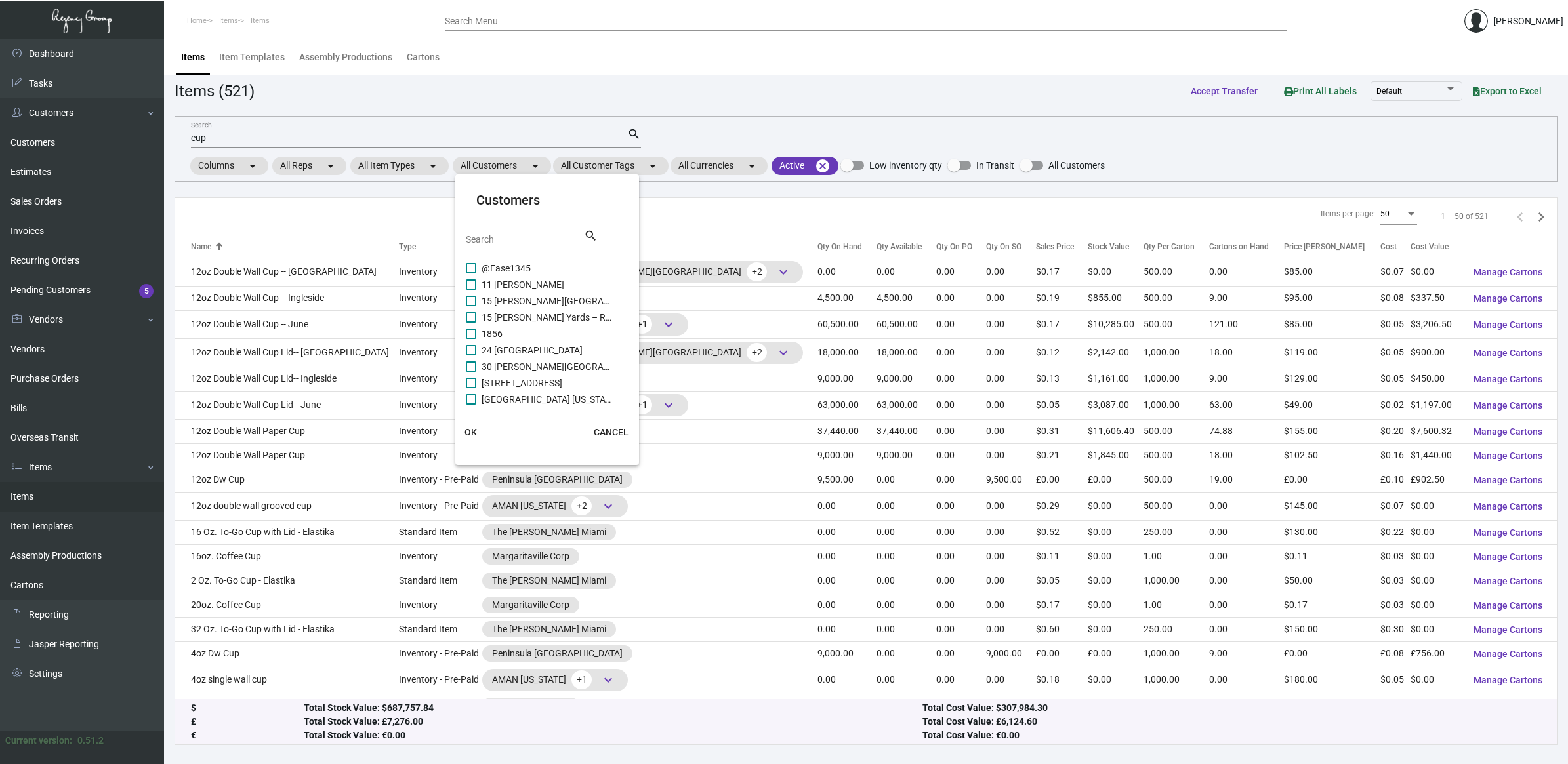
click at [528, 238] on input "Search" at bounding box center [524, 240] width 118 height 10
type input "newbury"
click at [503, 282] on span "[GEOGRAPHIC_DATA]" at bounding box center [546, 284] width 131 height 15
click at [471, 290] on input "[GEOGRAPHIC_DATA]" at bounding box center [470, 290] width 1 height 1
checkbox input "true"
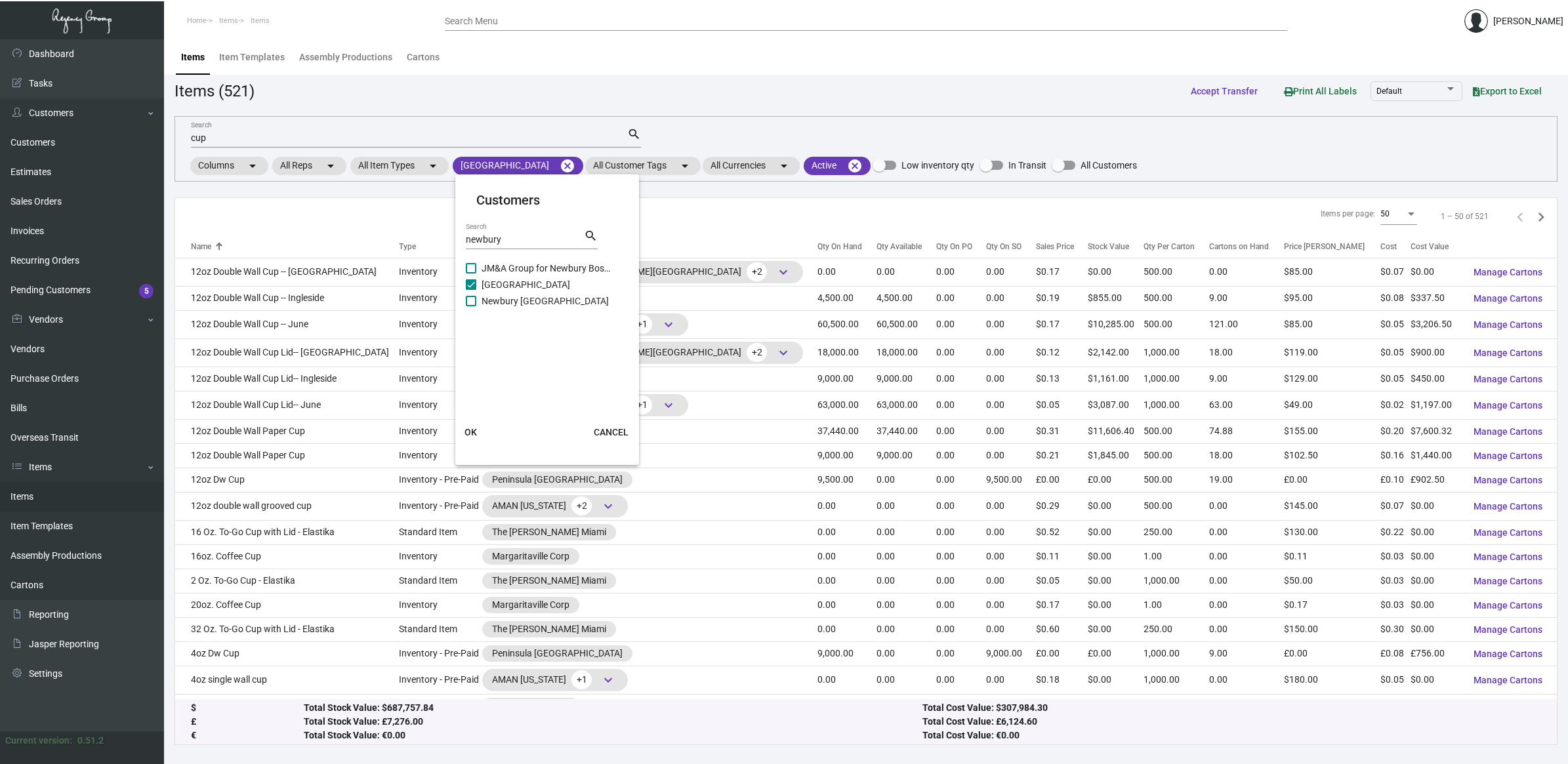
click at [497, 302] on span "Newbury [GEOGRAPHIC_DATA]" at bounding box center [546, 301] width 131 height 15
click at [471, 307] on input "Newbury [GEOGRAPHIC_DATA]" at bounding box center [470, 307] width 1 height 1
checkbox input "true"
click at [469, 434] on span "OK" at bounding box center [471, 432] width 13 height 10
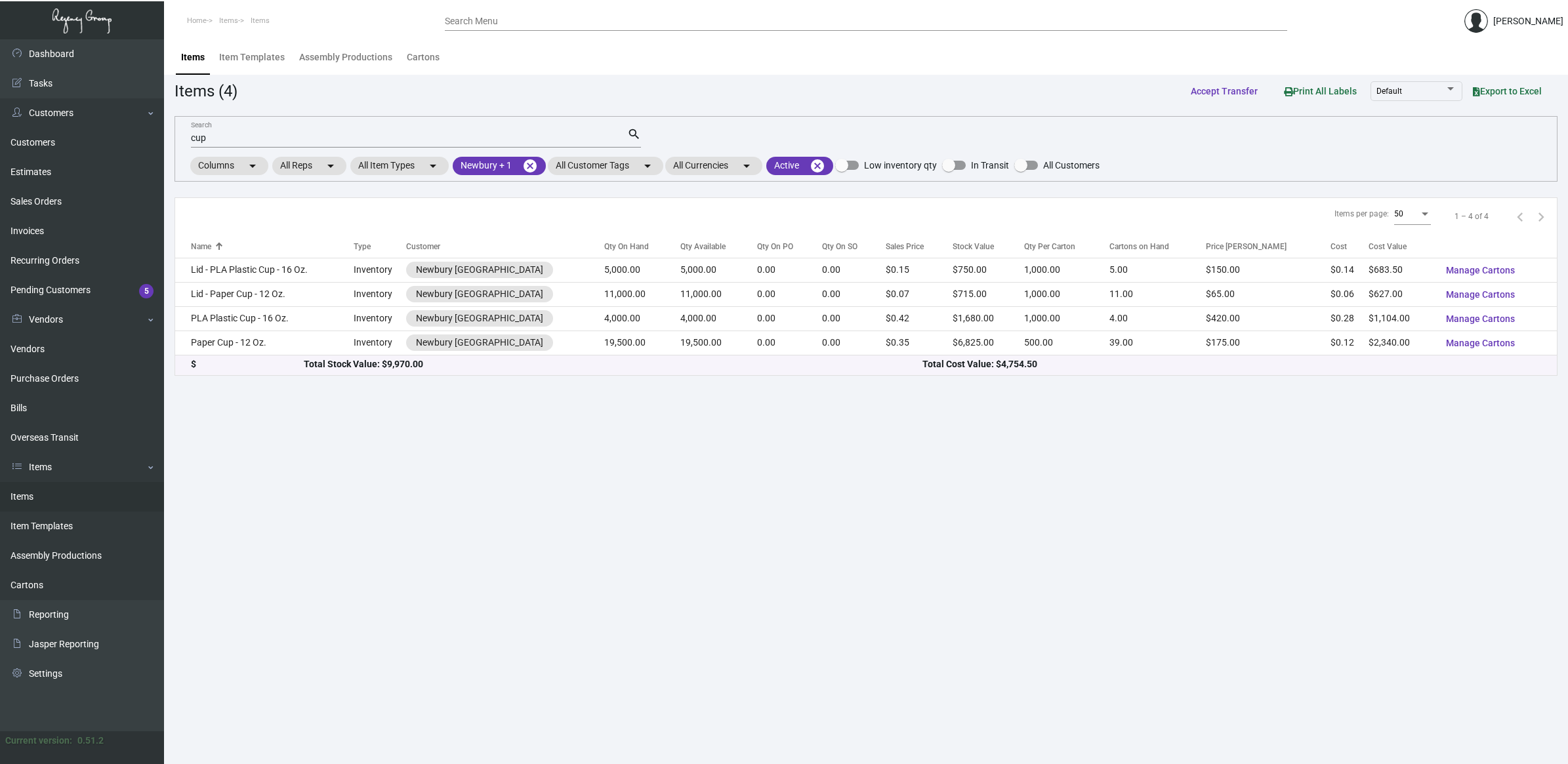
click at [407, 435] on main "Items Item Templates Assembly Productions Cartons Items (4) Accept Transfer Pri…" at bounding box center [866, 402] width 1404 height 725
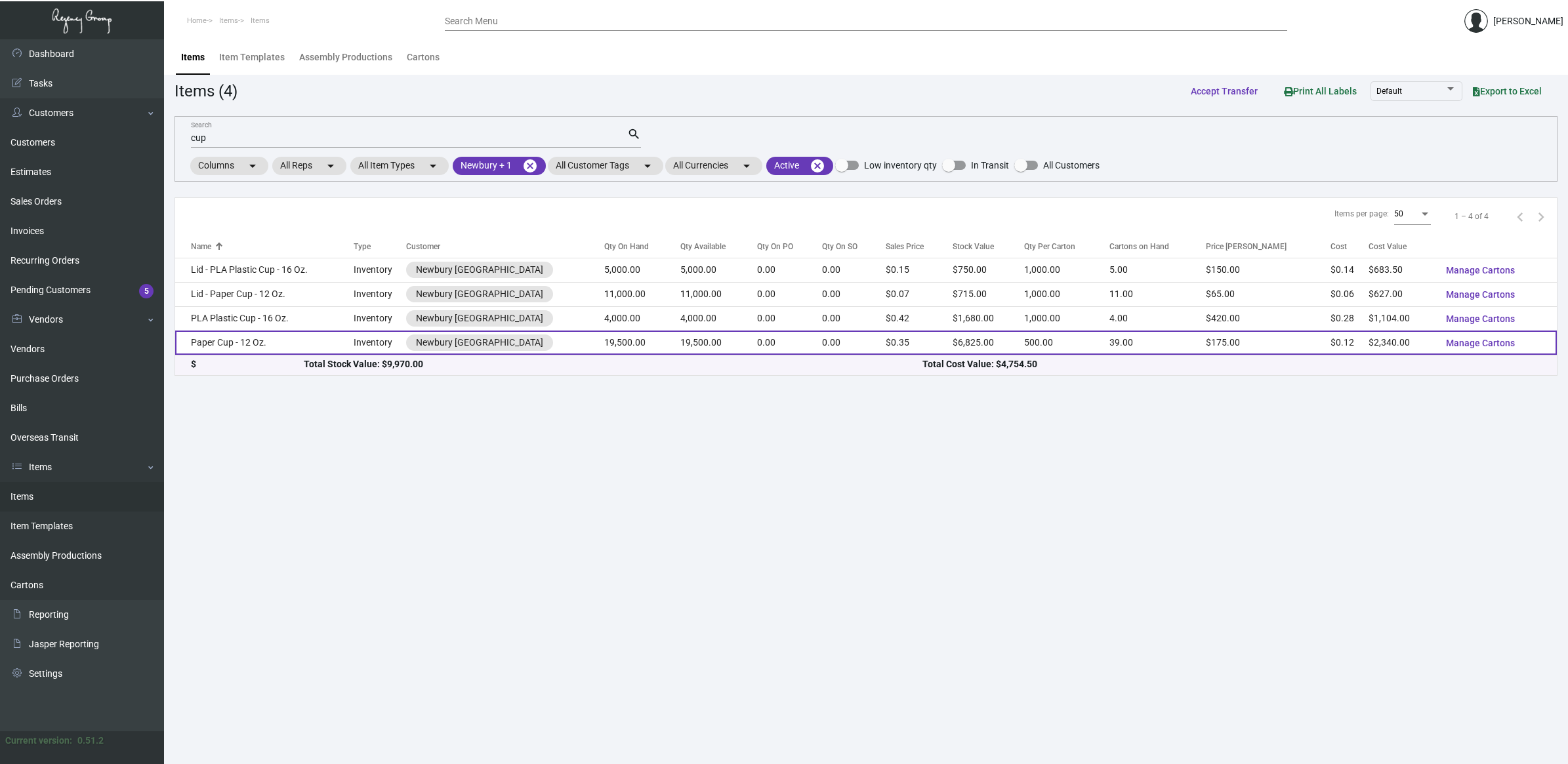
click at [251, 353] on td "Paper Cup - 12 Oz." at bounding box center [265, 343] width 179 height 24
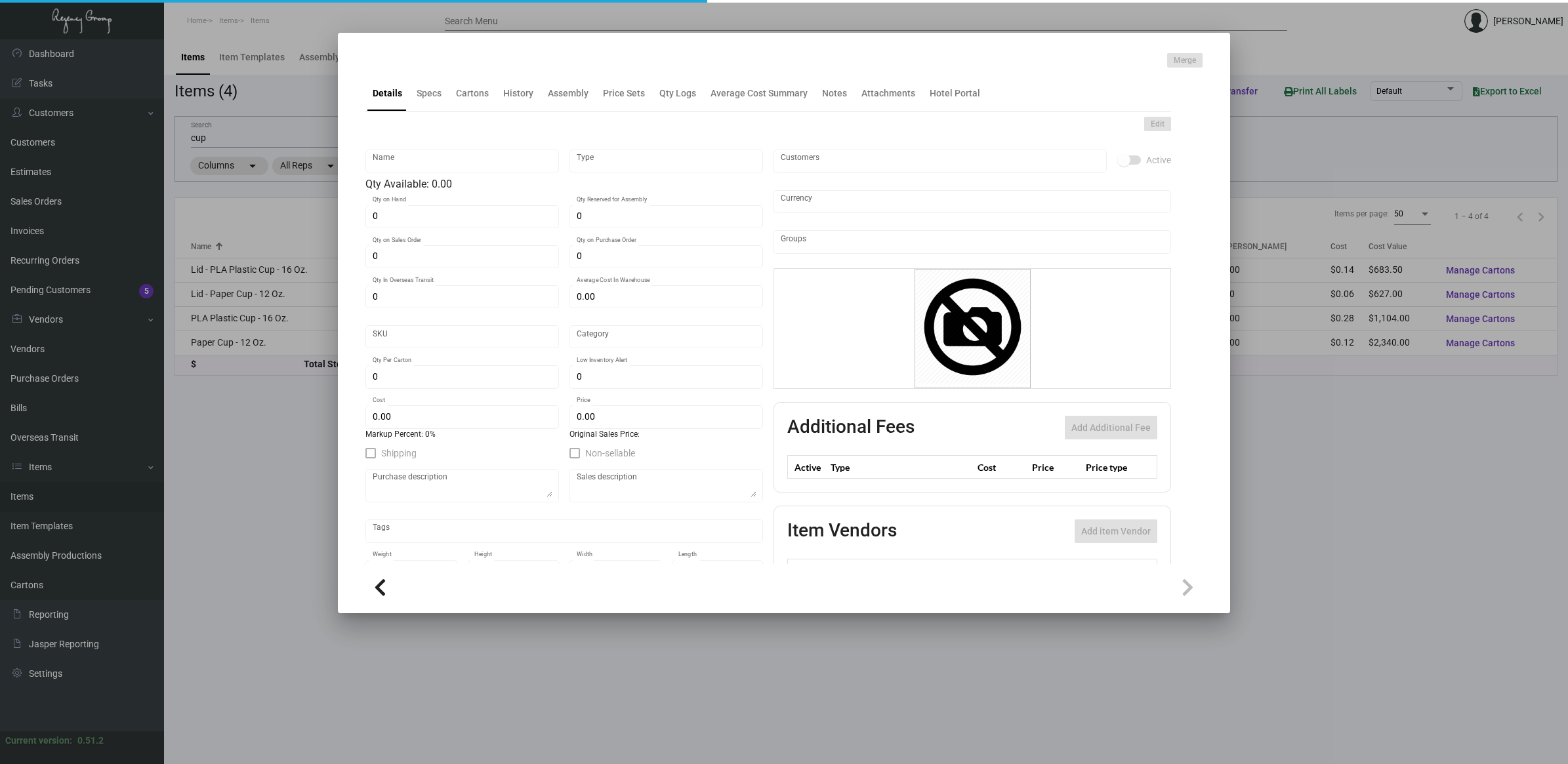
type input "Paper Cup - 12 Oz."
type input "Inventory"
type input "19,500"
type input "$ 0.2176"
type input "Standard"
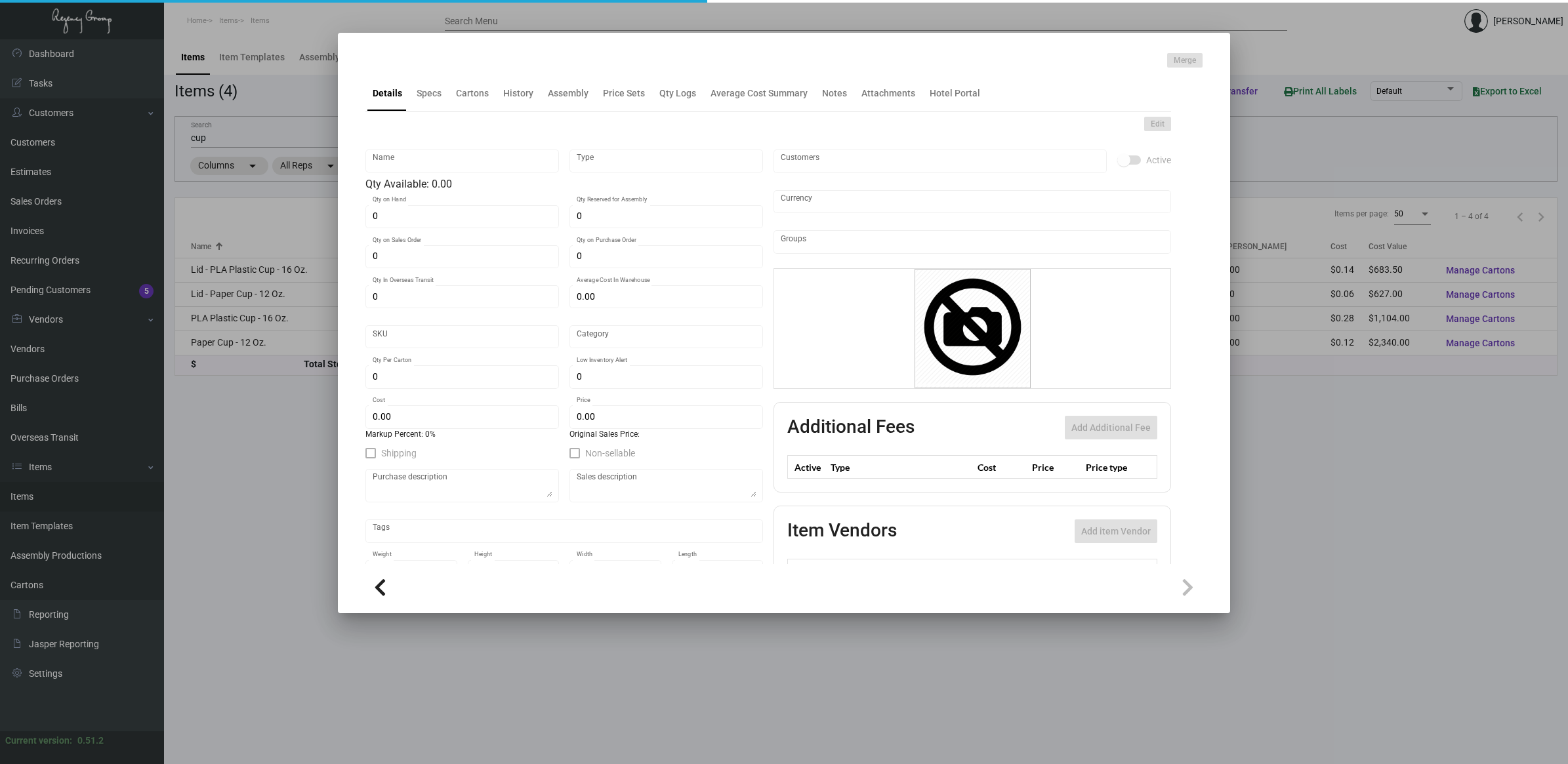
type input "500"
type input "$ 0.12"
type input "$ 0.35"
checkbox input "true"
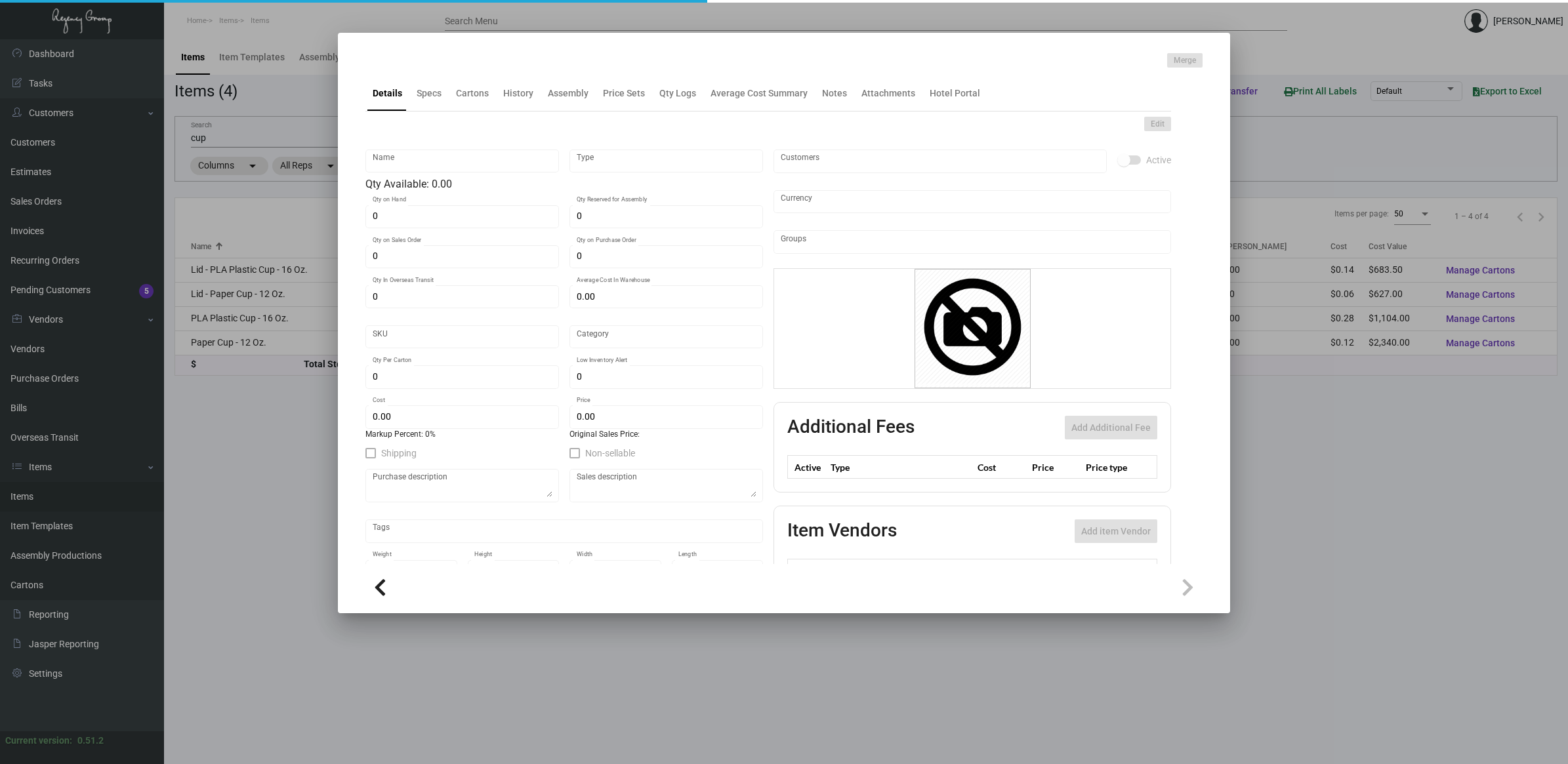
type input "United States Dollar $"
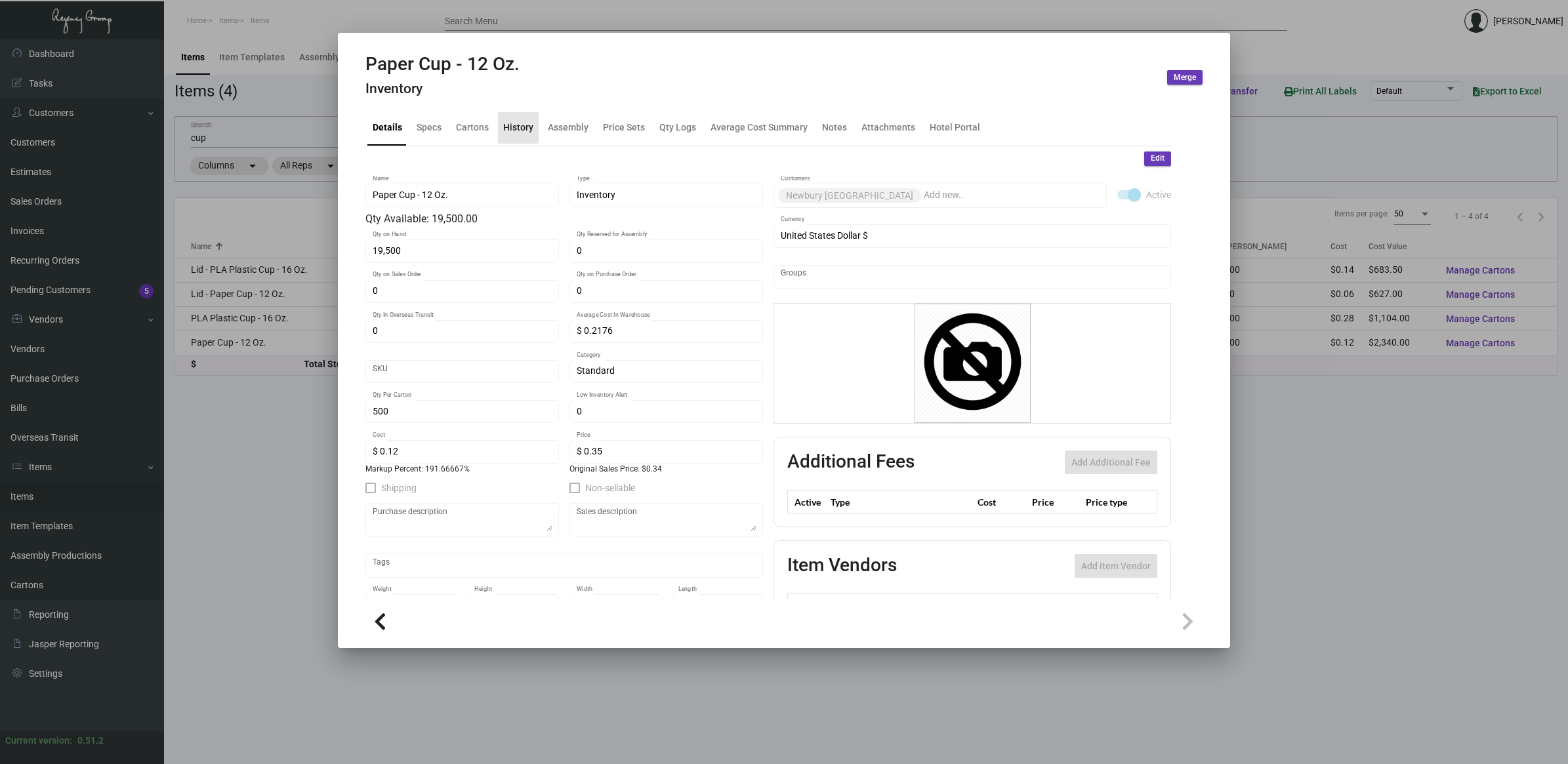
click at [515, 125] on div "History" at bounding box center [518, 127] width 30 height 14
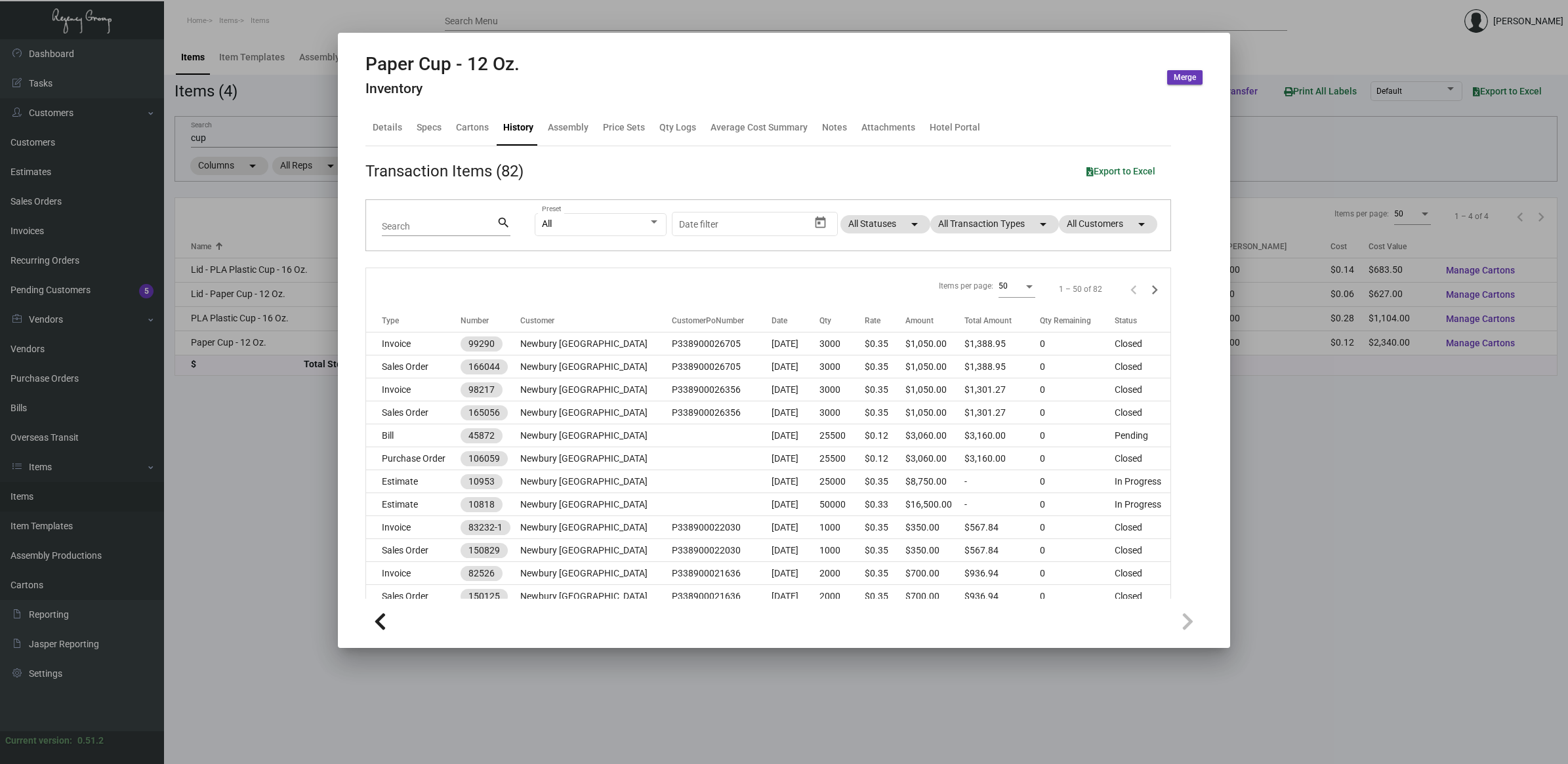
click at [989, 235] on div "All Preset Start date – Date filter All Statuses arrow_drop_down All Transactio…" at bounding box center [844, 226] width 619 height 52
click at [989, 229] on mat-chip "All Transaction Types arrow_drop_down" at bounding box center [995, 223] width 129 height 18
click at [985, 385] on span "Purchase Order" at bounding box center [974, 393] width 64 height 15
click at [932, 398] on input "Purchase Order" at bounding box center [931, 398] width 1 height 1
click at [985, 394] on span "Purchase Order" at bounding box center [974, 393] width 64 height 15
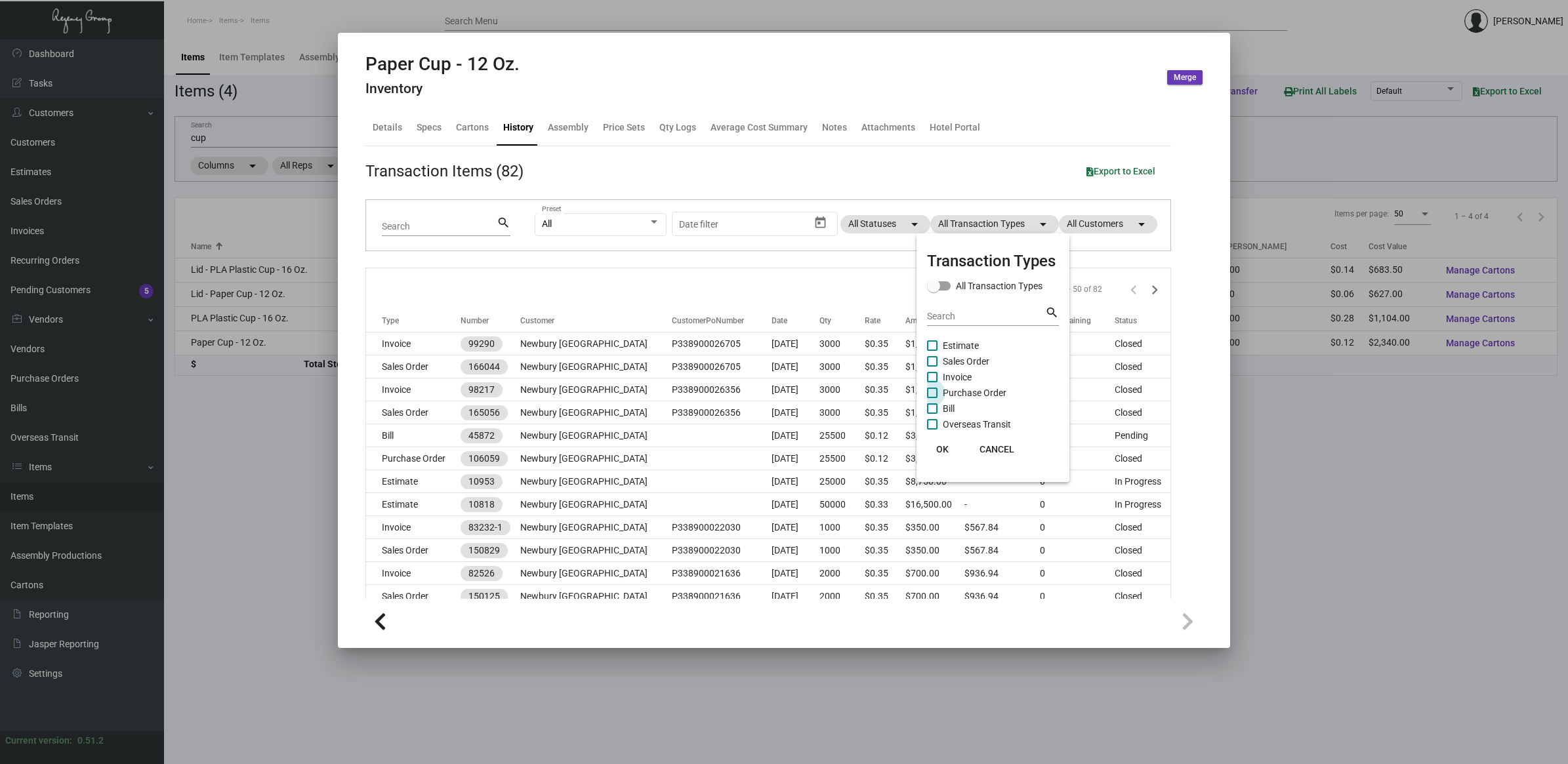
click at [932, 398] on input "Purchase Order" at bounding box center [931, 398] width 1 height 1
checkbox input "true"
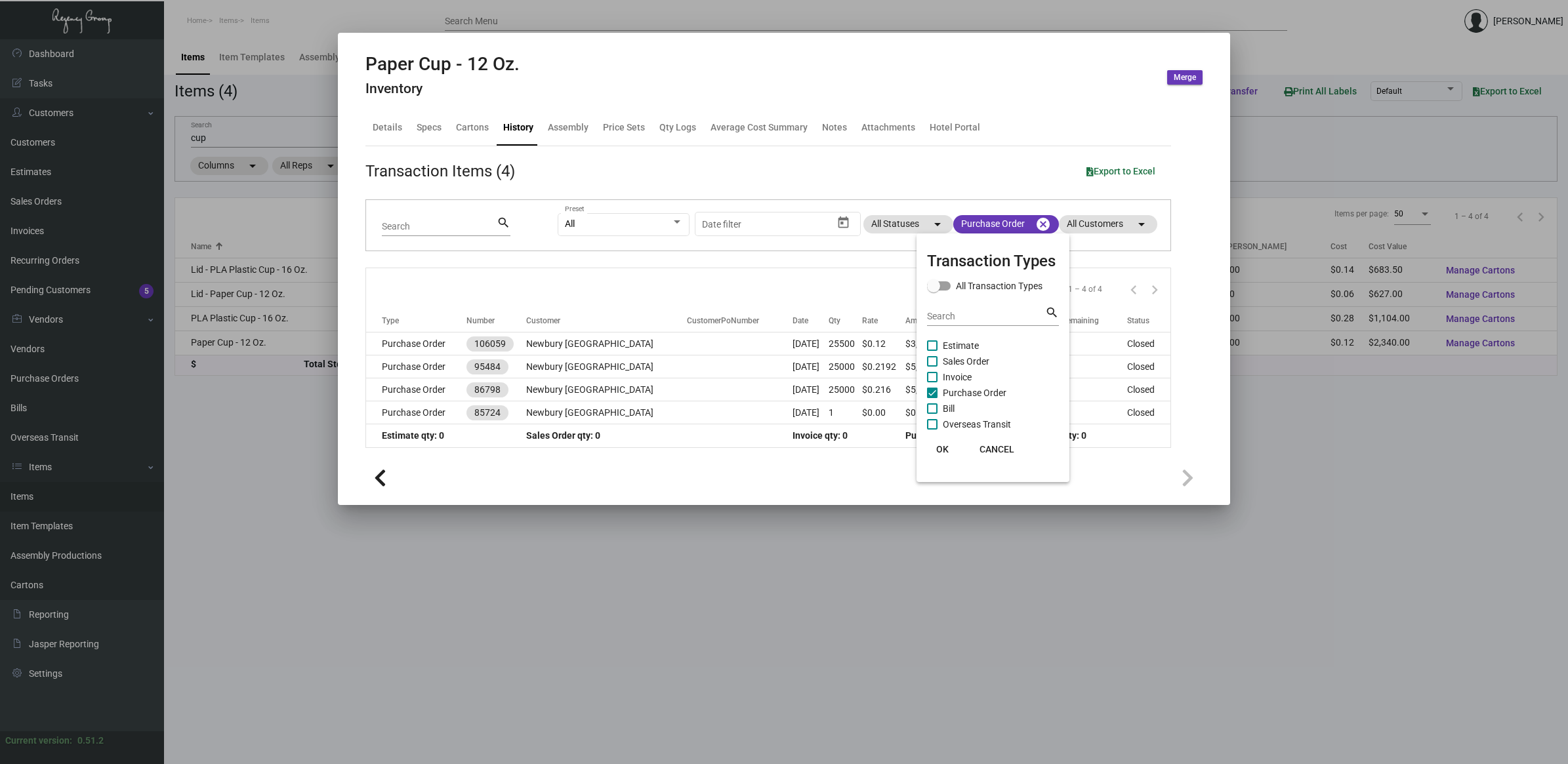
click at [946, 451] on span "OK" at bounding box center [942, 449] width 13 height 10
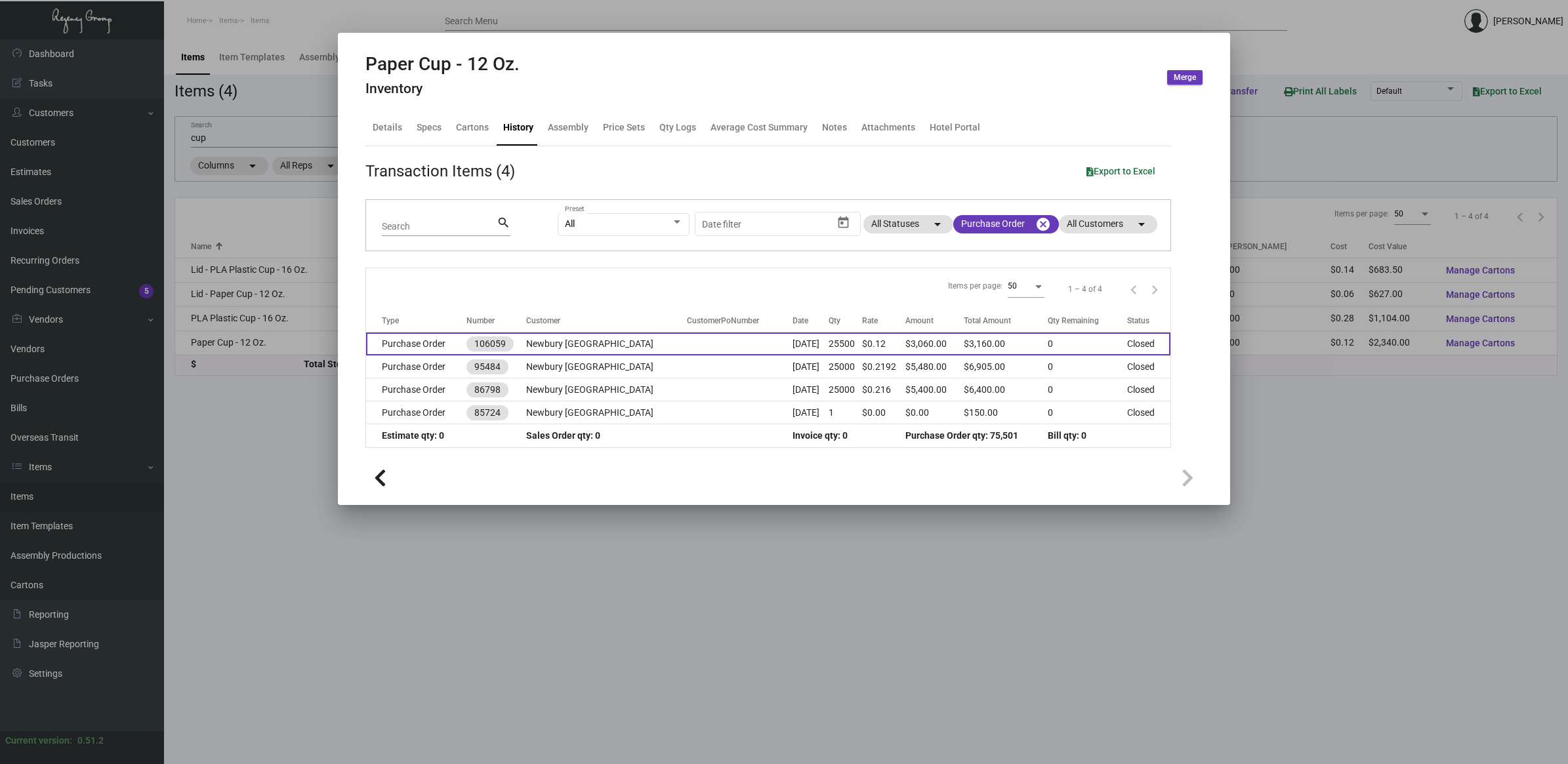
click at [828, 337] on td "25500" at bounding box center [845, 344] width 34 height 23
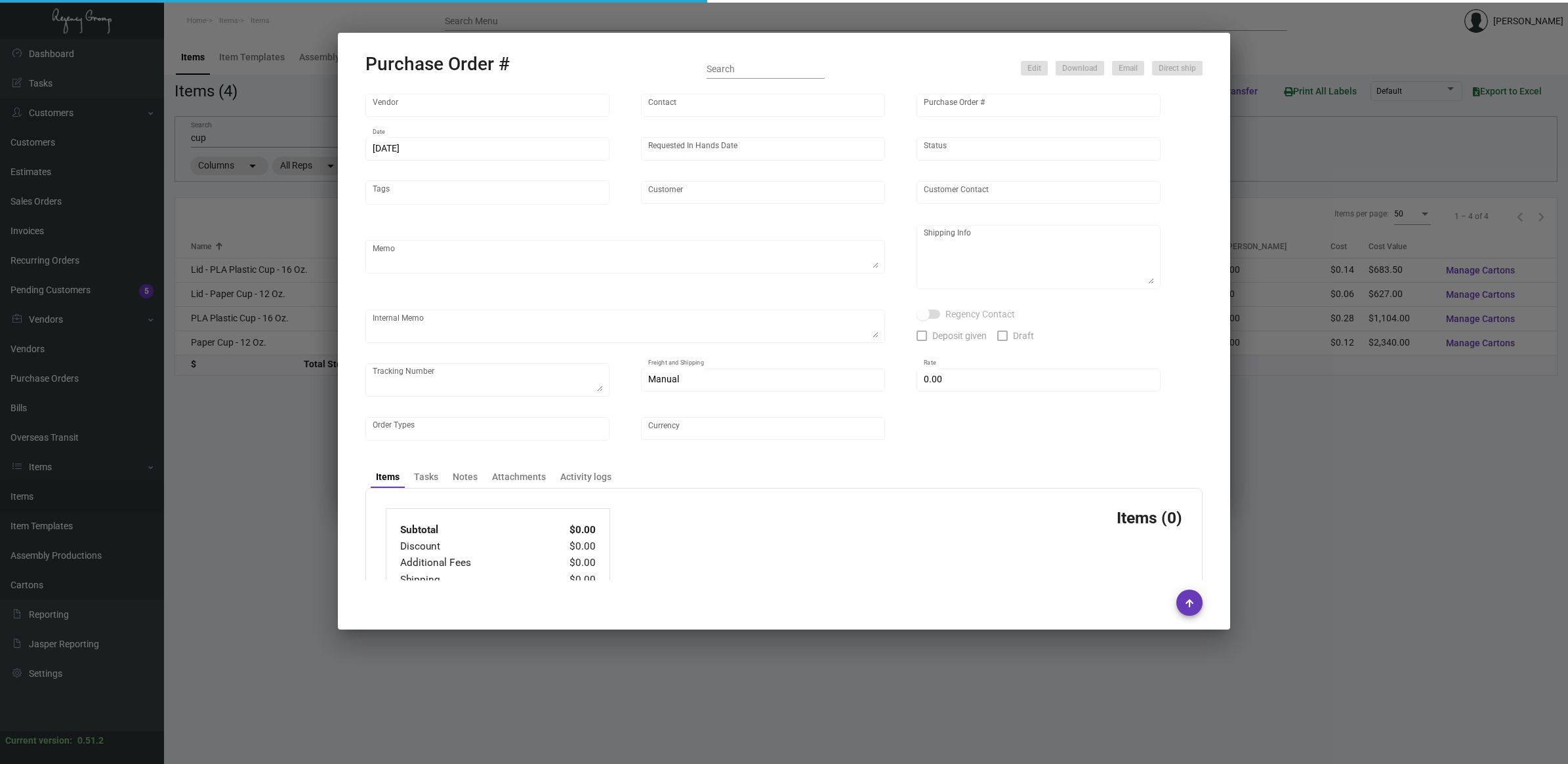
type input "Unicup International Inc."
type input "[PERSON_NAME]"
type input "106059"
type input "[DATE]"
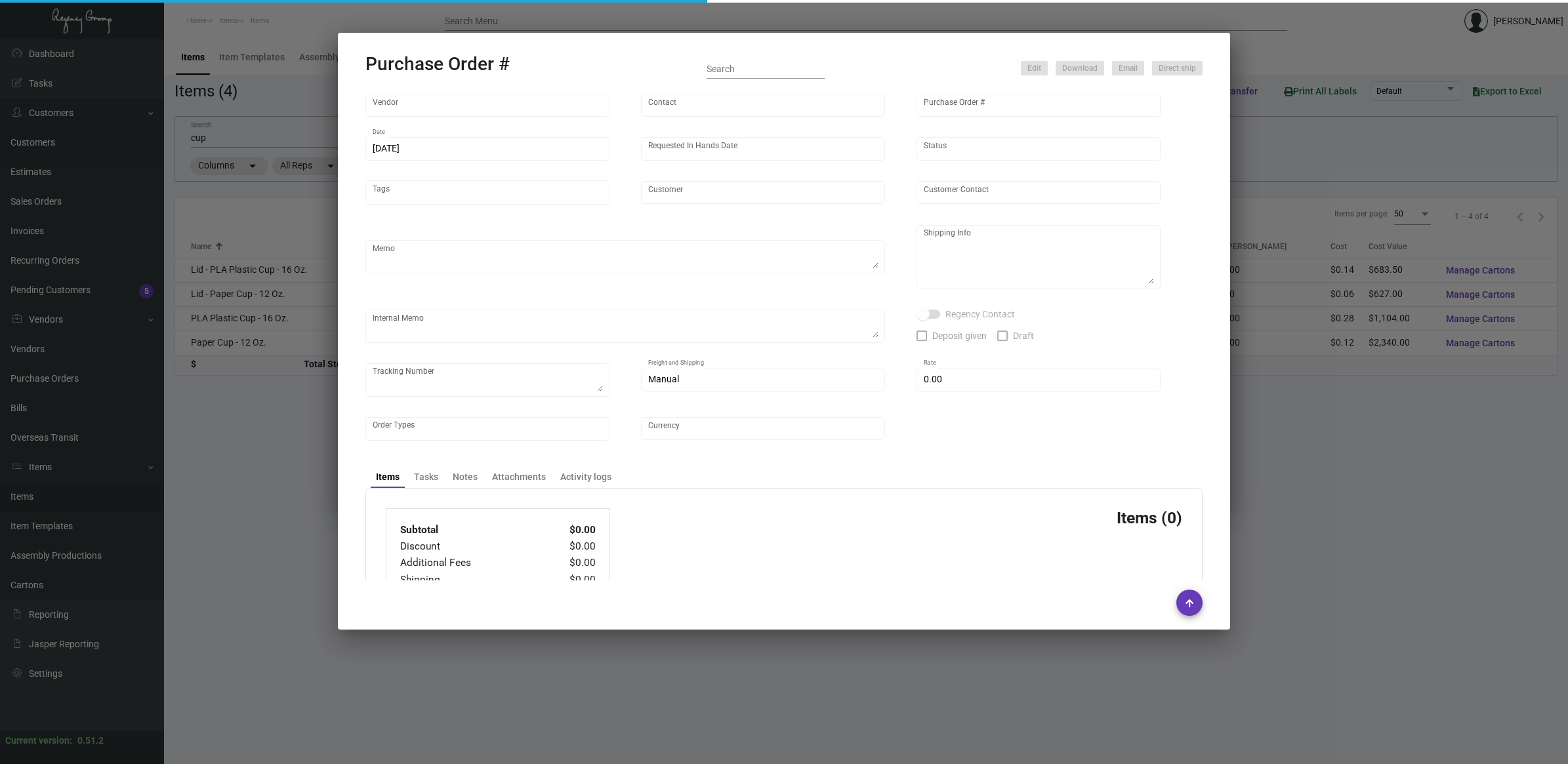
type input "Newbury [GEOGRAPHIC_DATA]"
type textarea "COATED Cup."
type textarea "Regency Group NJ - [PERSON_NAME] [STREET_ADDRESS]"
checkbox input "true"
type input "$ 0.00"
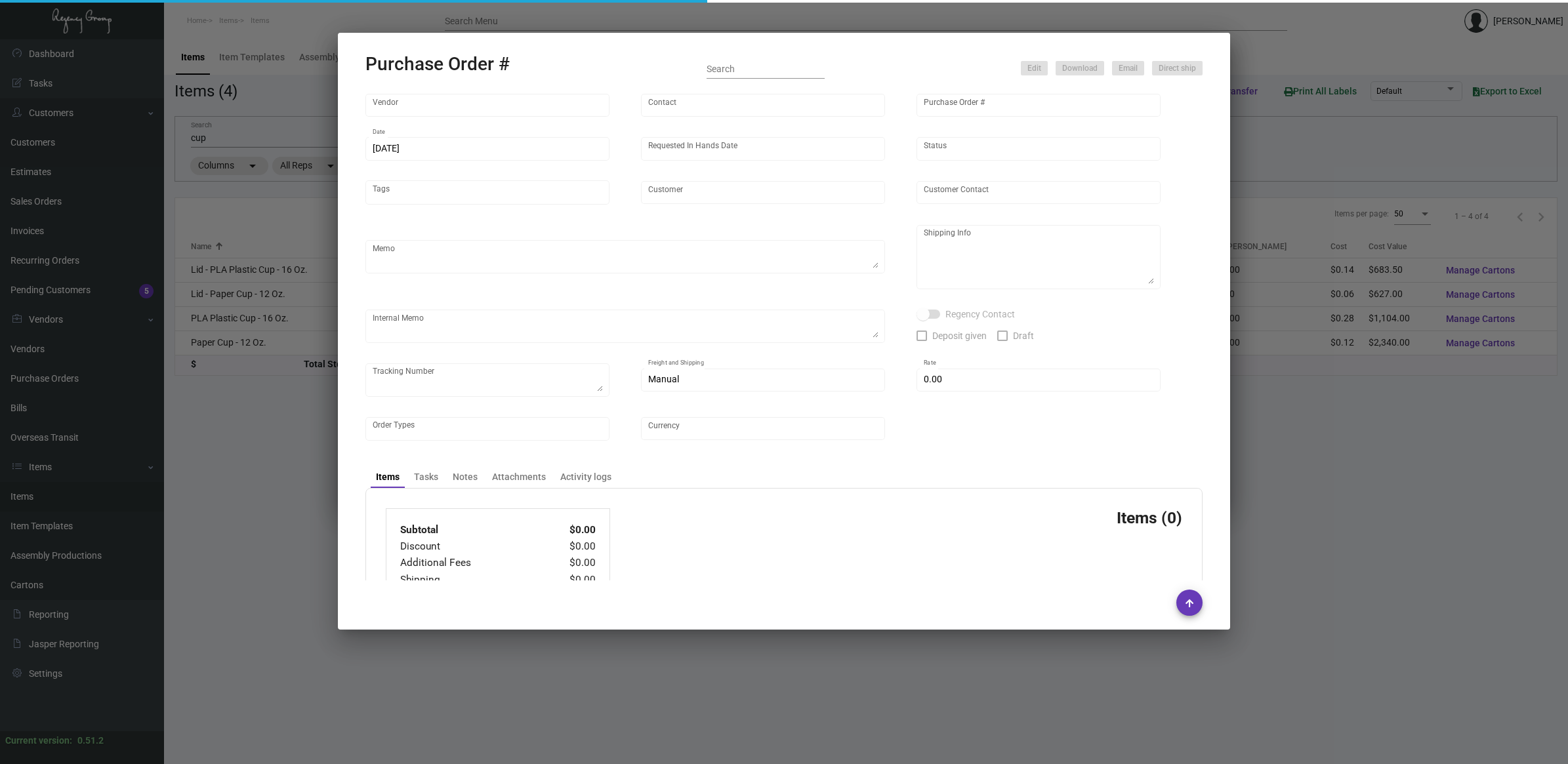
type input "United States Dollar $"
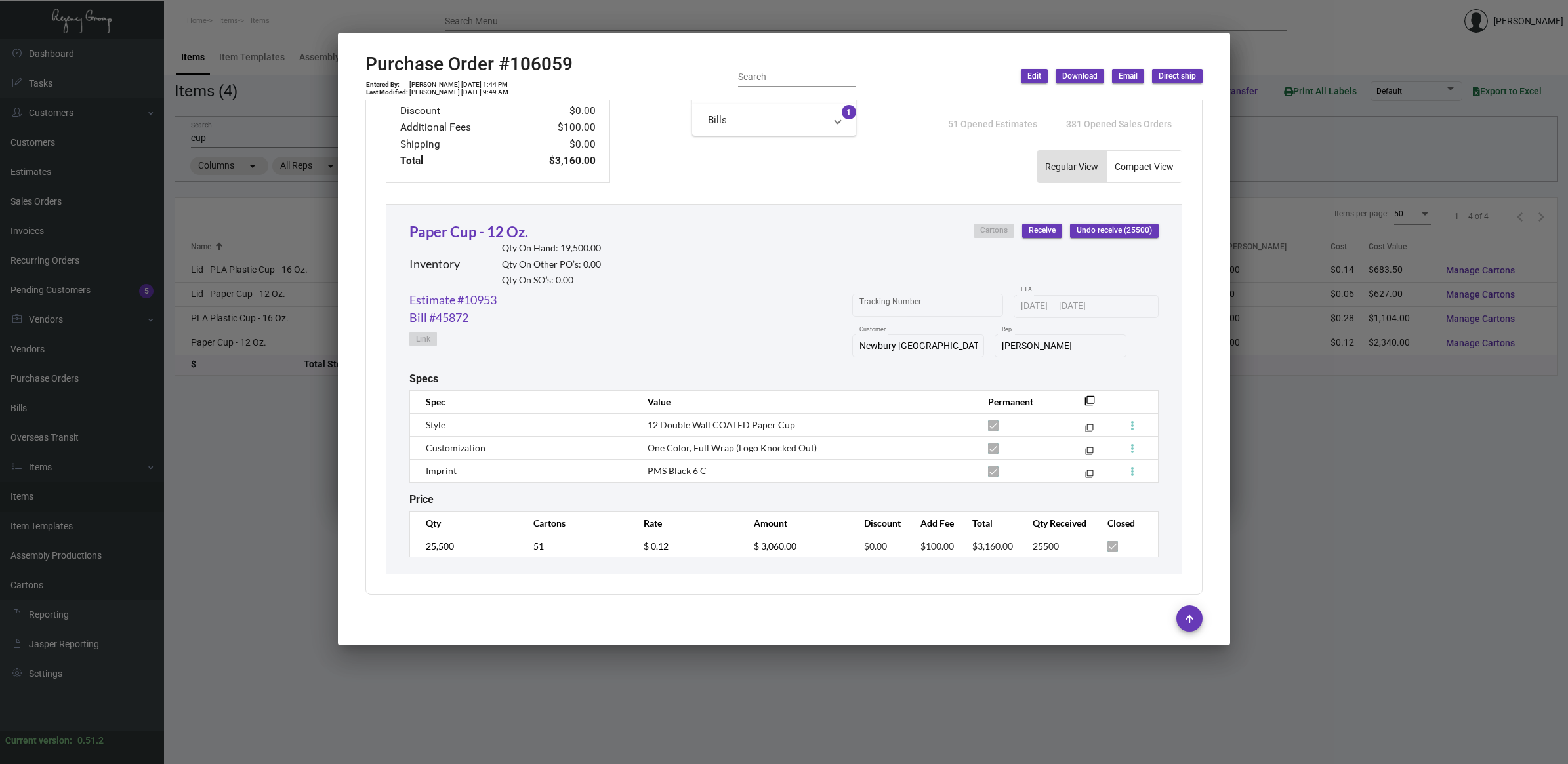
scroll to position [512, 0]
click at [592, 660] on div at bounding box center [784, 382] width 1568 height 764
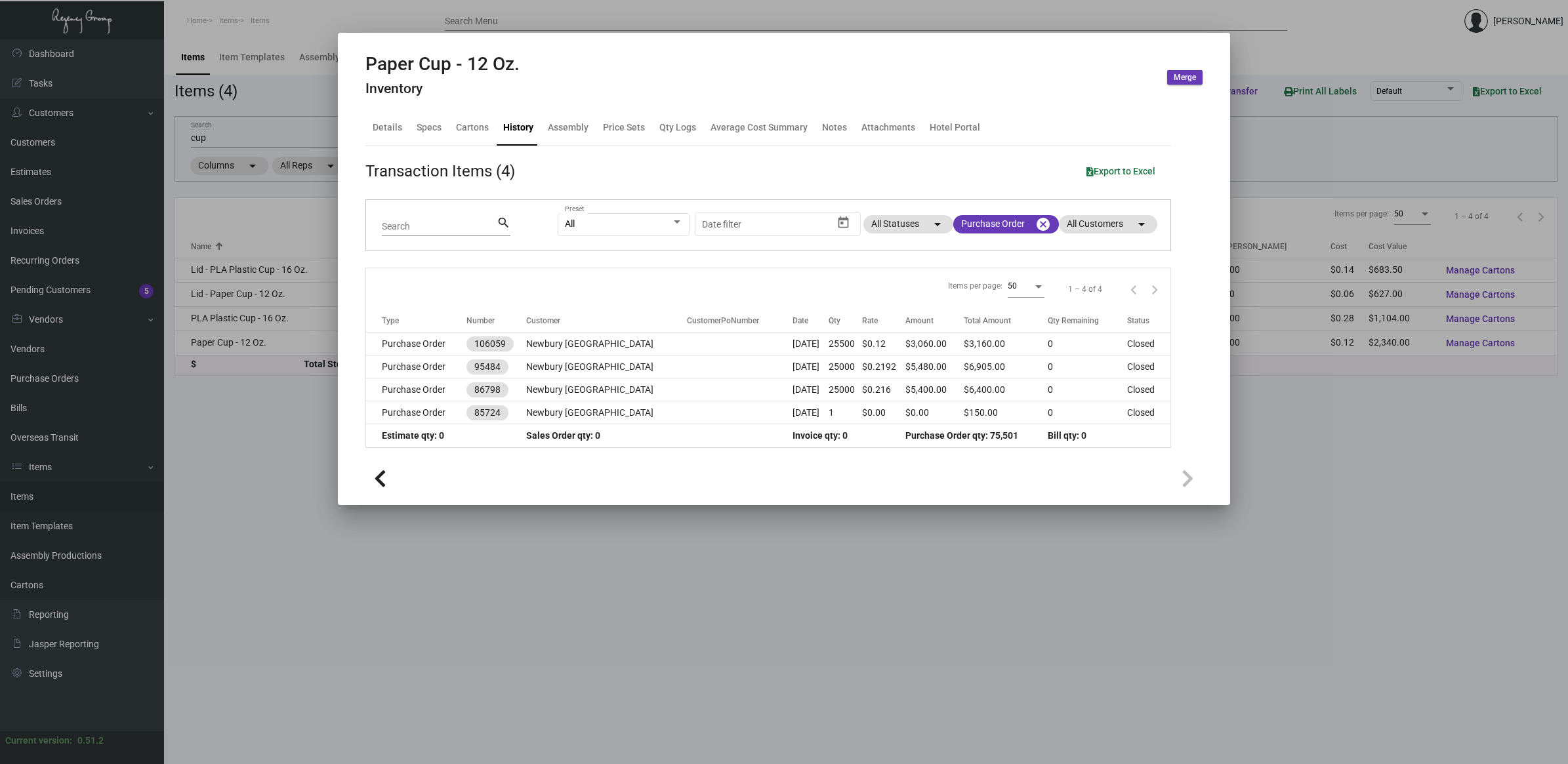
click at [233, 465] on div at bounding box center [784, 382] width 1568 height 764
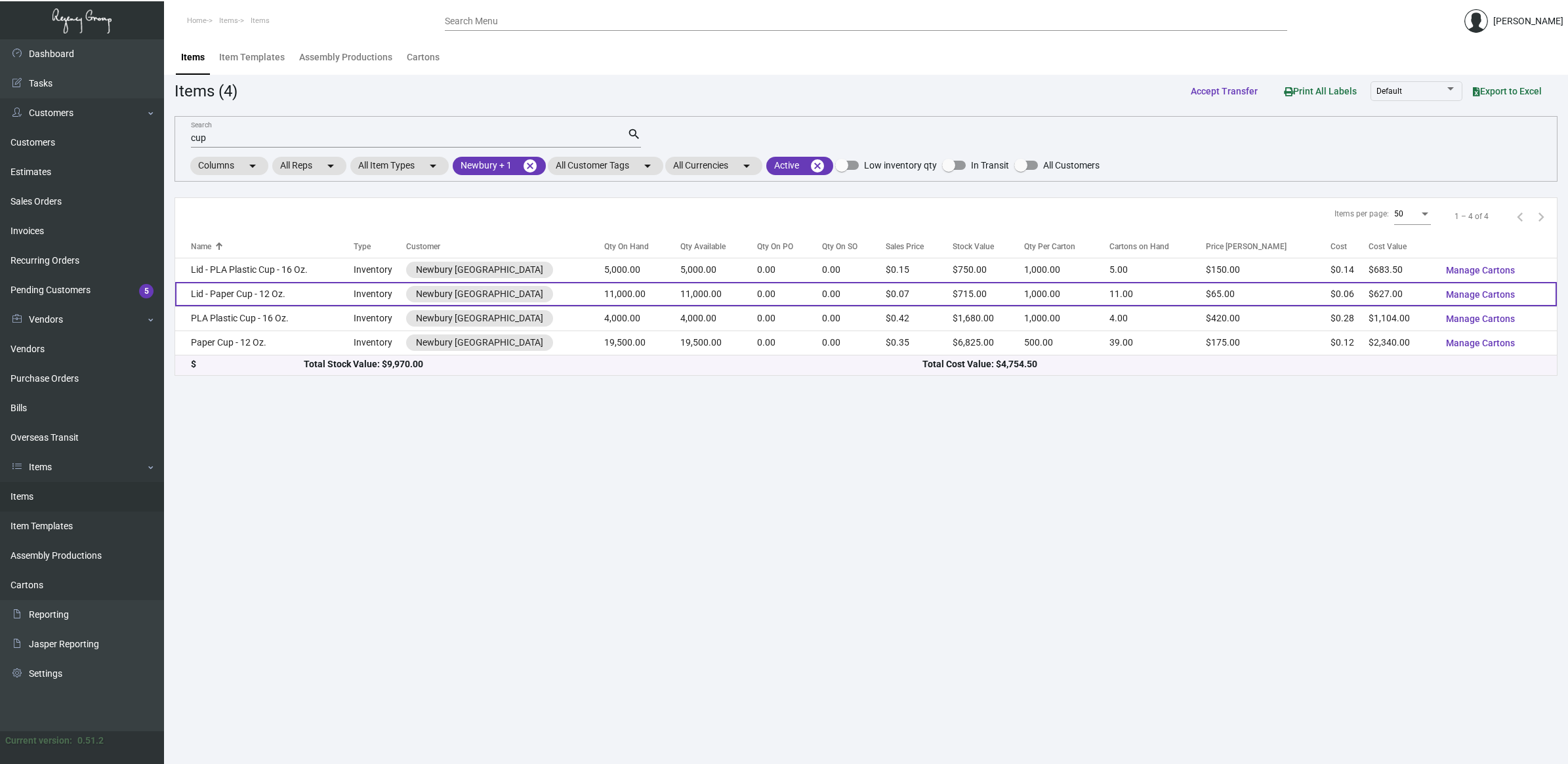
click at [323, 296] on td "Lid - Paper Cup - 12 Oz." at bounding box center [265, 294] width 179 height 24
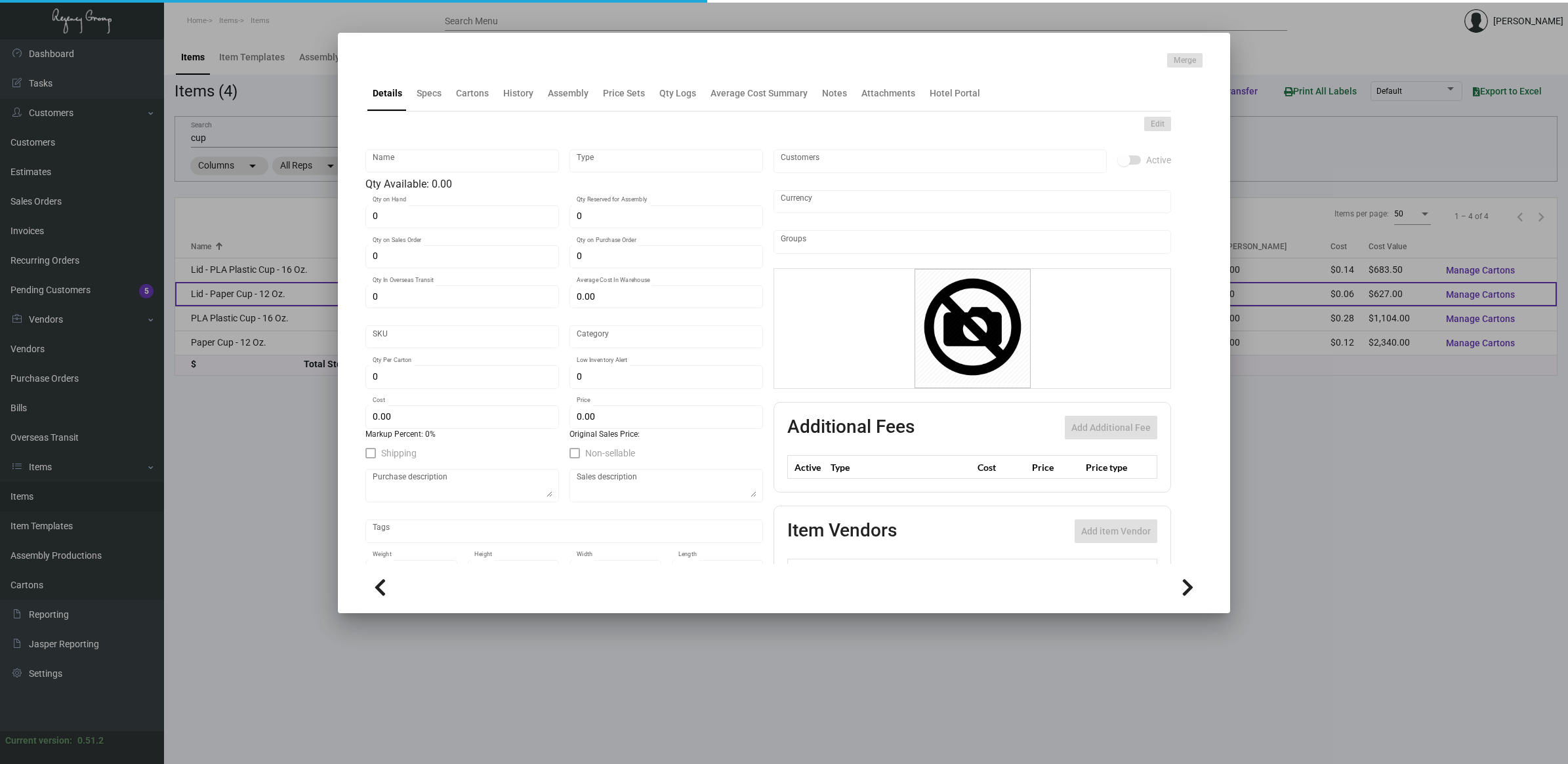
type input "Lid - Paper Cup - 12 Oz."
type input "Inventory"
type input "11,000"
type input "$ 0.2176"
type input "Standard"
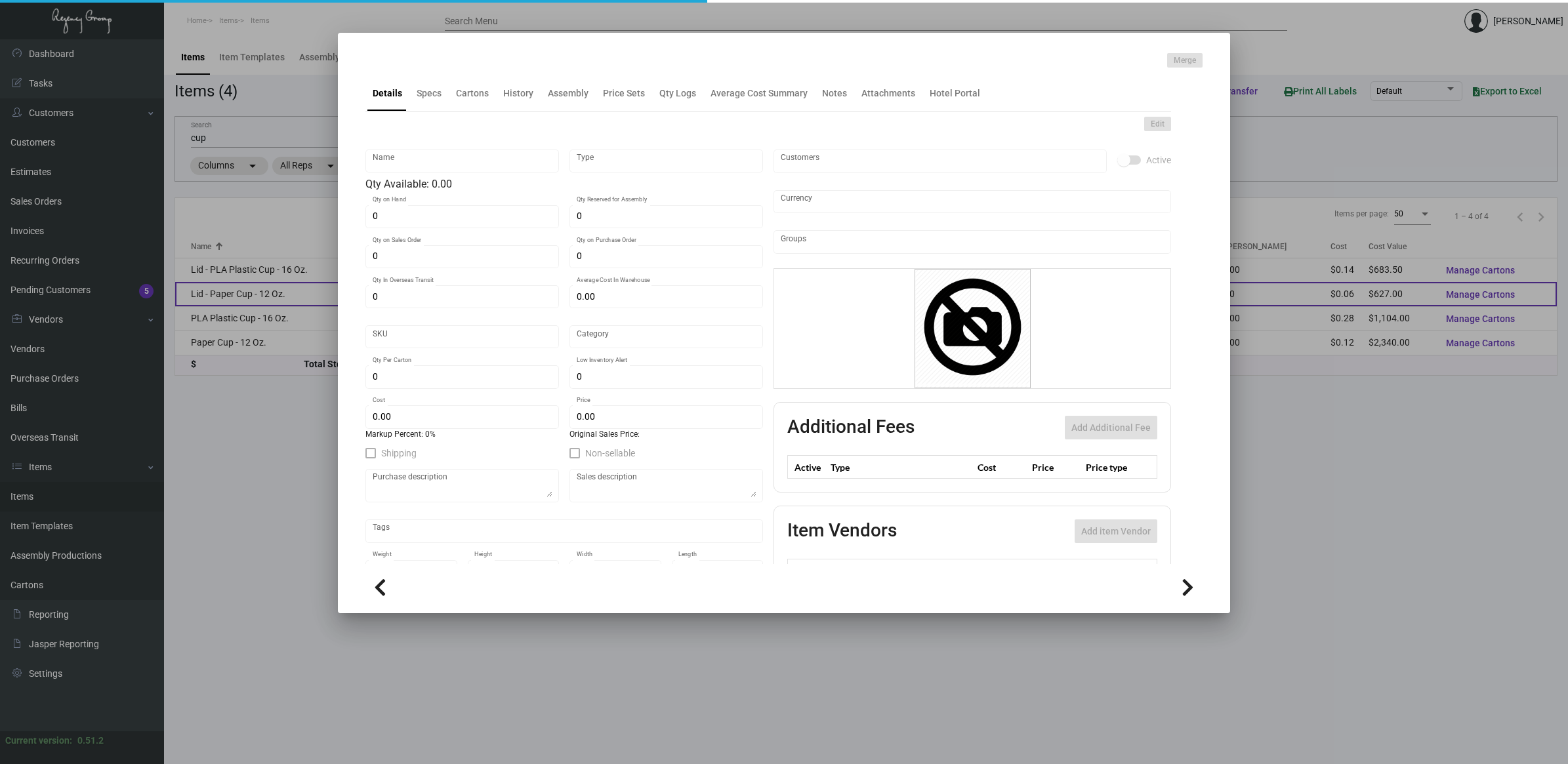
type input "1,000"
type input "$ 0.057"
type input "$ 0.065"
checkbox input "true"
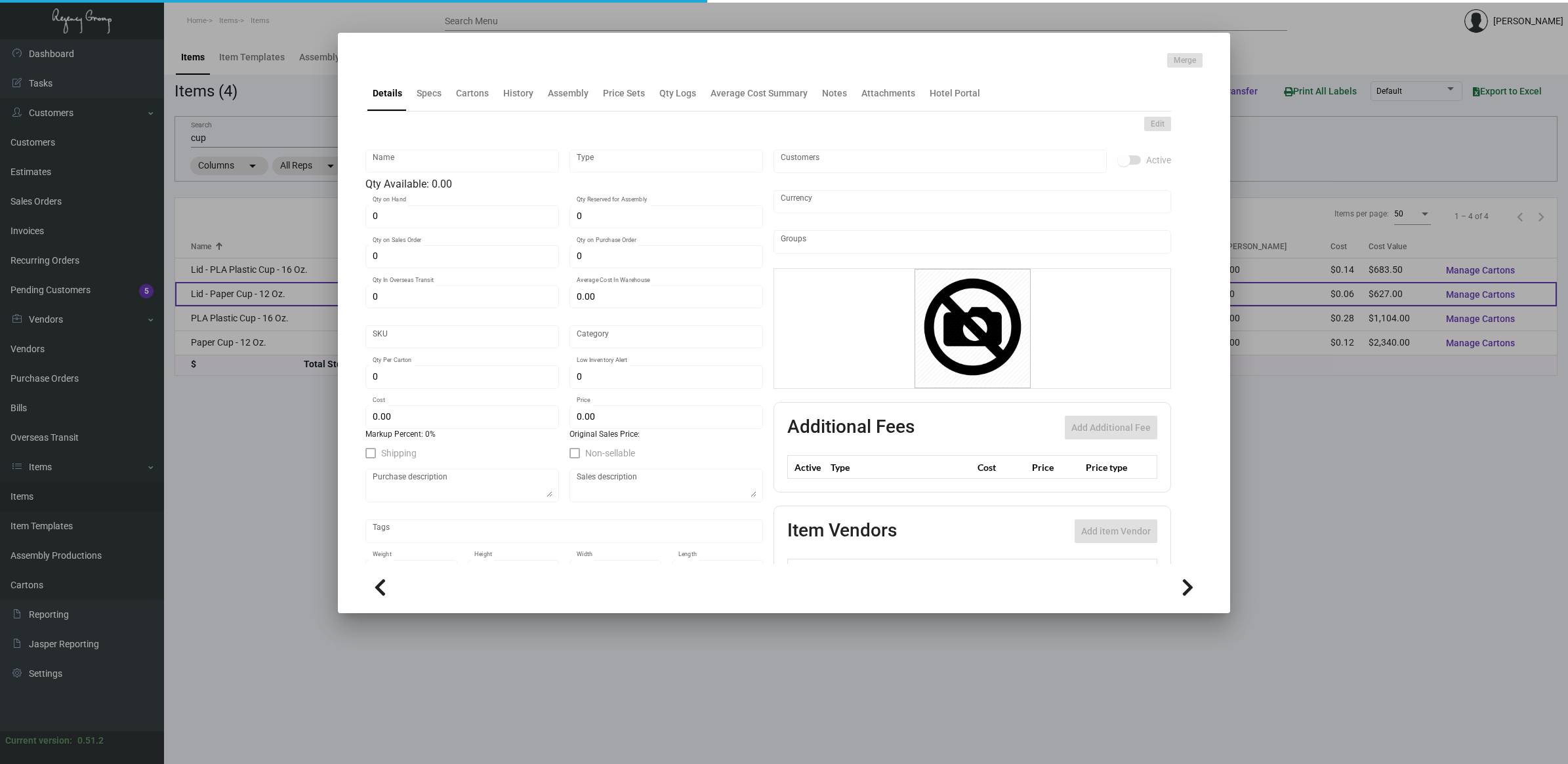
type input "United States Dollar $"
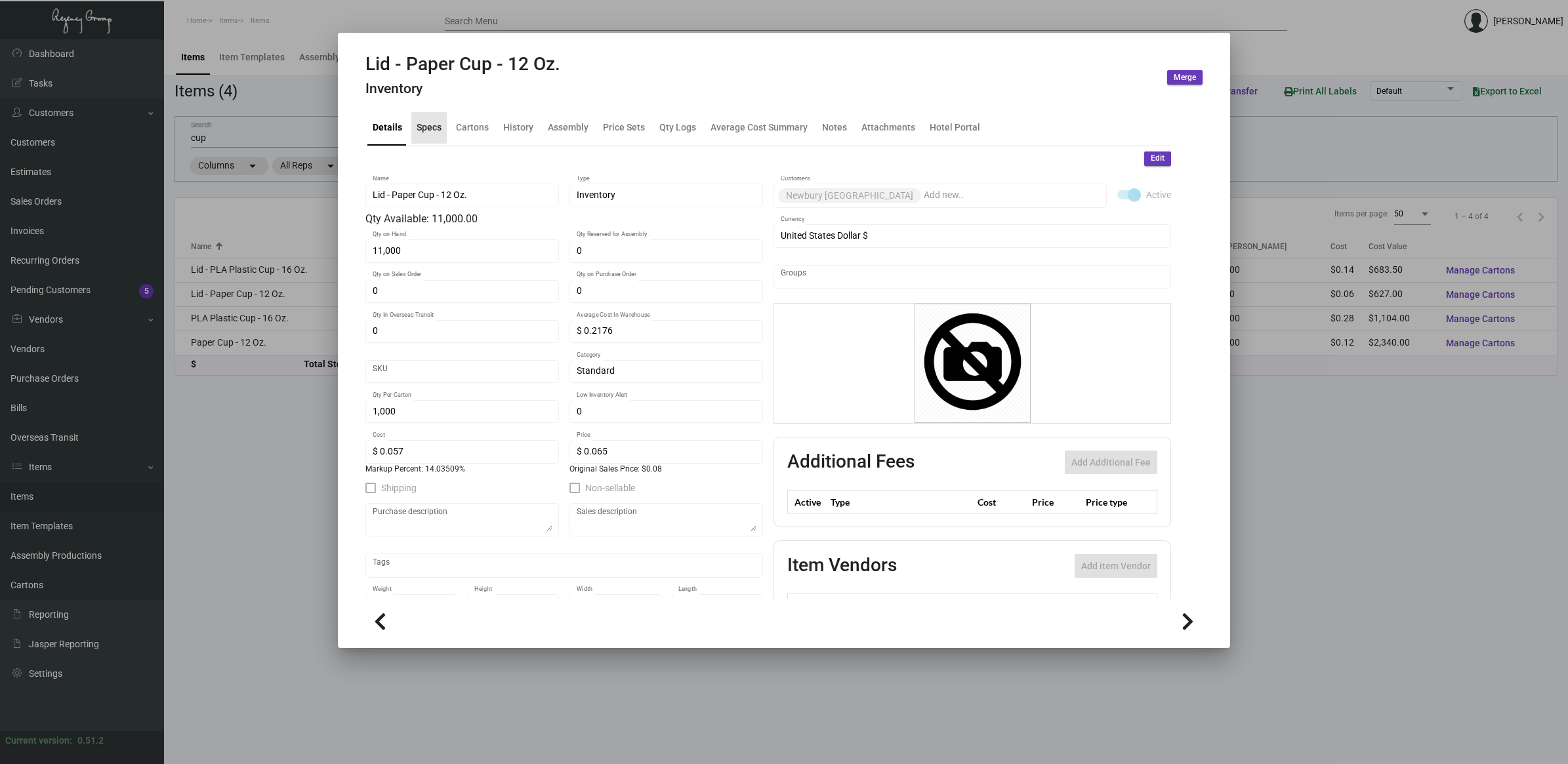
click at [425, 130] on div "Specs" at bounding box center [429, 127] width 25 height 14
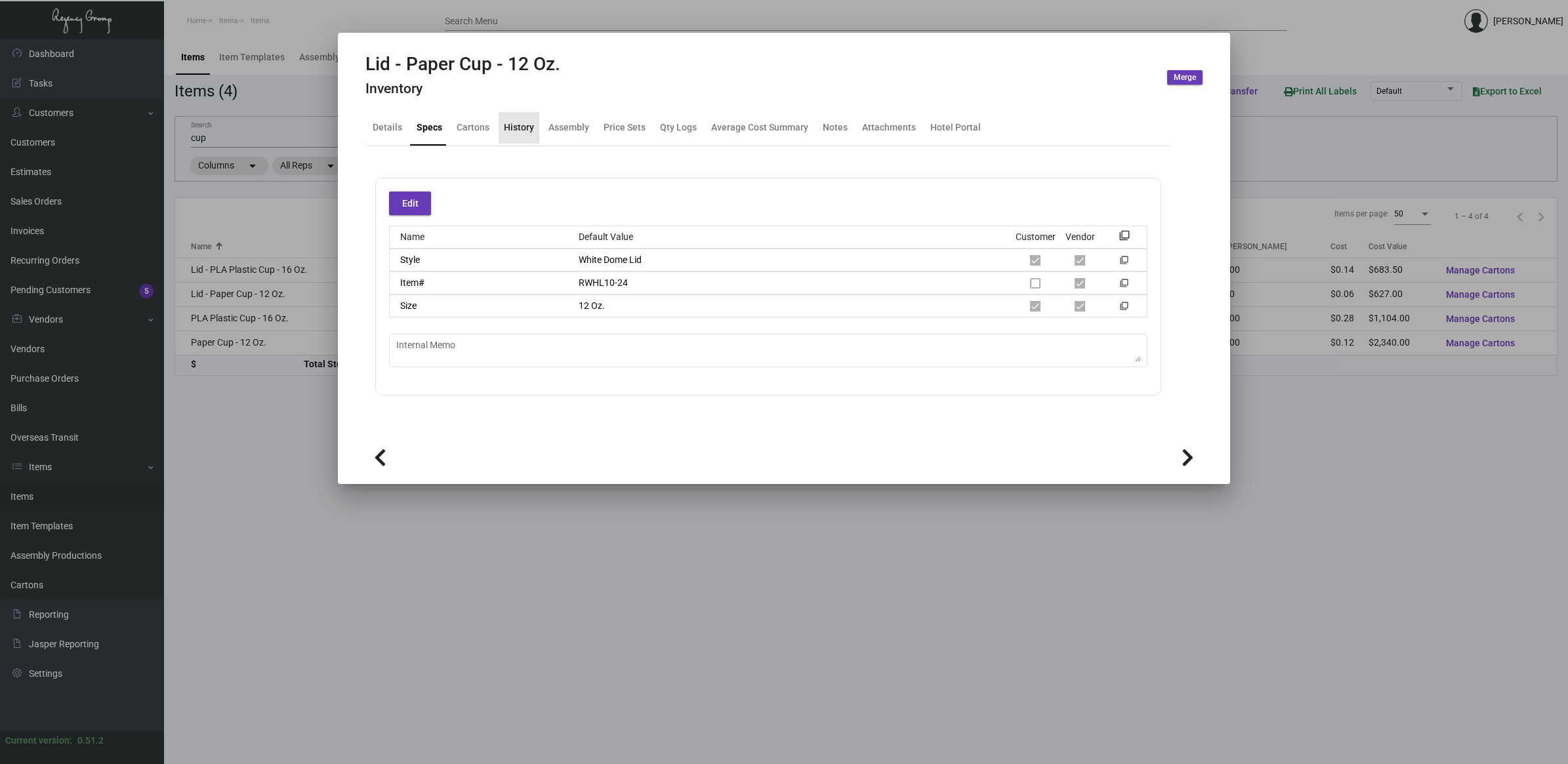
click at [519, 133] on div "History" at bounding box center [518, 127] width 30 height 14
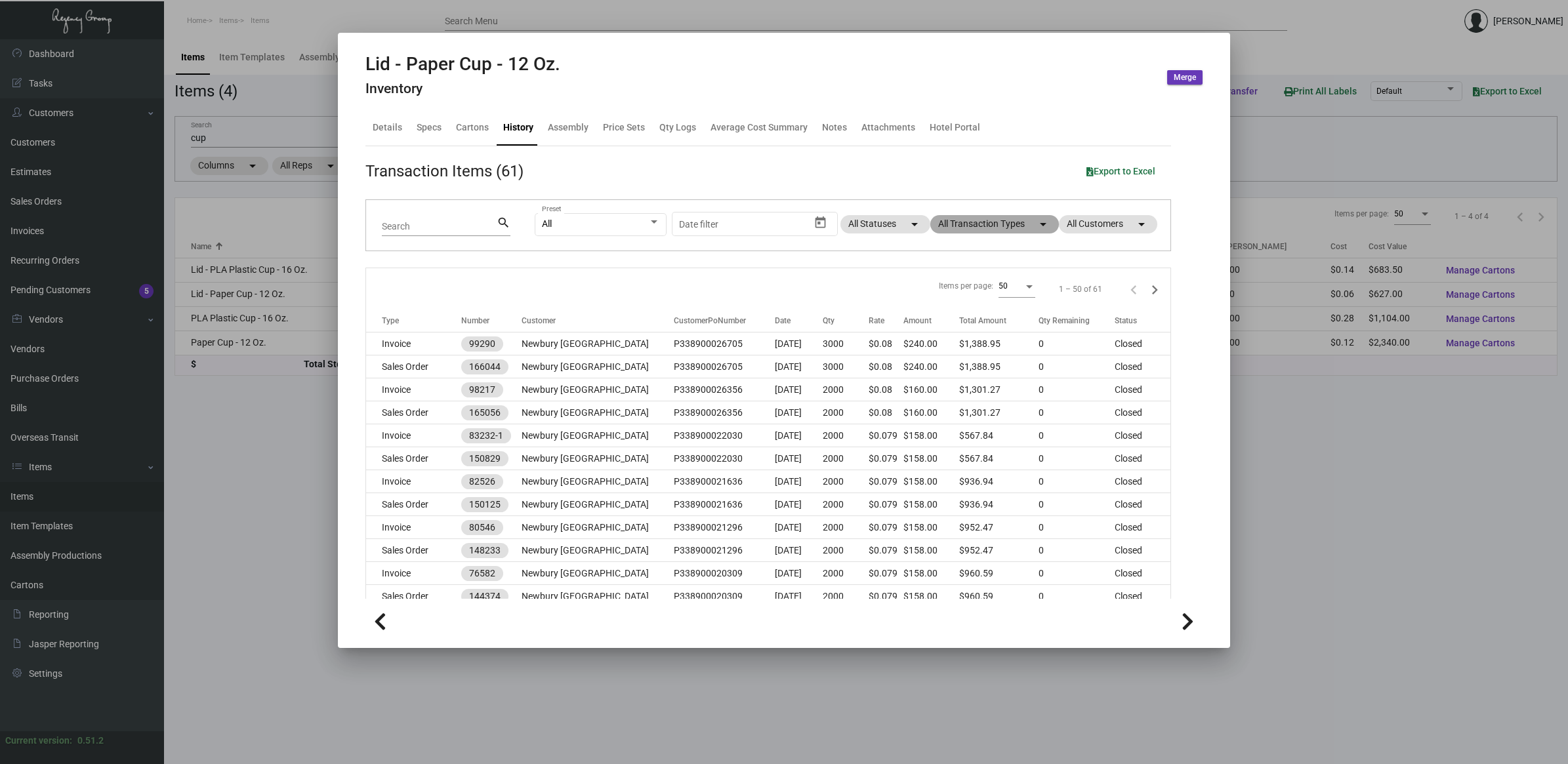
click at [1002, 221] on mat-chip "All Transaction Types arrow_drop_down" at bounding box center [995, 223] width 129 height 18
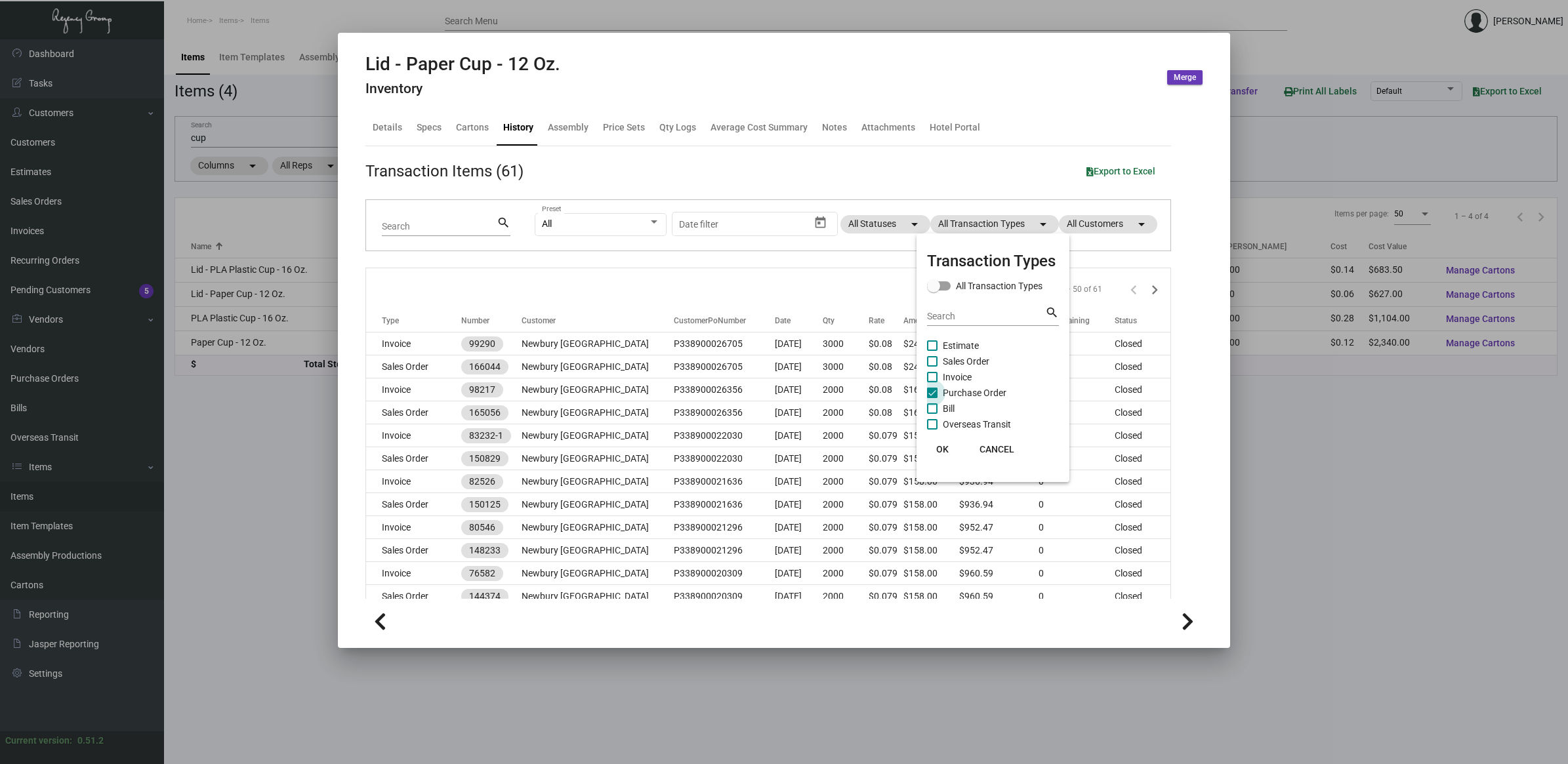
click at [985, 386] on span "Purchase Order" at bounding box center [974, 393] width 64 height 15
click at [932, 398] on input "Purchase Order" at bounding box center [931, 398] width 1 height 1
click at [982, 390] on span "Purchase Order" at bounding box center [974, 393] width 64 height 15
click at [932, 398] on input "Purchase Order" at bounding box center [931, 398] width 1 height 1
checkbox input "true"
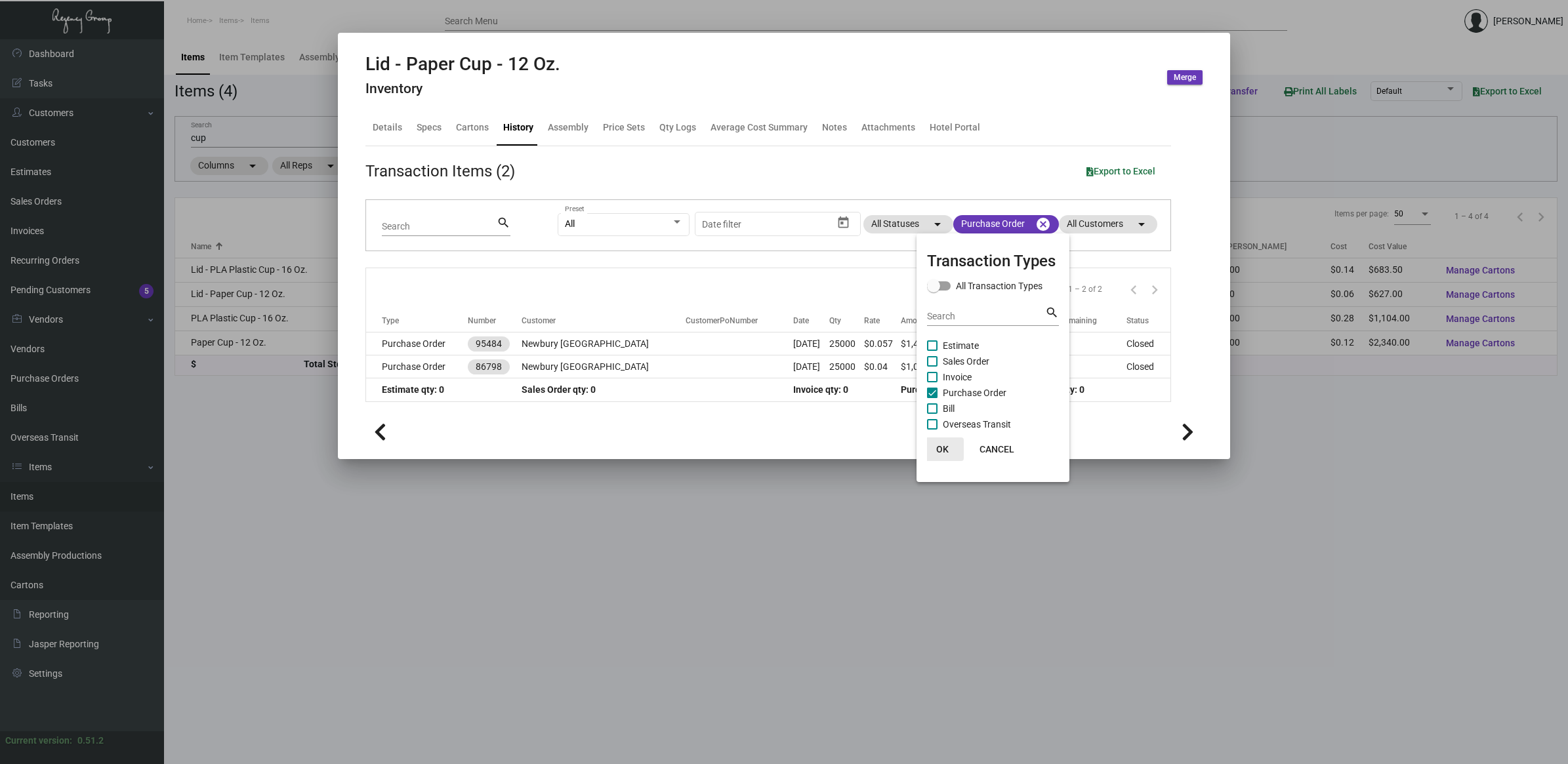
click at [942, 456] on button "OK" at bounding box center [943, 449] width 42 height 23
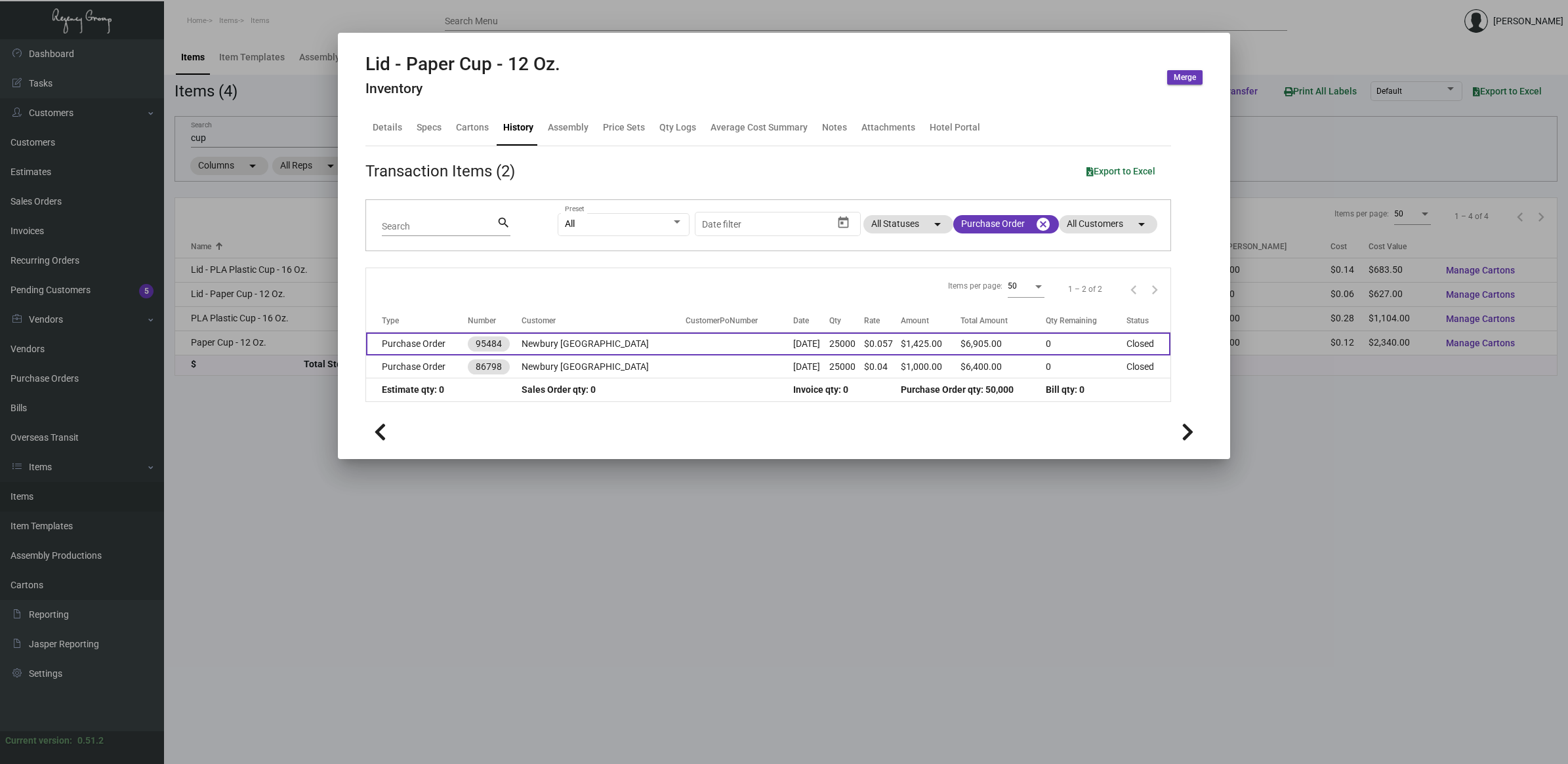
click at [900, 343] on td "$1,425.00" at bounding box center [930, 344] width 59 height 23
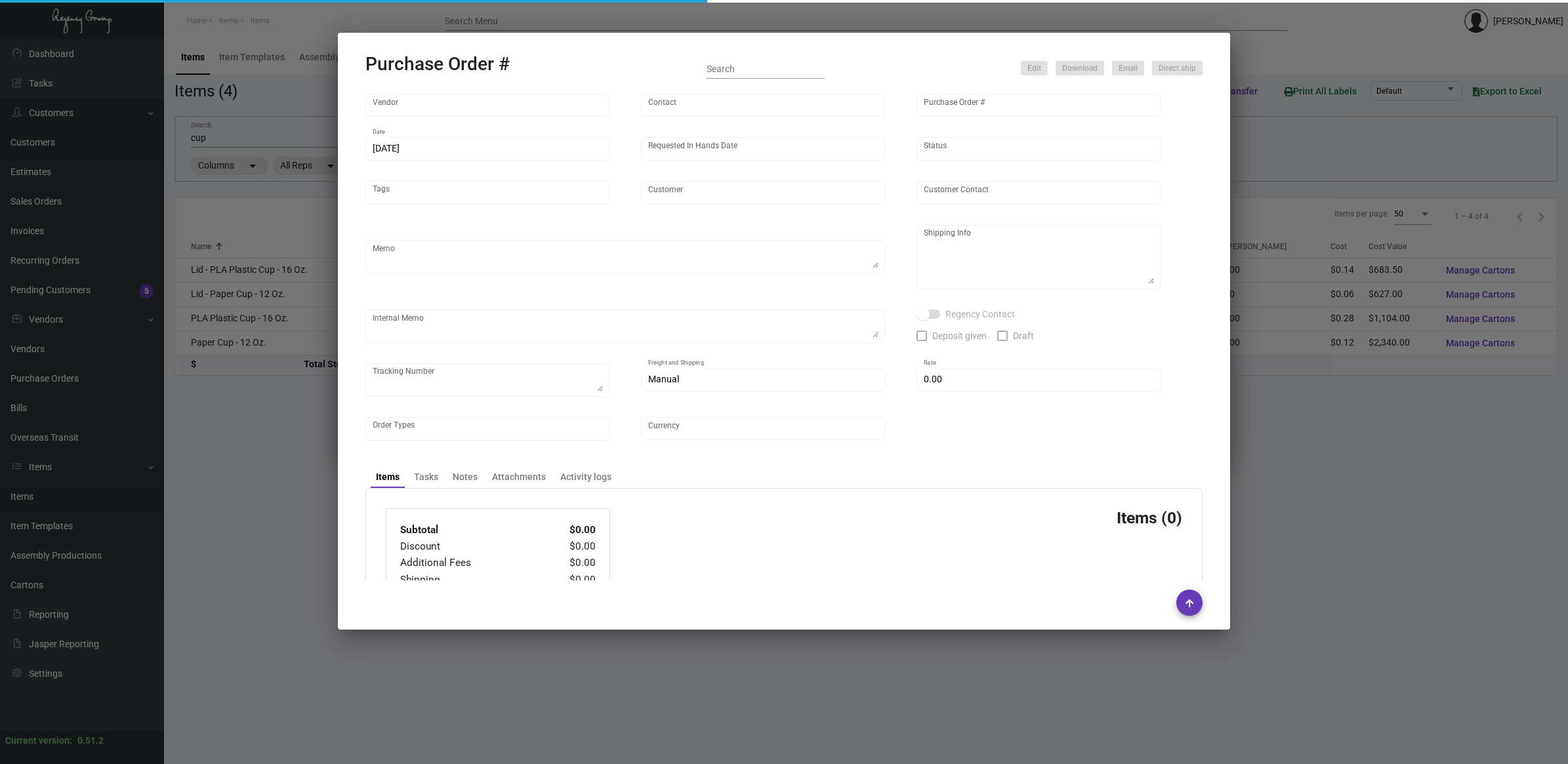
type input "Radix Branding Solutions"
type input "Order Entry"
type input "95484"
type input "[DATE]"
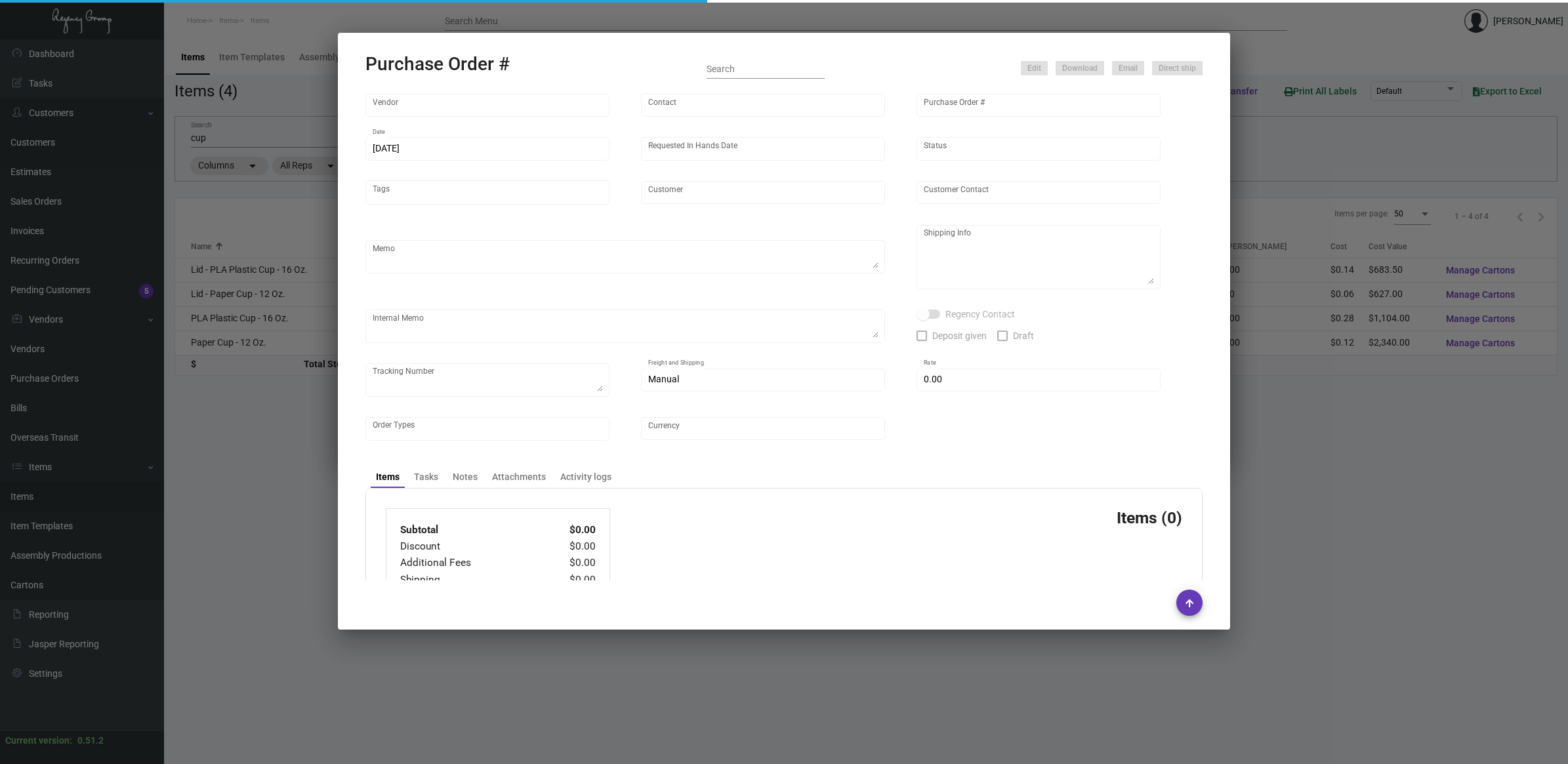
type input "Newbury [GEOGRAPHIC_DATA]"
type textarea "Please confirm freight costs before shipping."
type textarea "[PERSON_NAME] Regency Group NJ [STREET_ADDRESS]"
type textarea "1/12 3 PALLETS, FF/ABF, 089974302, $745.00"
checkbox input "true"
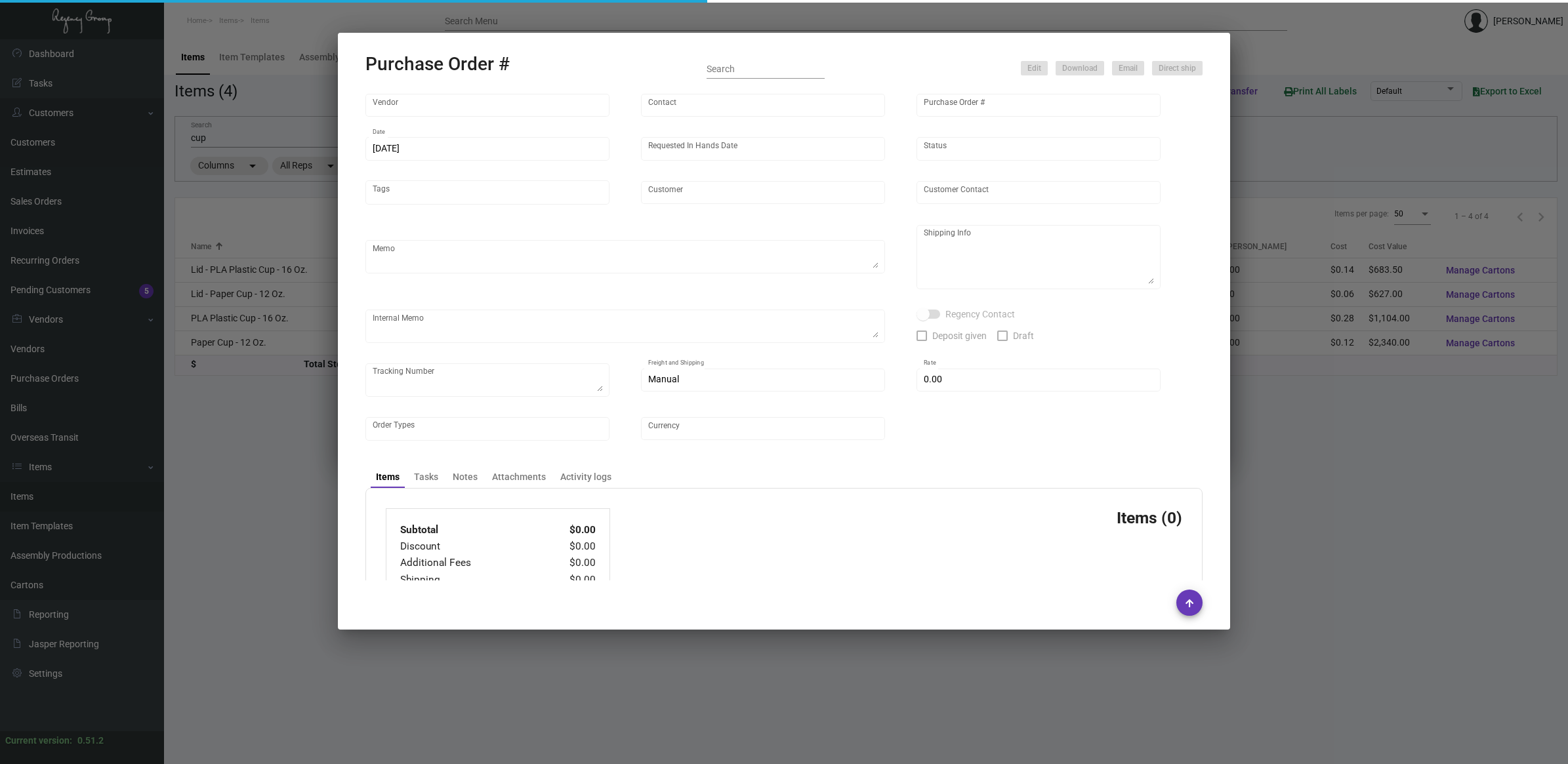
type input "$ 0.00"
type input "United States Dollar $"
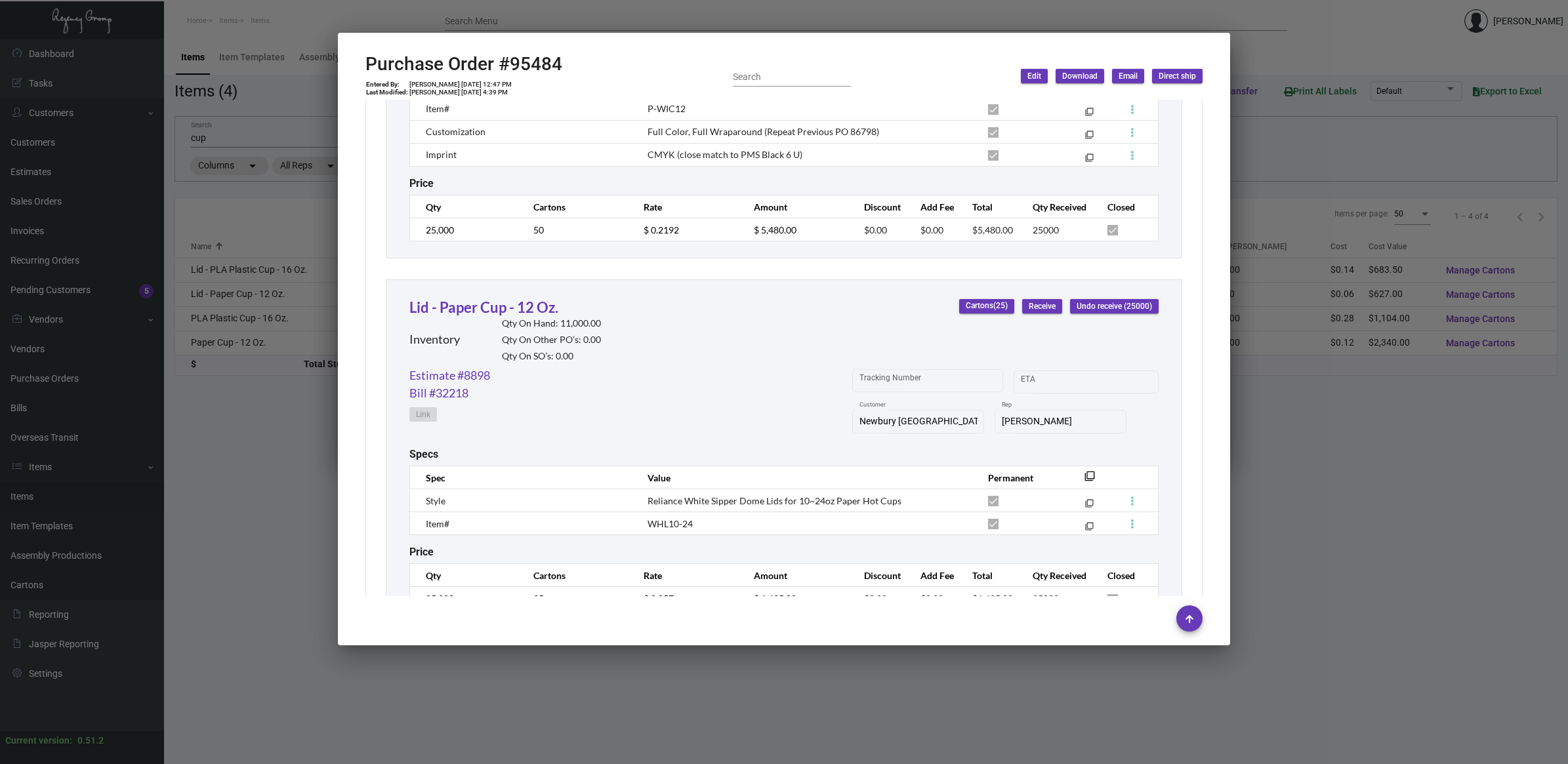
scroll to position [929, 0]
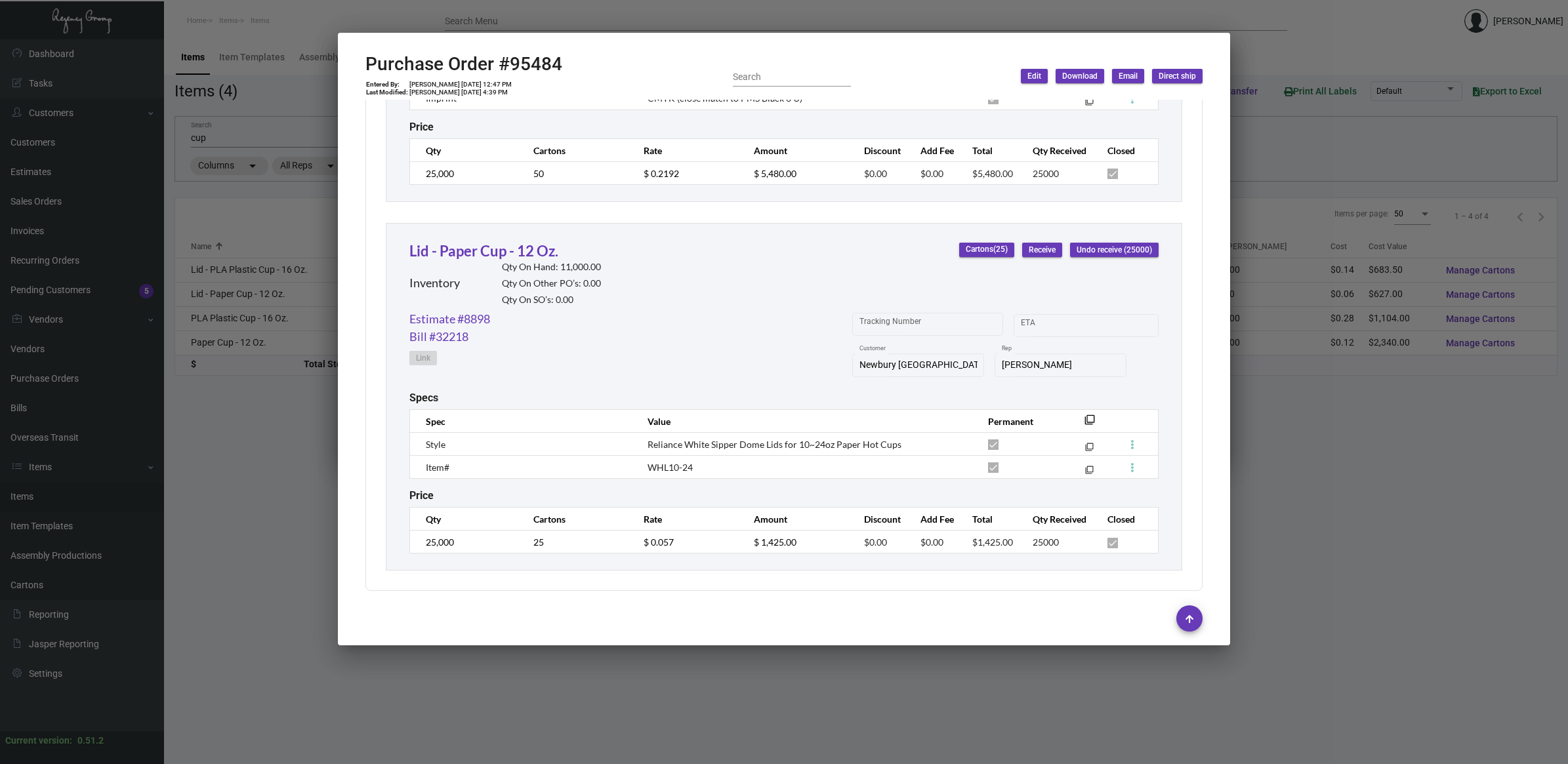
drag, startPoint x: 748, startPoint y: 678, endPoint x: 86, endPoint y: 572, distance: 670.4
click at [747, 676] on div at bounding box center [784, 382] width 1568 height 764
